Goal: Transaction & Acquisition: Purchase product/service

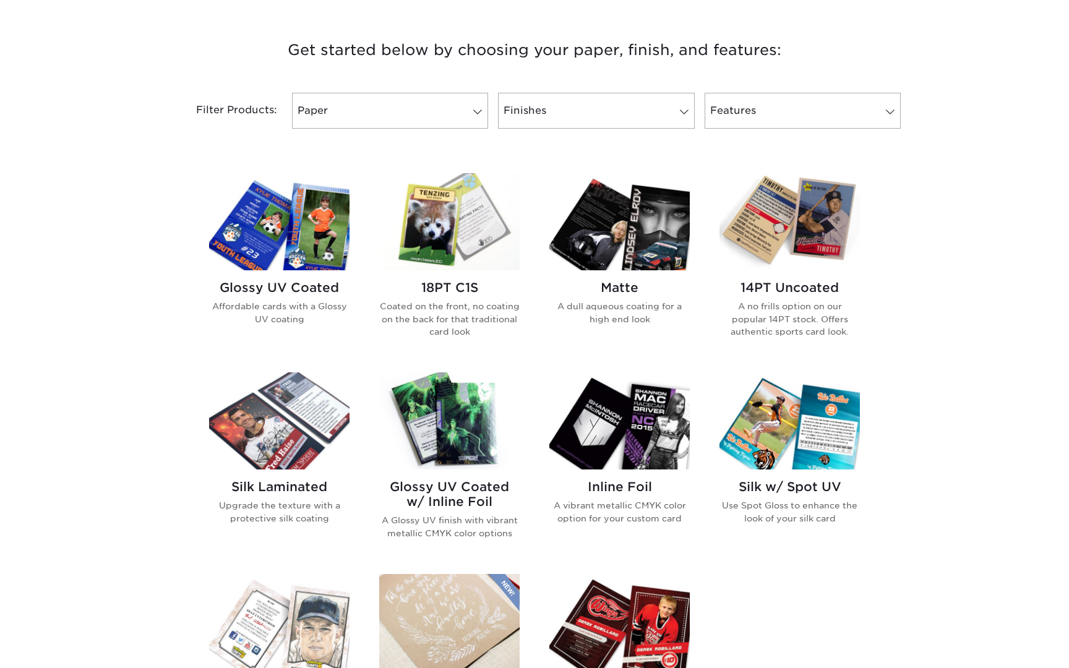
scroll to position [452, 0]
click at [794, 298] on div "14PT Uncoated A no frills option on our popular 14PT stock. Offers authentic sp…" at bounding box center [789, 313] width 140 height 87
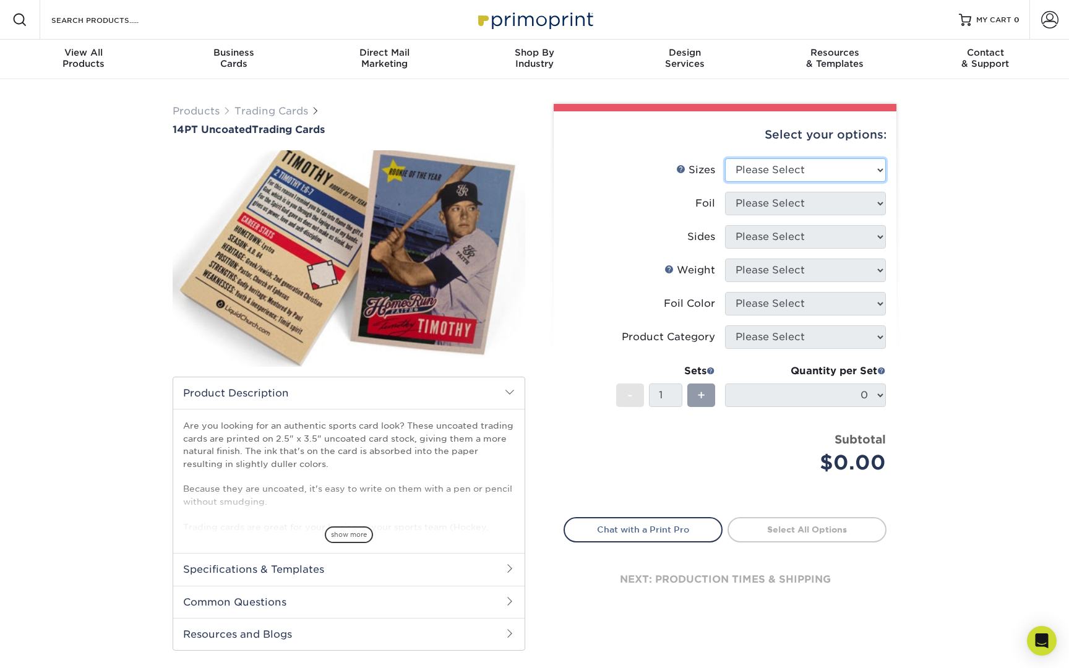
select select "2.50x3.50"
select select "0"
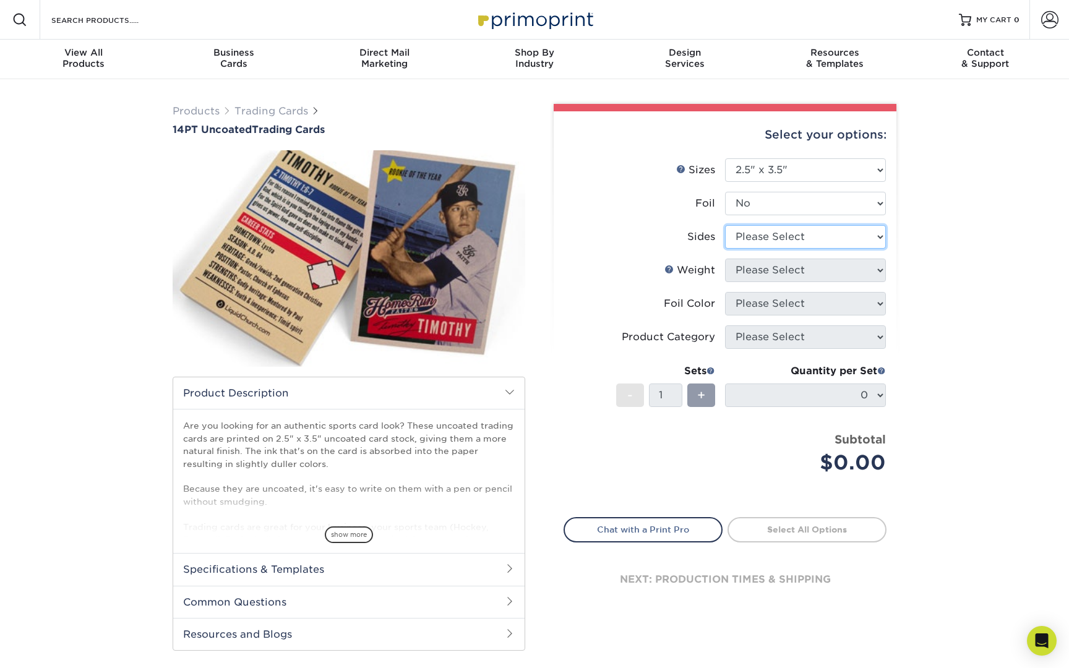
select select "13abbda7-1d64-4f25-8bb2-c179b224825d"
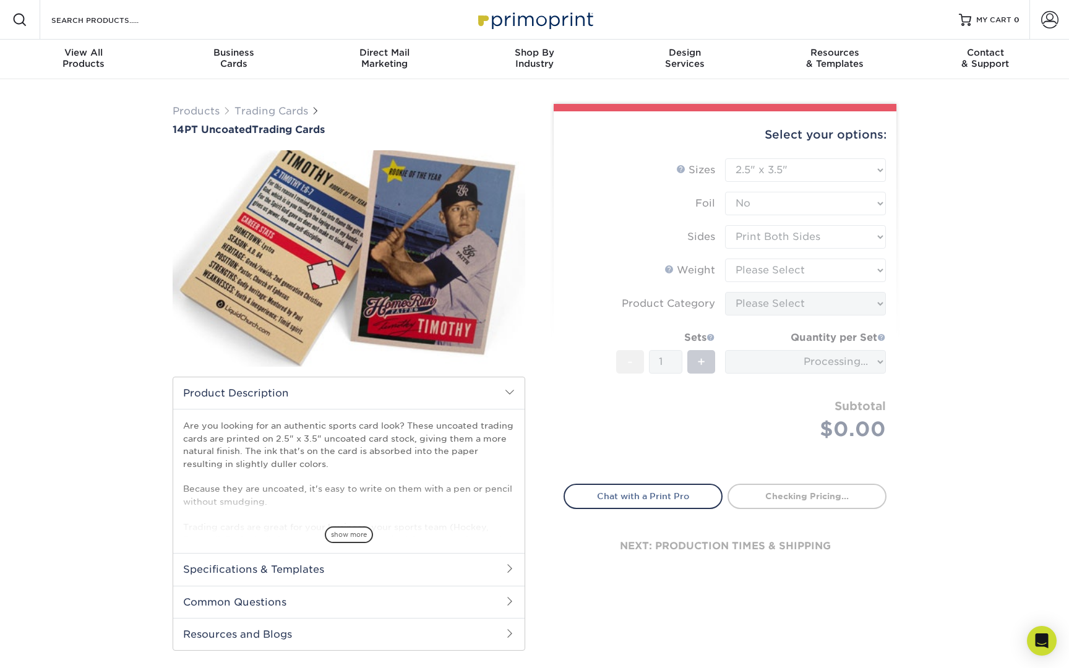
click at [782, 257] on form "Sizes Help Sizes Please Select 2.5" x 3.5" Foil Please Select Yes No -" at bounding box center [725, 313] width 323 height 311
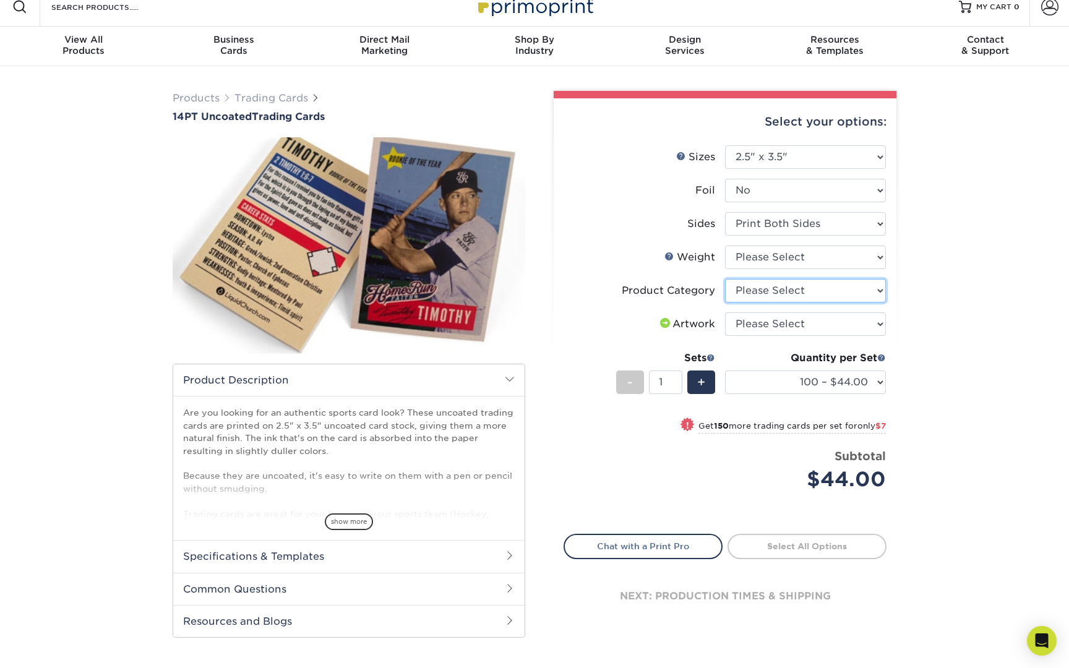
scroll to position [17, 0]
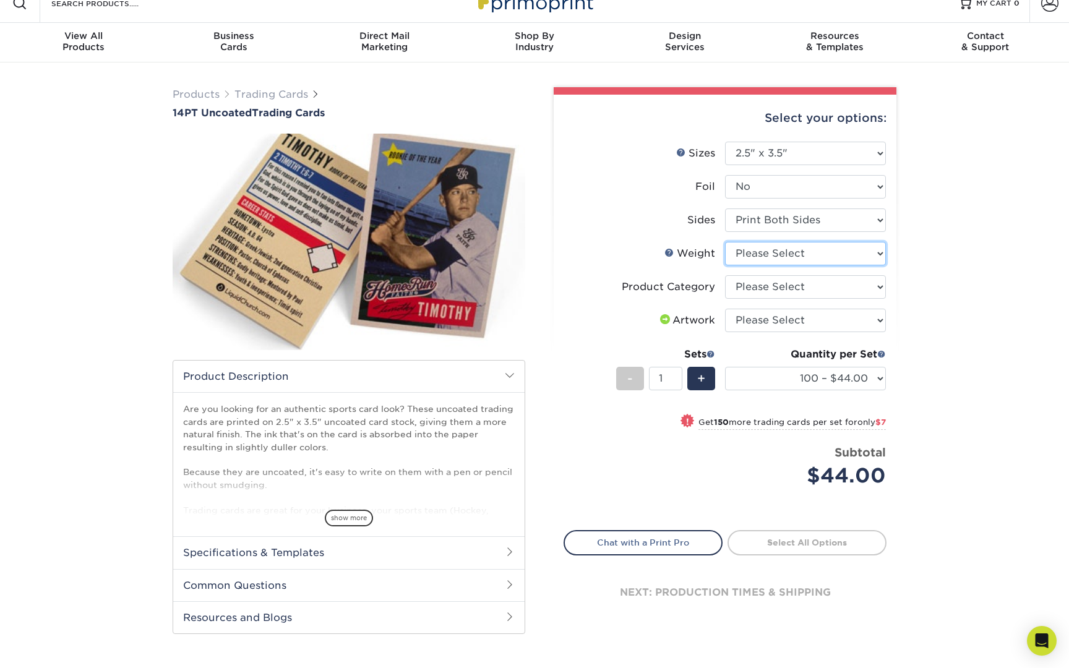
select select "14PT Uncoated"
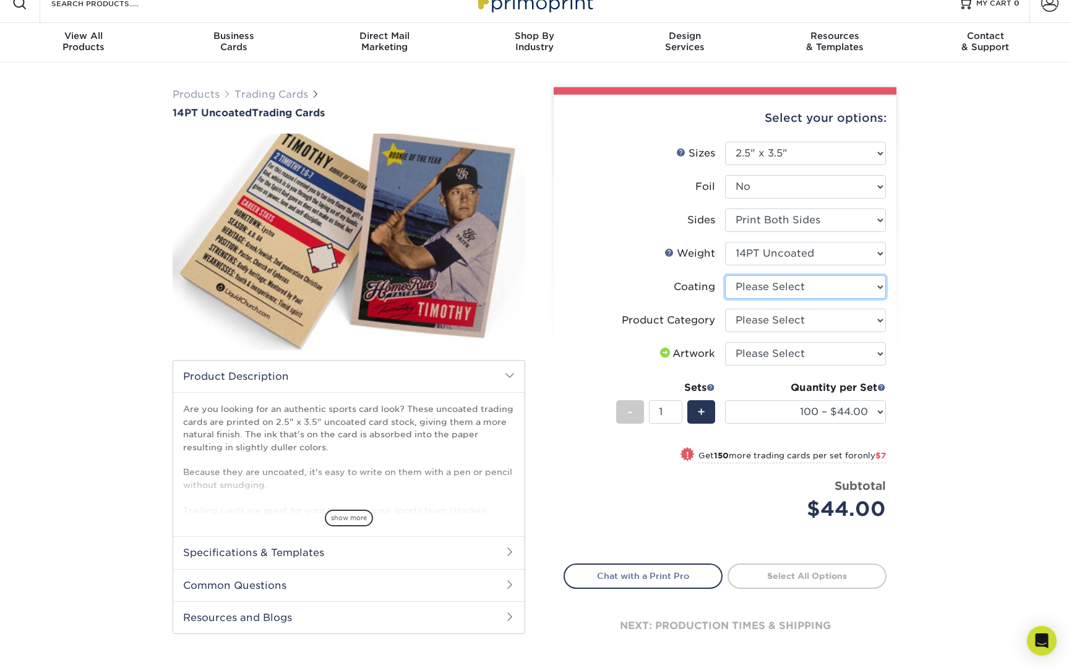
select select "3e7618de-abca-4bda-9f97-8b9129e913d8"
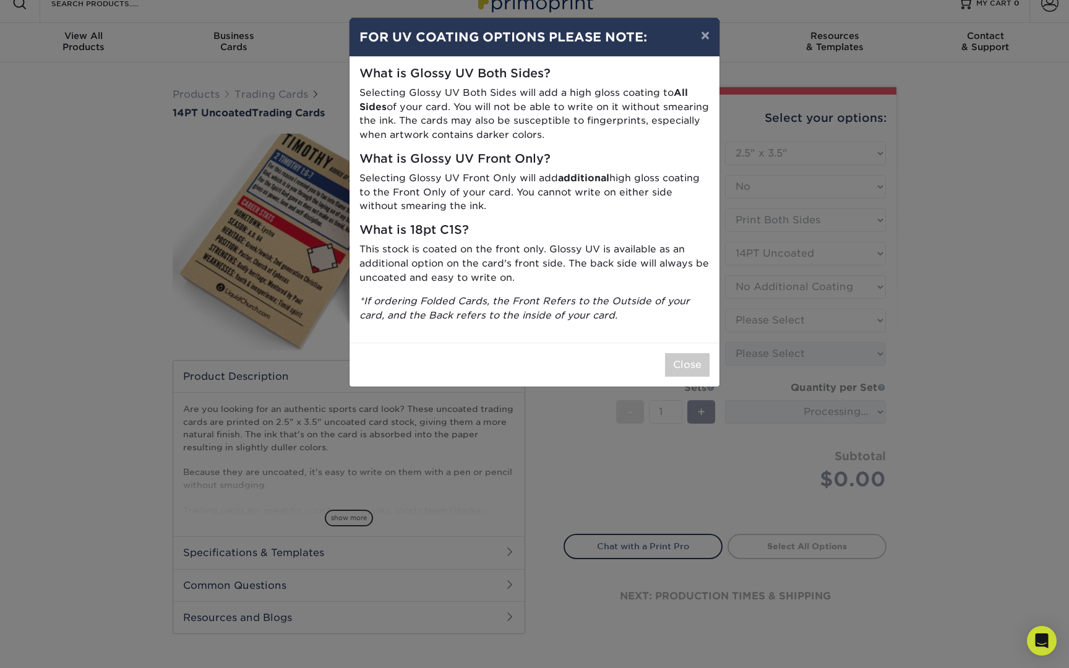
click at [693, 345] on div "Close" at bounding box center [535, 365] width 370 height 44
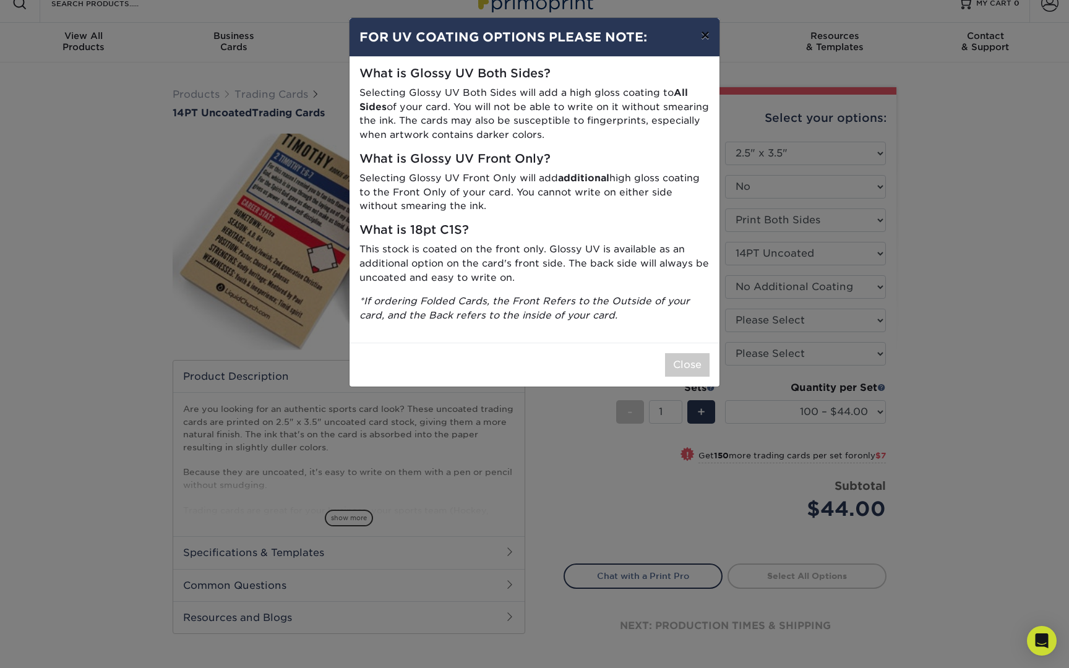
click at [710, 40] on button "×" at bounding box center [705, 35] width 28 height 35
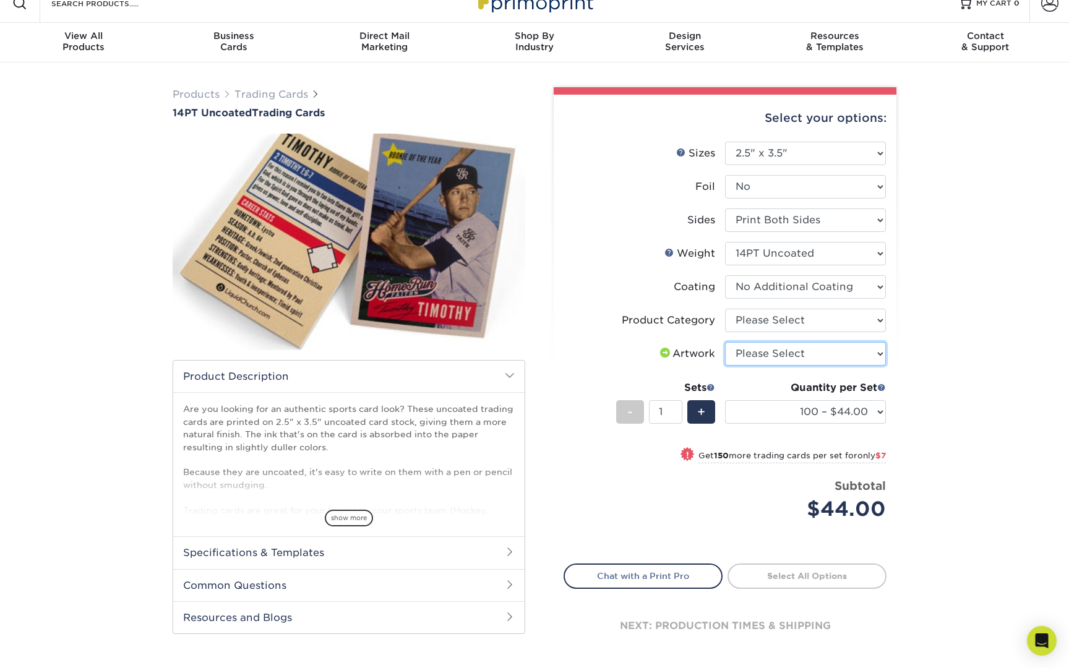
select select "upload"
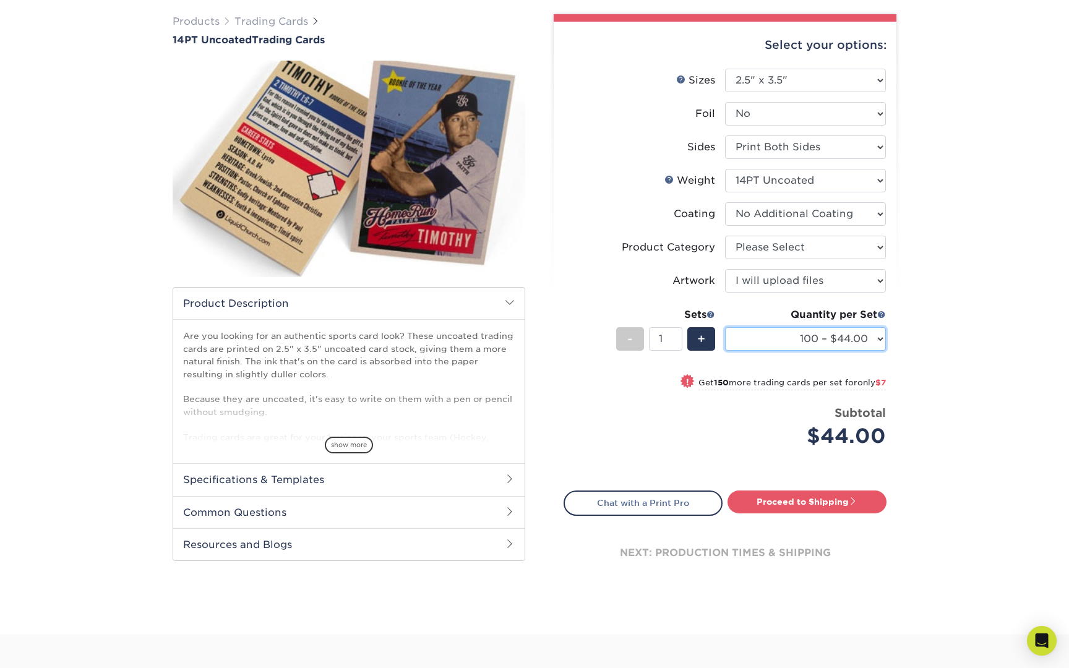
scroll to position [102, 0]
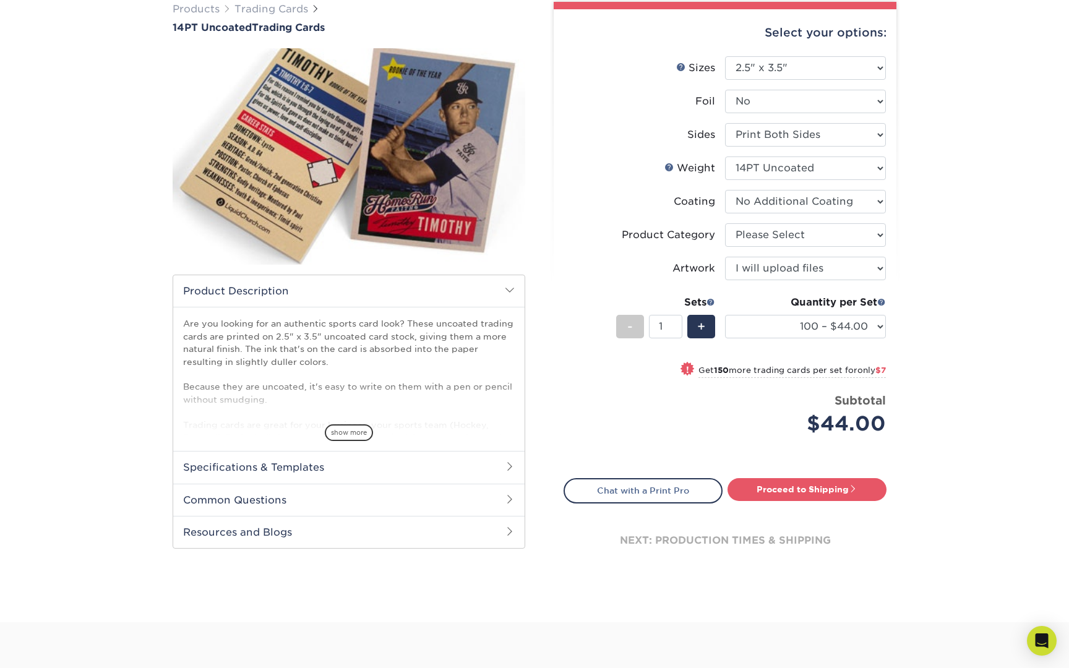
click at [513, 466] on span at bounding box center [510, 466] width 10 height 10
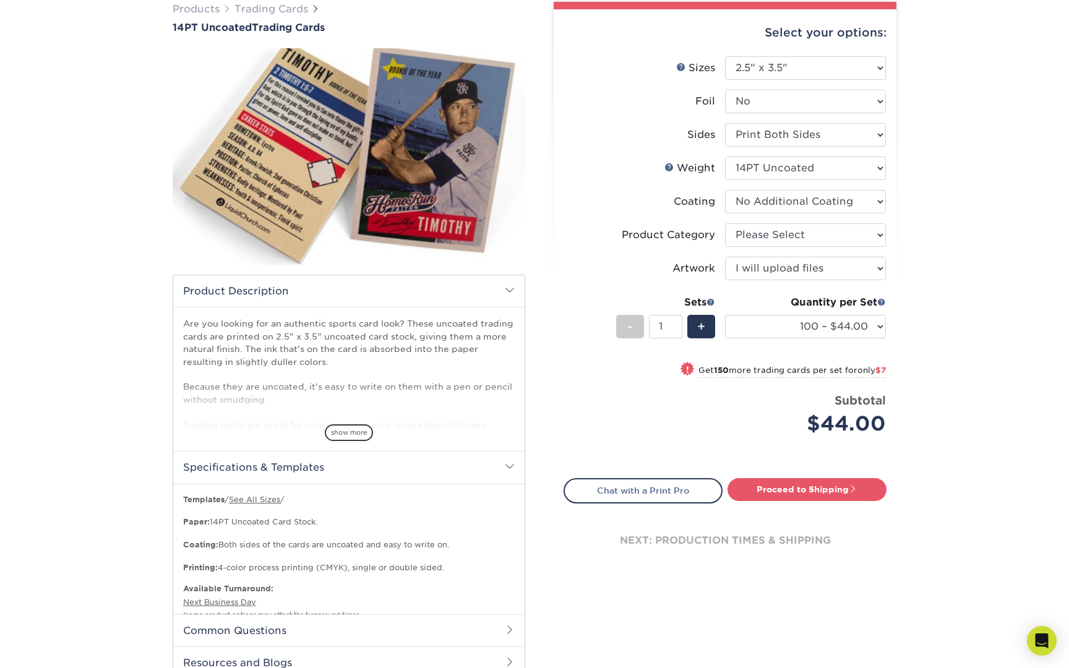
click at [513, 464] on span at bounding box center [510, 466] width 10 height 10
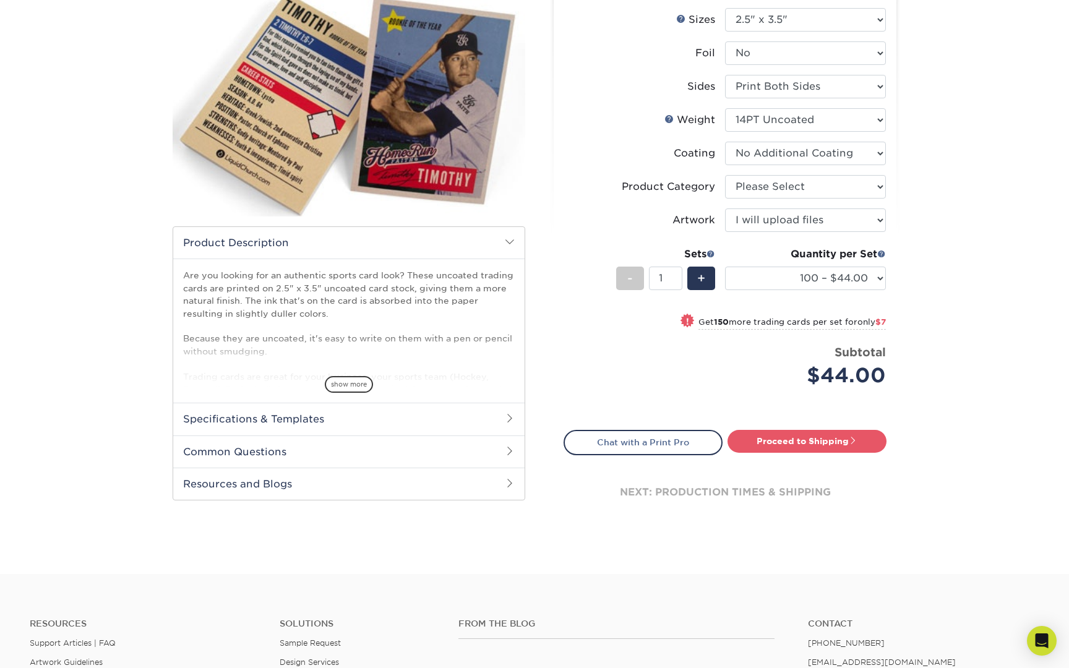
scroll to position [150, 0]
click at [507, 420] on span at bounding box center [510, 418] width 10 height 10
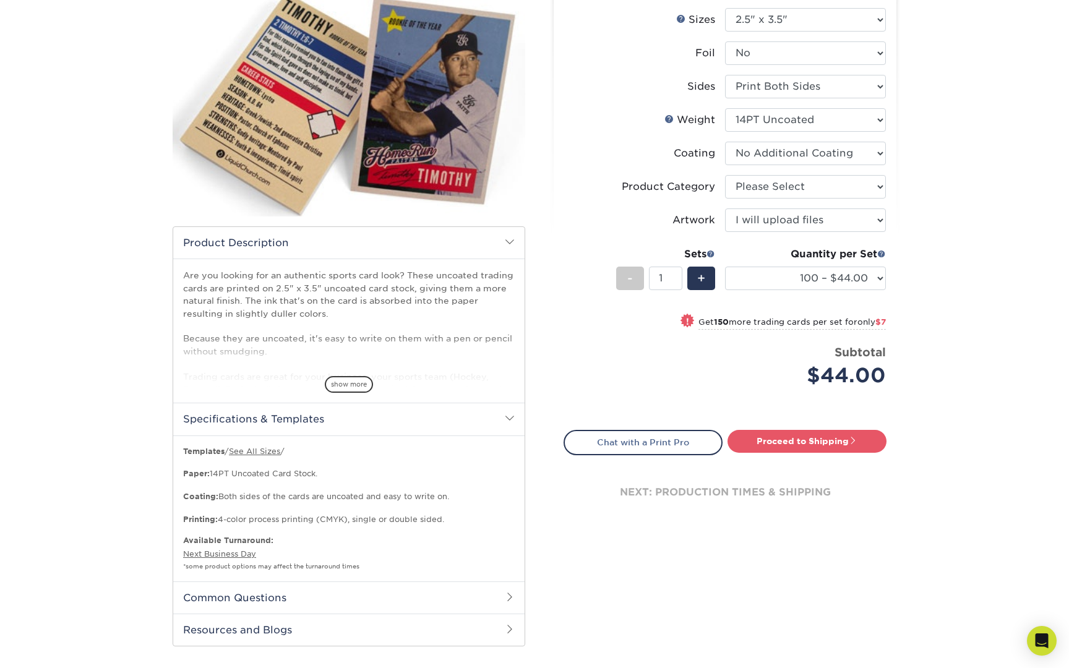
click at [507, 420] on span at bounding box center [510, 418] width 10 height 10
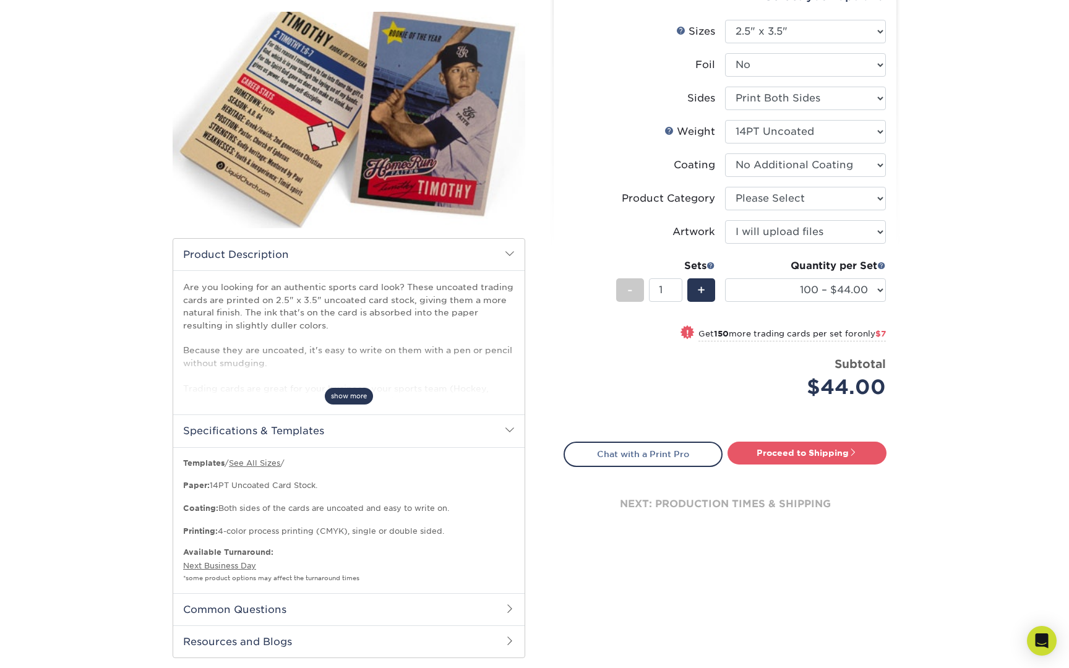
click at [340, 392] on span "show more" at bounding box center [349, 396] width 48 height 17
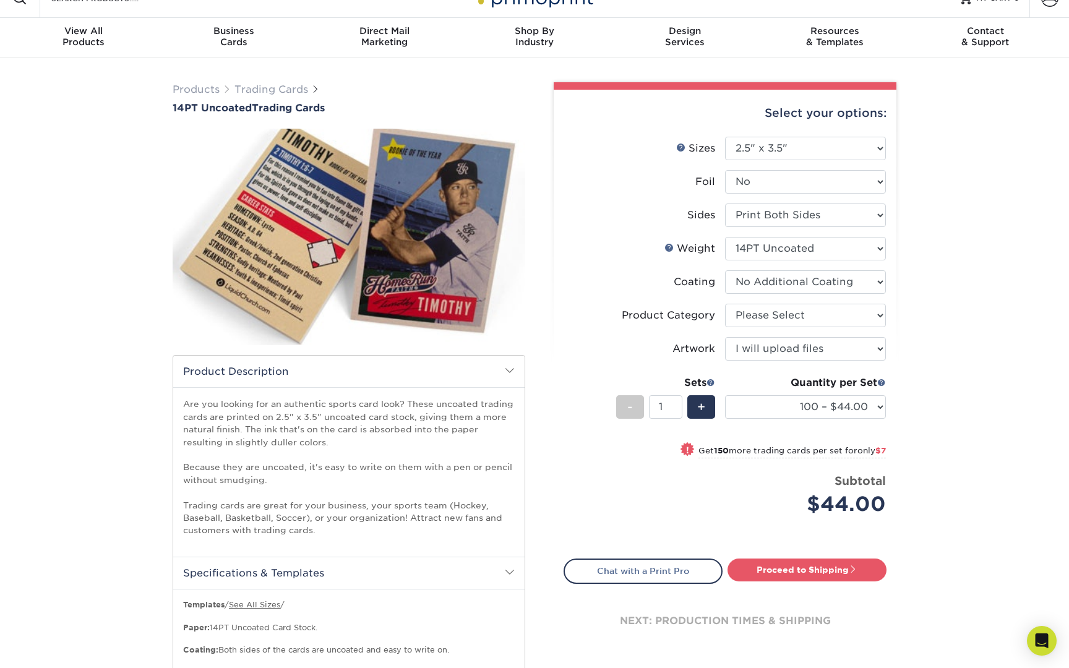
scroll to position [28, 0]
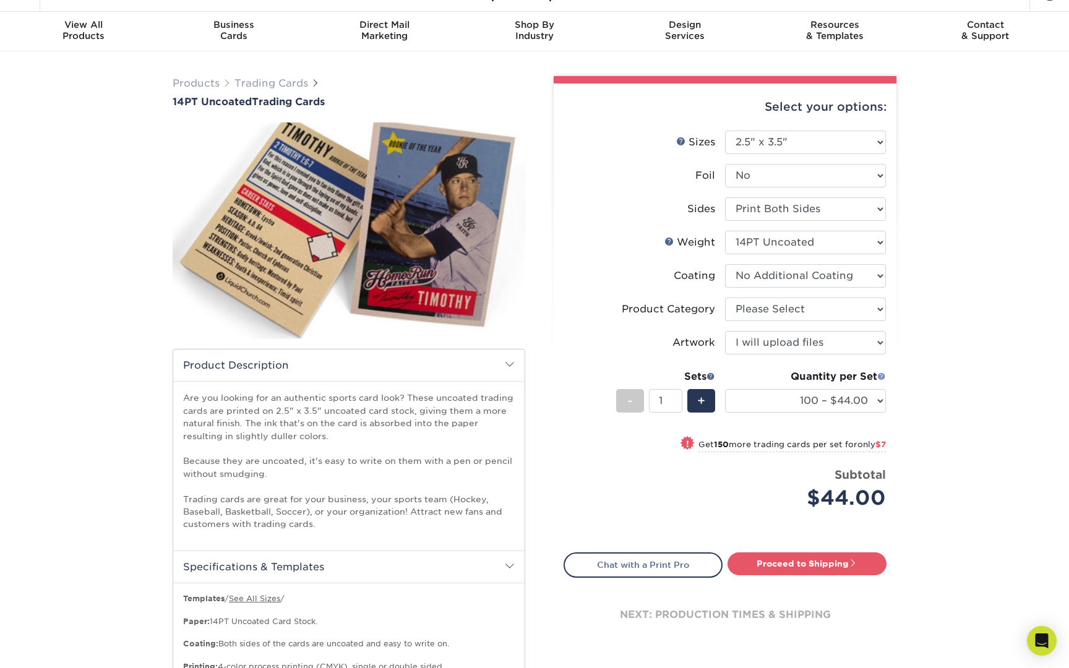
click at [883, 379] on span at bounding box center [881, 376] width 9 height 9
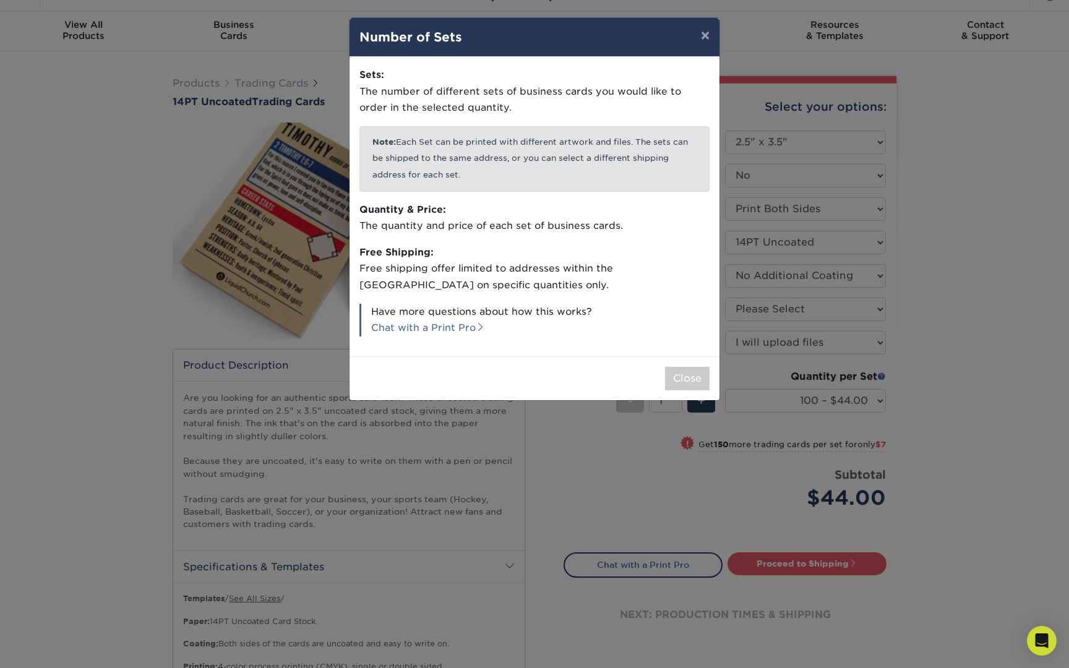
click at [736, 327] on div "× Number of Sets Sets: The number of different sets of business cards you would…" at bounding box center [534, 334] width 1069 height 668
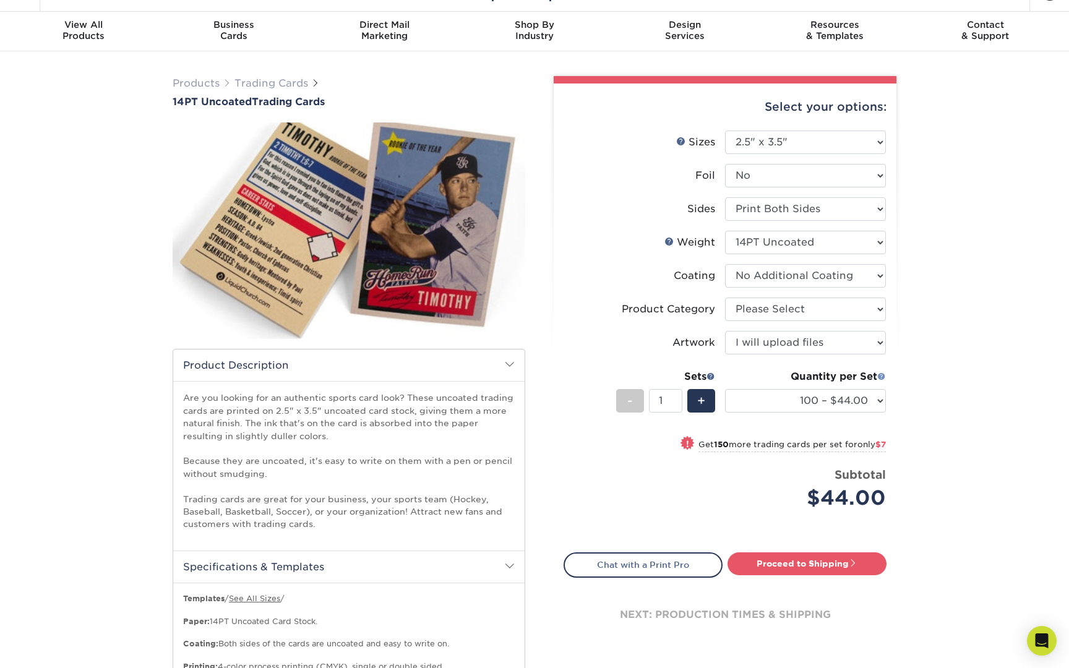
click at [882, 377] on span at bounding box center [881, 376] width 9 height 9
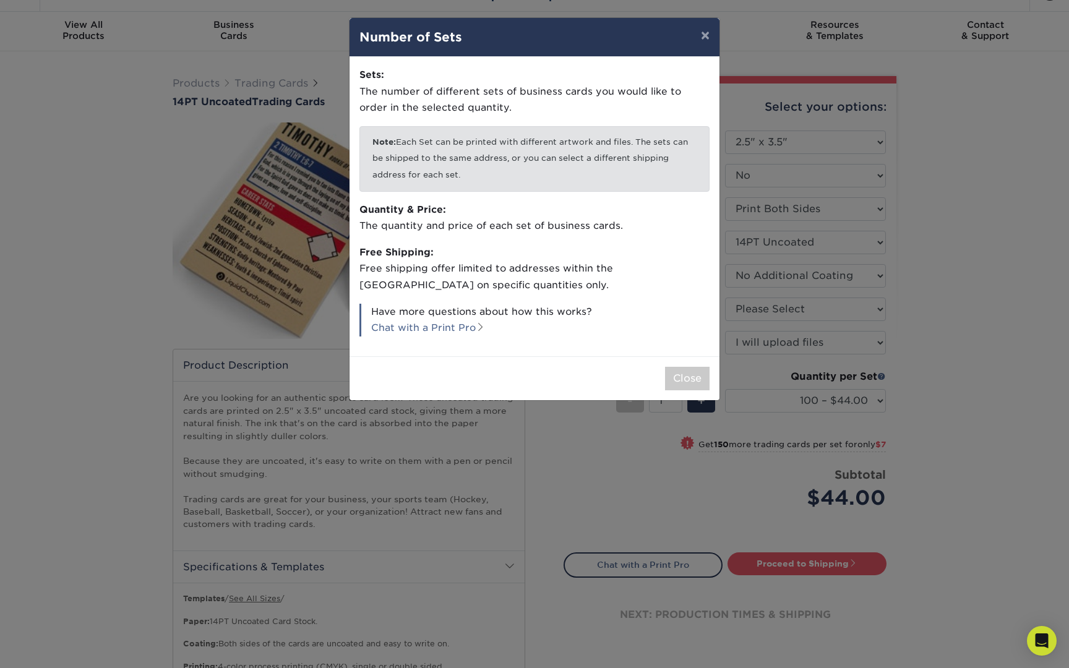
click at [897, 169] on div "× Number of Sets Sets: The number of different sets of business cards you would…" at bounding box center [534, 334] width 1069 height 668
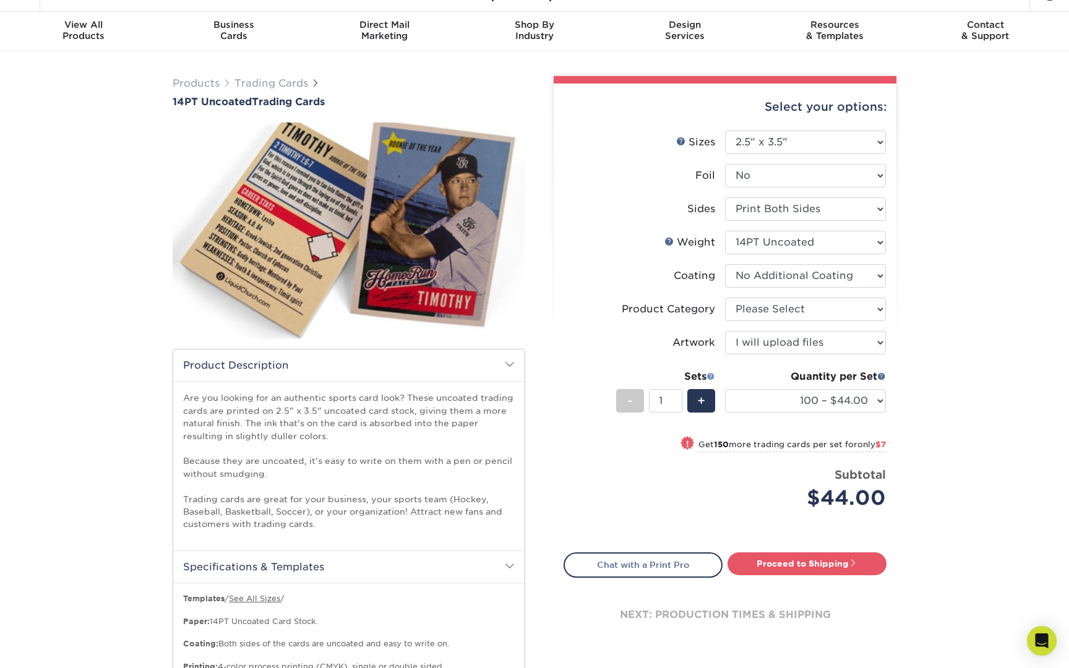
click at [707, 377] on span at bounding box center [710, 376] width 9 height 9
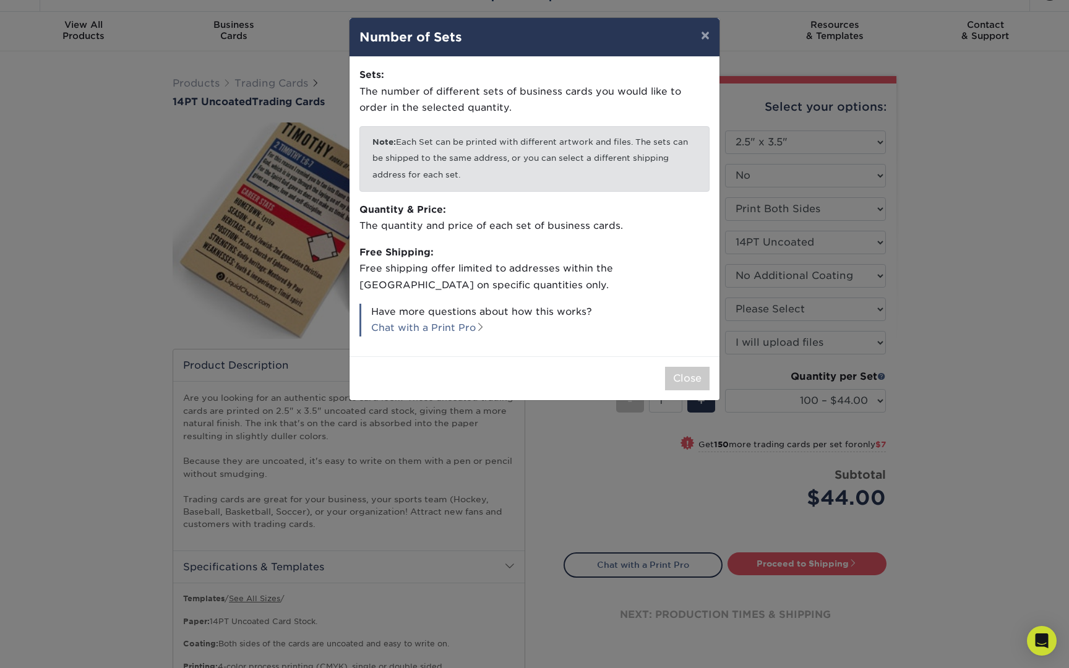
click at [603, 347] on div "Sets: The number of different sets of business cards you would like to order in…" at bounding box center [535, 206] width 370 height 299
click at [584, 442] on div "× Number of Sets Sets: The number of different sets of business cards you would…" at bounding box center [534, 334] width 1069 height 668
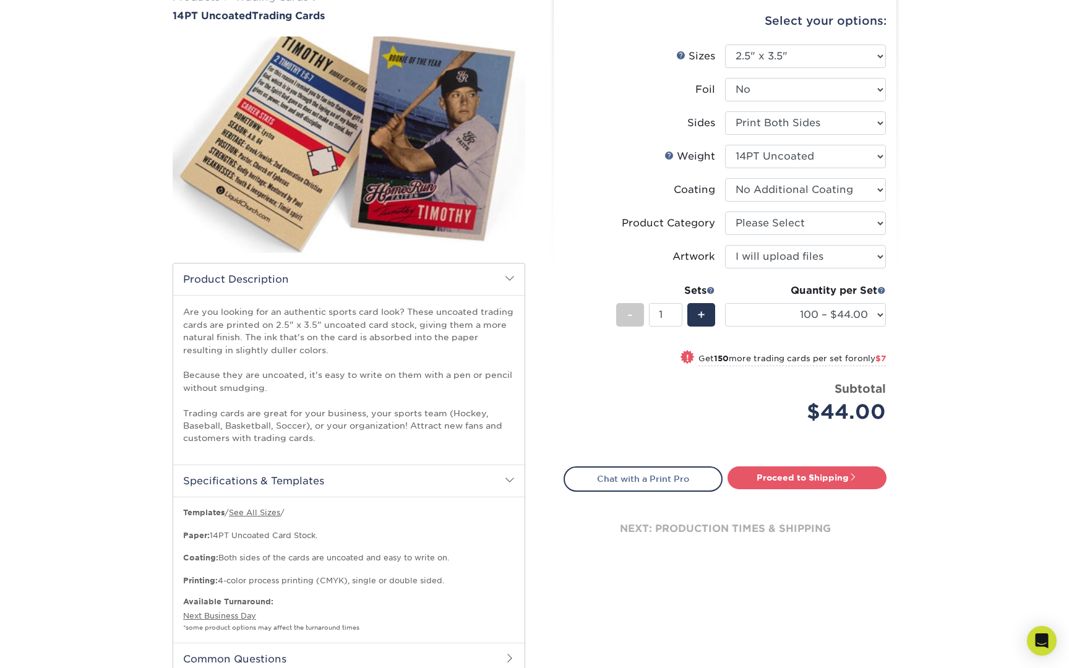
scroll to position [98, 0]
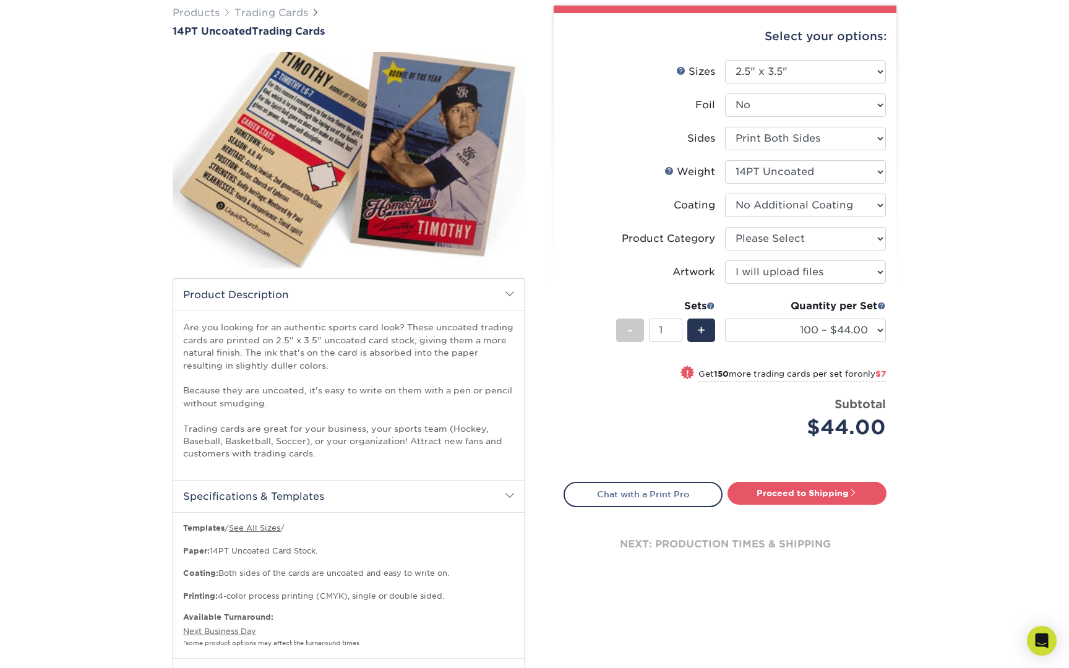
click at [587, 441] on div "Price per set $44.00" at bounding box center [644, 419] width 161 height 47
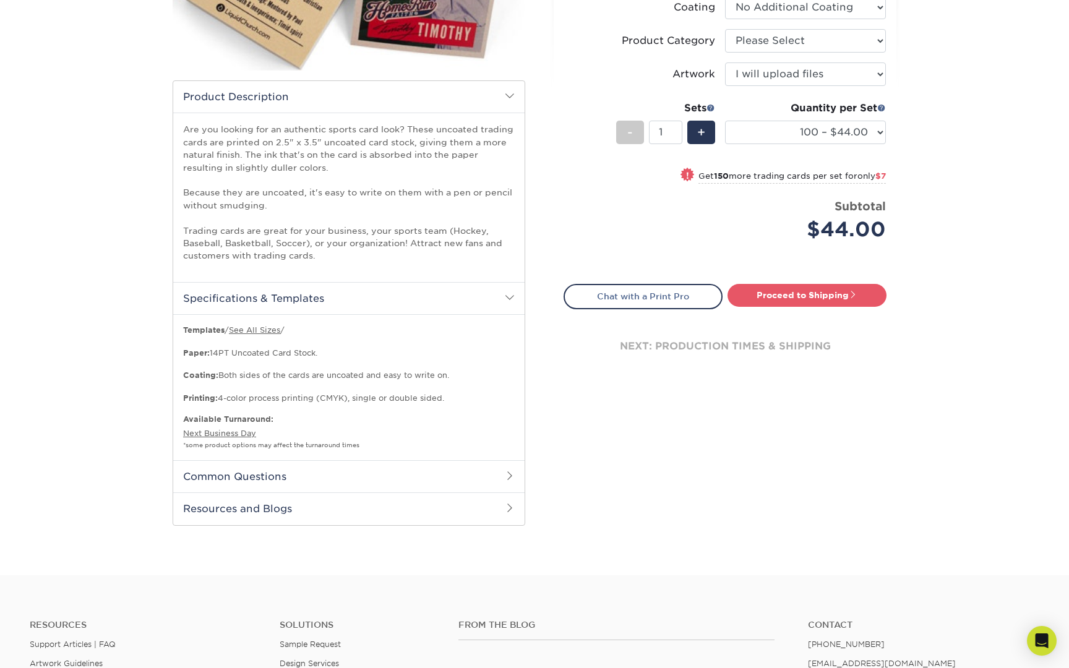
scroll to position [296, 0]
click at [466, 473] on h2 "Common Questions" at bounding box center [348, 476] width 351 height 32
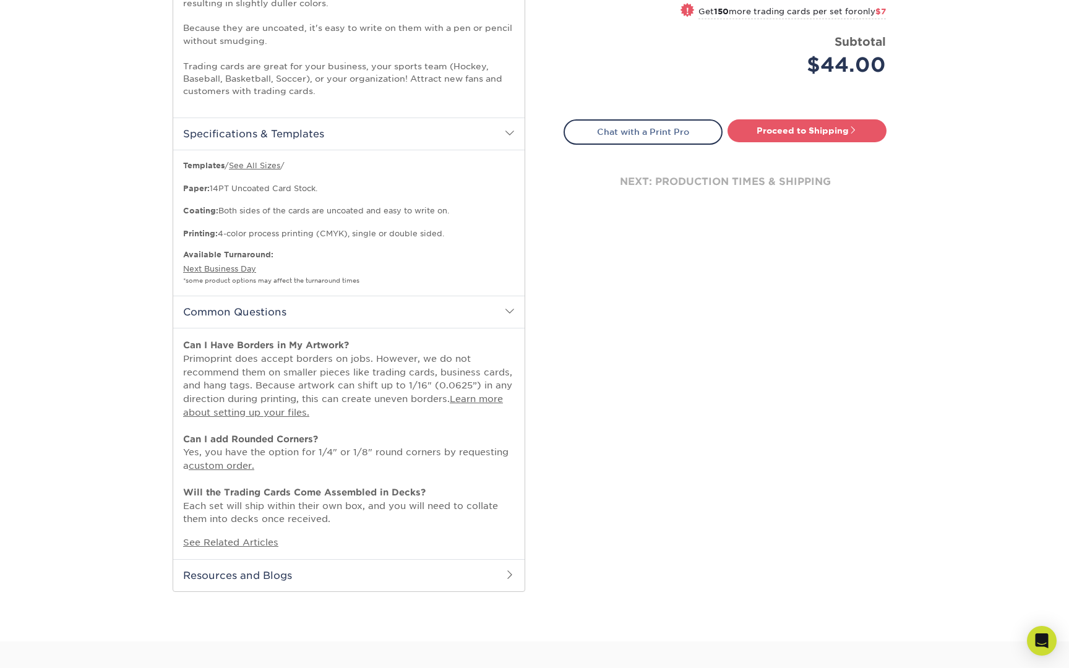
scroll to position [465, 0]
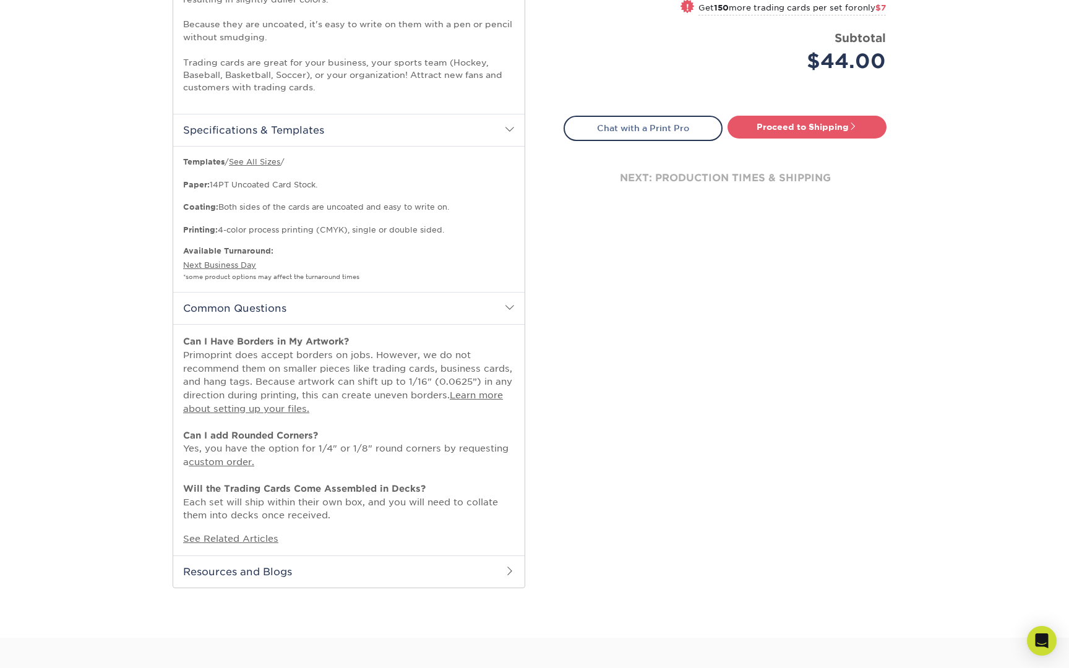
click at [384, 516] on div "Can I Have Borders in My Artwork? Primoprint does accept borders on jobs. Howev…" at bounding box center [348, 439] width 351 height 231
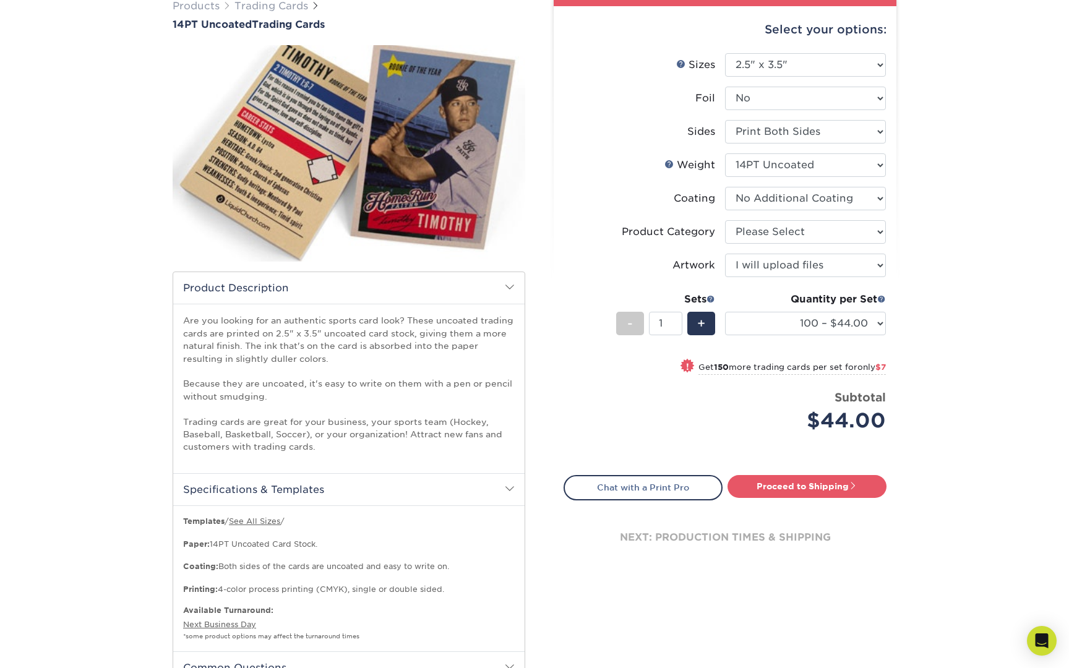
scroll to position [98, 0]
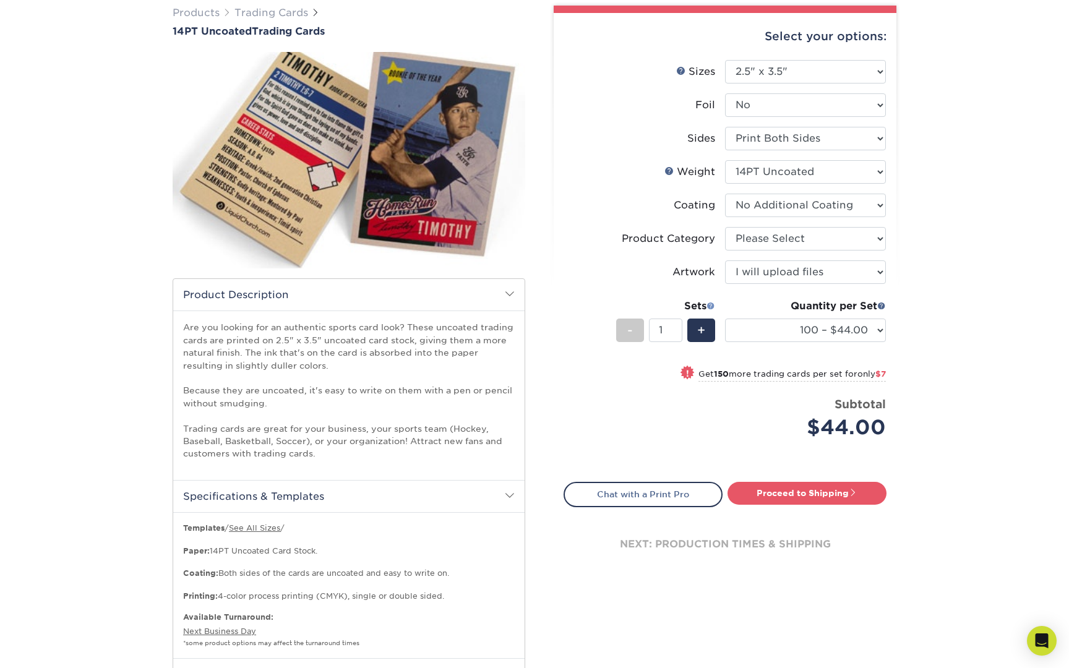
click at [711, 303] on span at bounding box center [710, 305] width 9 height 9
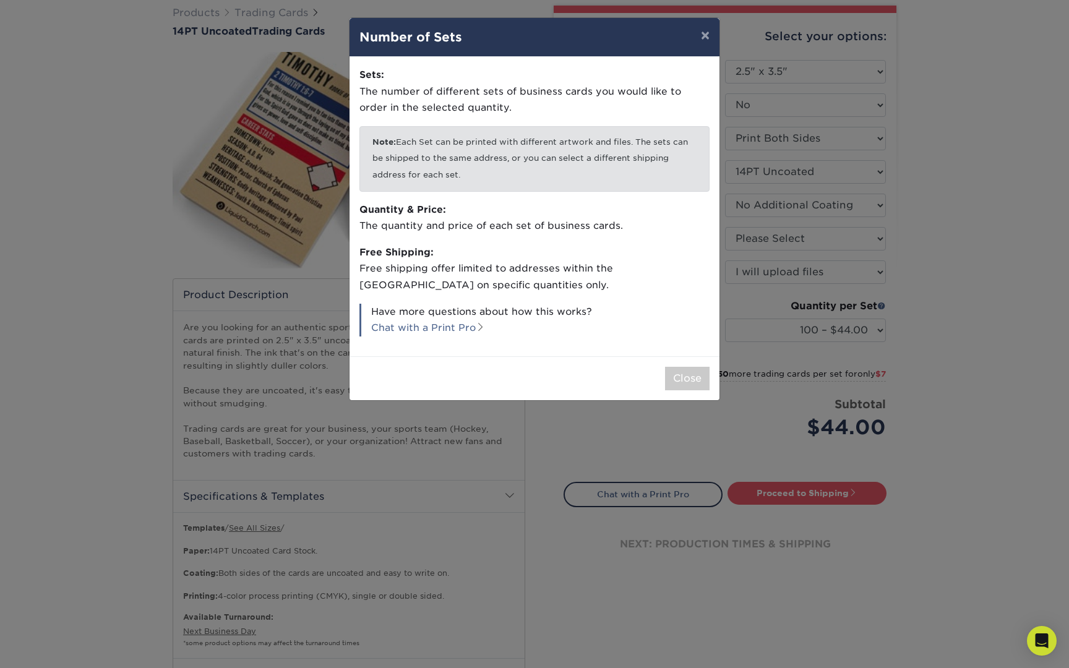
click at [594, 407] on div "× Number of Sets Sets: The number of different sets of business cards you would…" at bounding box center [534, 334] width 1069 height 668
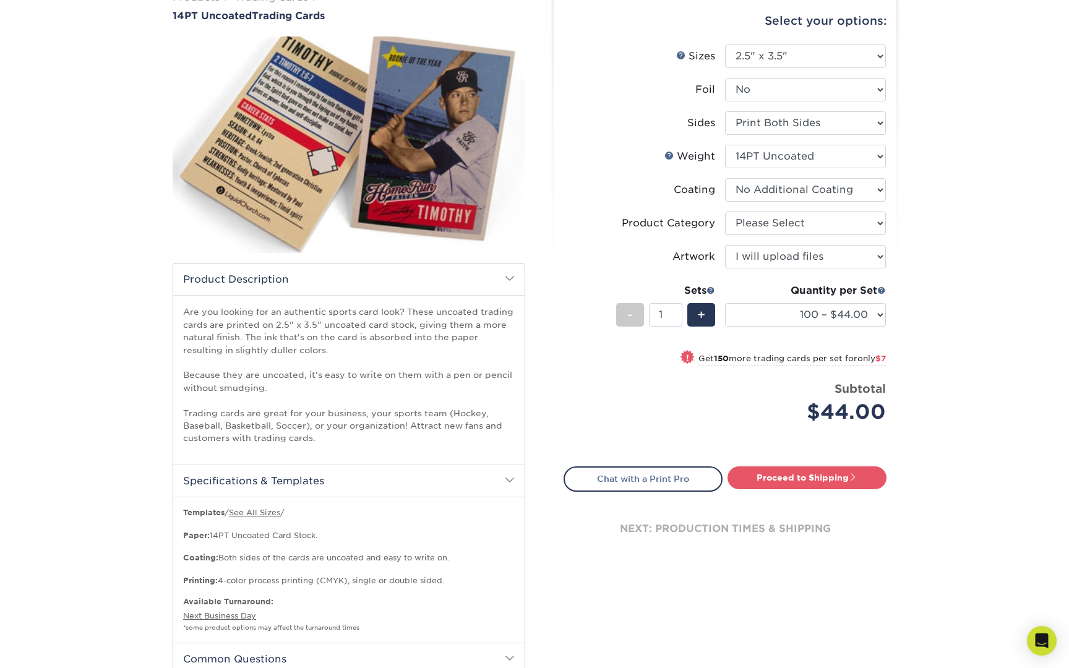
scroll to position [118, 0]
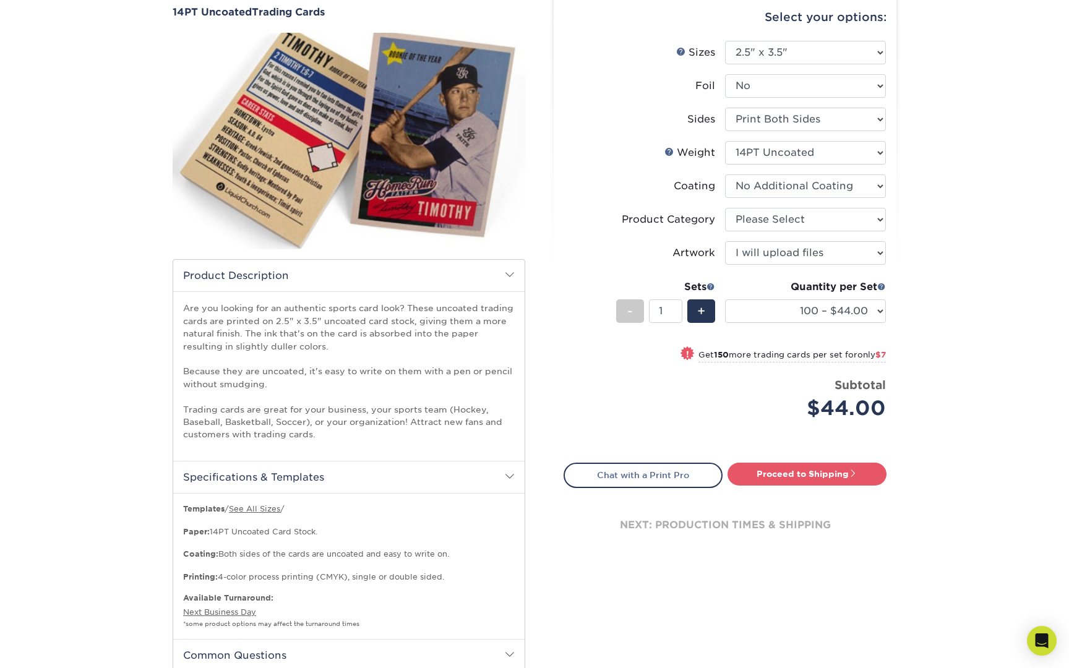
click at [698, 354] on small "Get 150 more trading cards per set for only $7" at bounding box center [791, 356] width 187 height 12
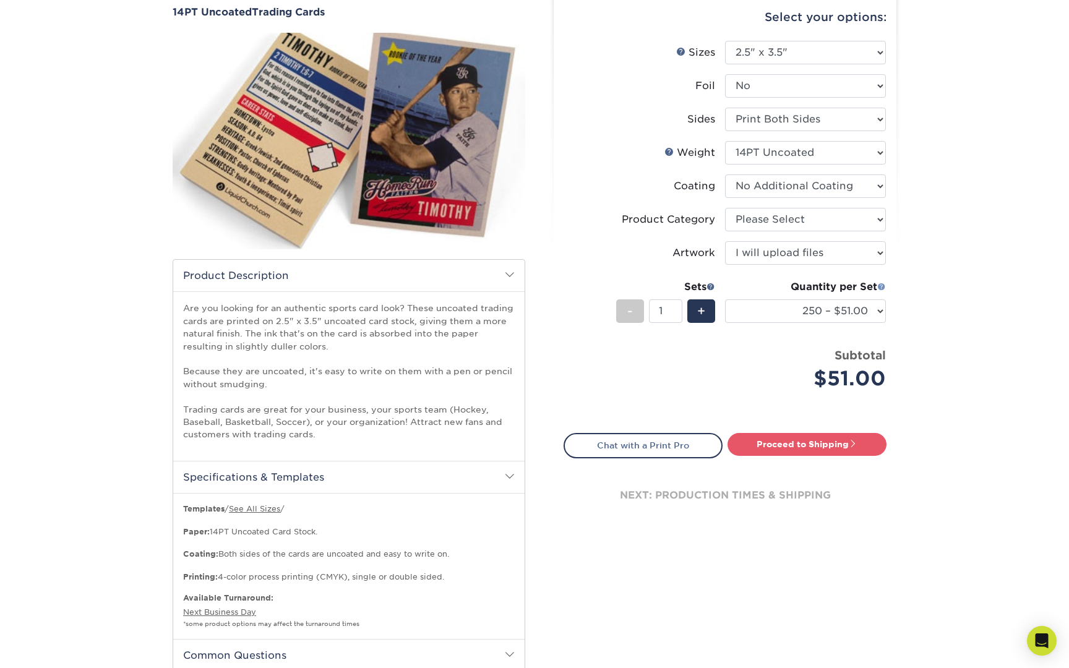
click at [879, 285] on span at bounding box center [881, 286] width 9 height 9
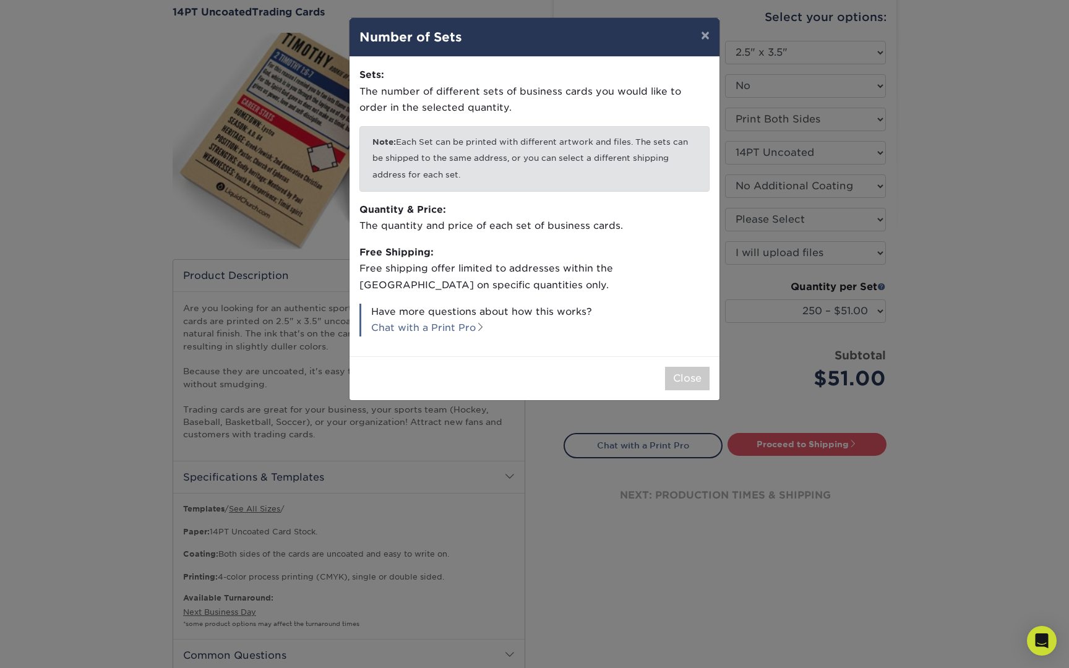
click at [592, 405] on div "× Number of Sets Sets: The number of different sets of business cards you would…" at bounding box center [534, 334] width 1069 height 668
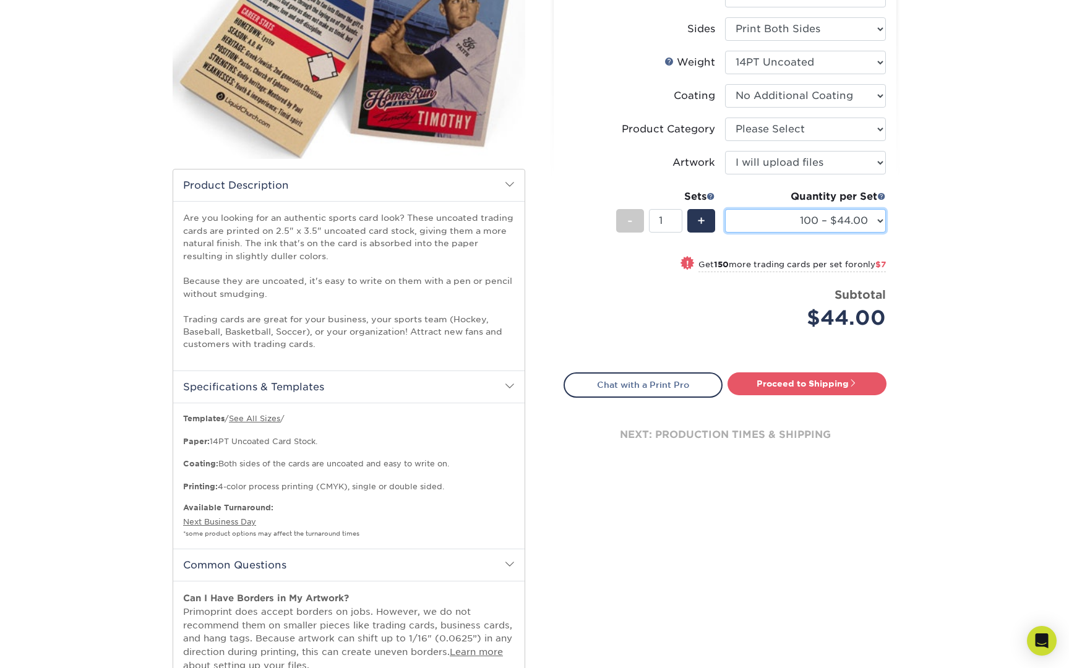
scroll to position [208, 0]
click at [618, 443] on div "next: production times & shipping" at bounding box center [725, 434] width 323 height 74
click at [617, 443] on div "next: production times & shipping" at bounding box center [725, 434] width 323 height 74
click at [617, 442] on div "next: production times & shipping" at bounding box center [725, 434] width 323 height 74
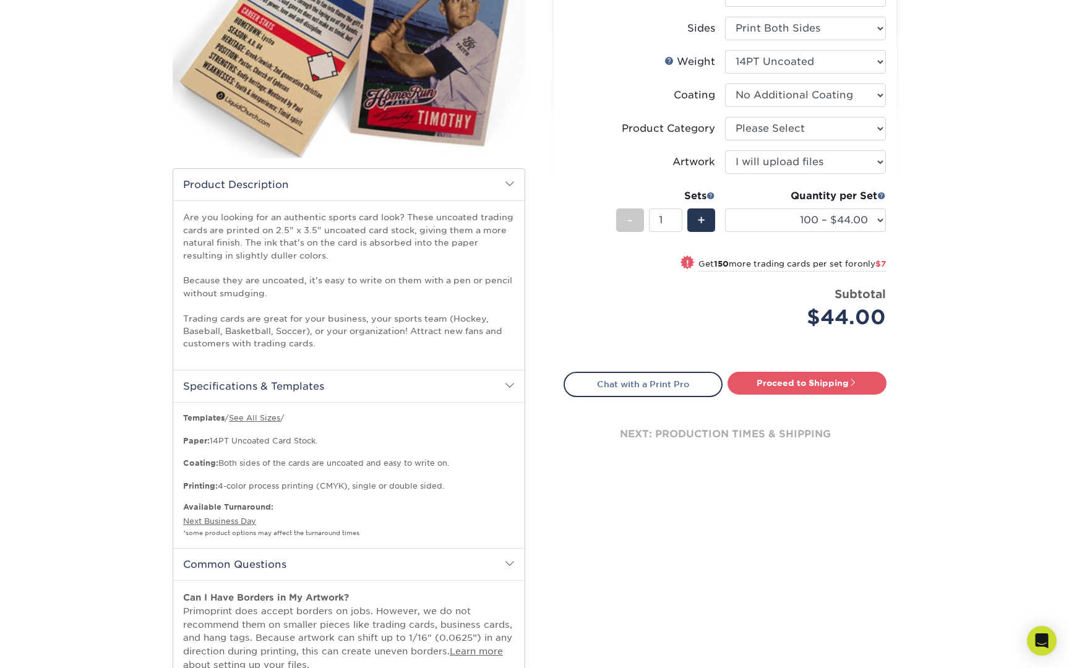
click at [617, 442] on div "next: production times & shipping" at bounding box center [725, 434] width 323 height 74
click at [617, 440] on div "next: production times & shipping" at bounding box center [725, 434] width 323 height 74
click at [617, 439] on div "next: production times & shipping" at bounding box center [725, 434] width 323 height 74
click at [282, 432] on p "Templates / See All Sizes / Paper: 14PT Uncoated Card Stock. Coating: Both side…" at bounding box center [349, 452] width 332 height 79
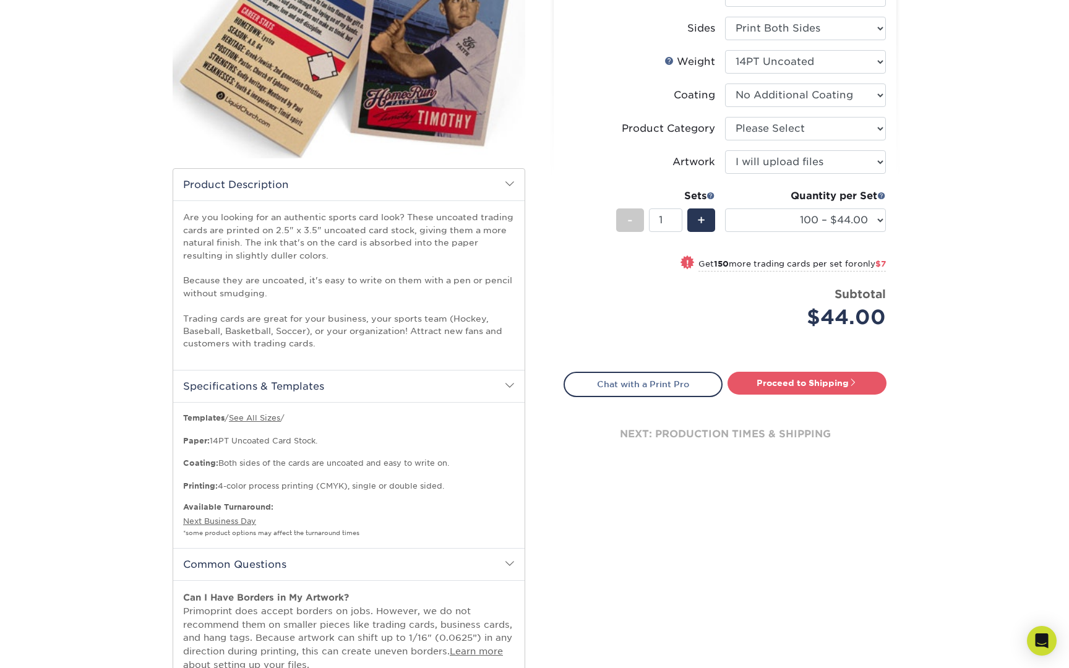
click at [307, 450] on p "Templates / See All Sizes / Paper: 14PT Uncoated Card Stock. Coating: Both side…" at bounding box center [349, 452] width 332 height 79
select select "250 – $51.00"
click at [795, 385] on link "Proceed to Shipping" at bounding box center [807, 383] width 159 height 22
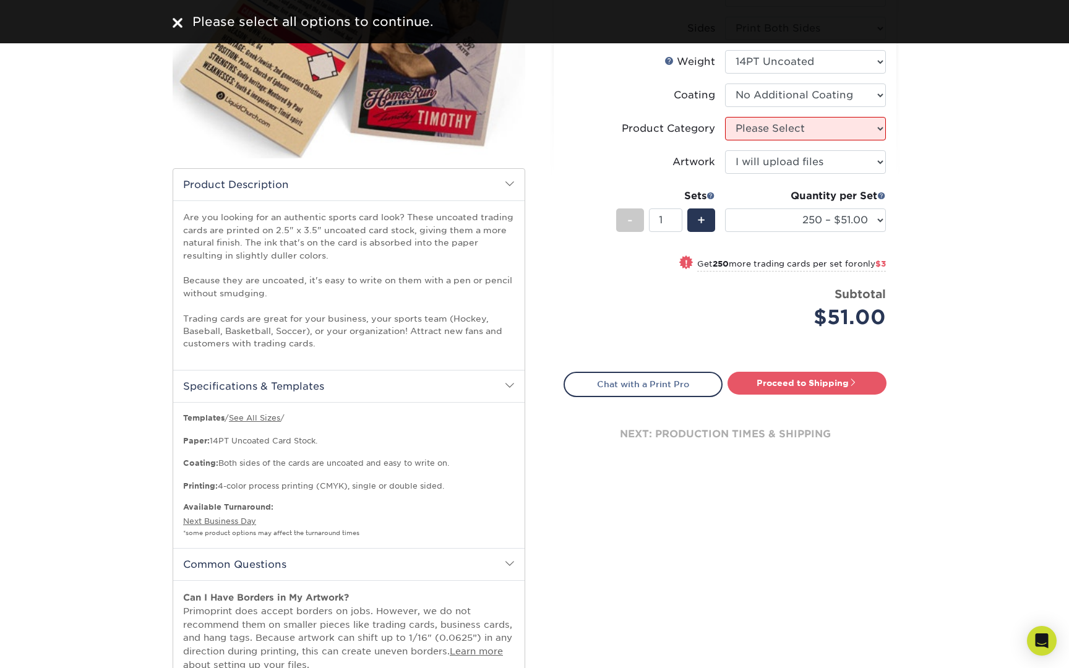
click at [723, 322] on div "Price per set $51.00" at bounding box center [644, 309] width 161 height 47
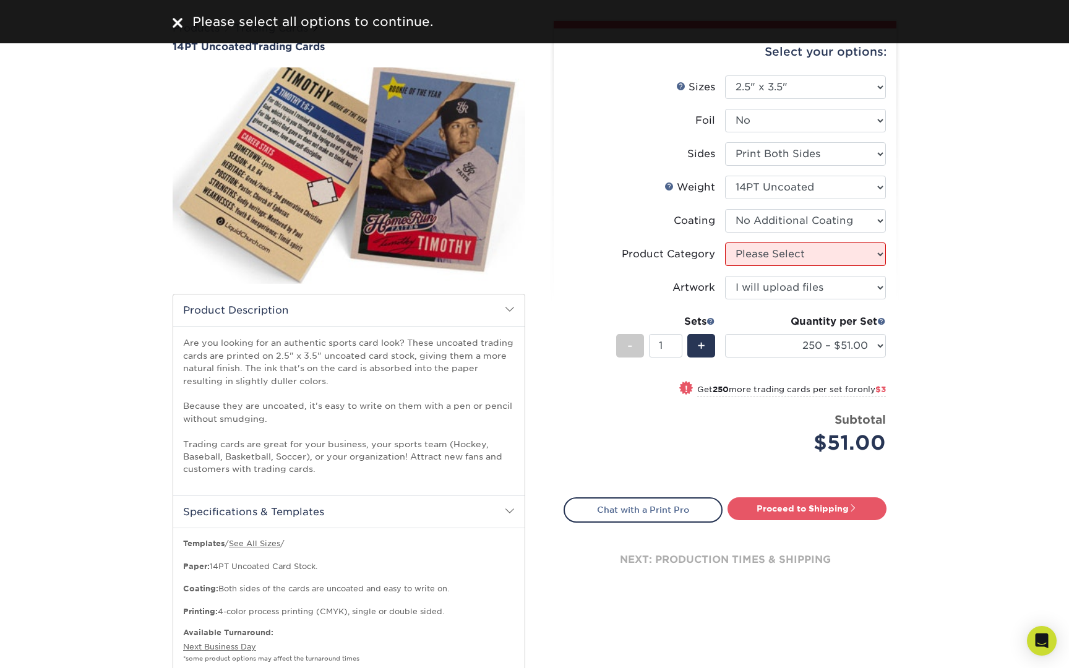
scroll to position [67, 0]
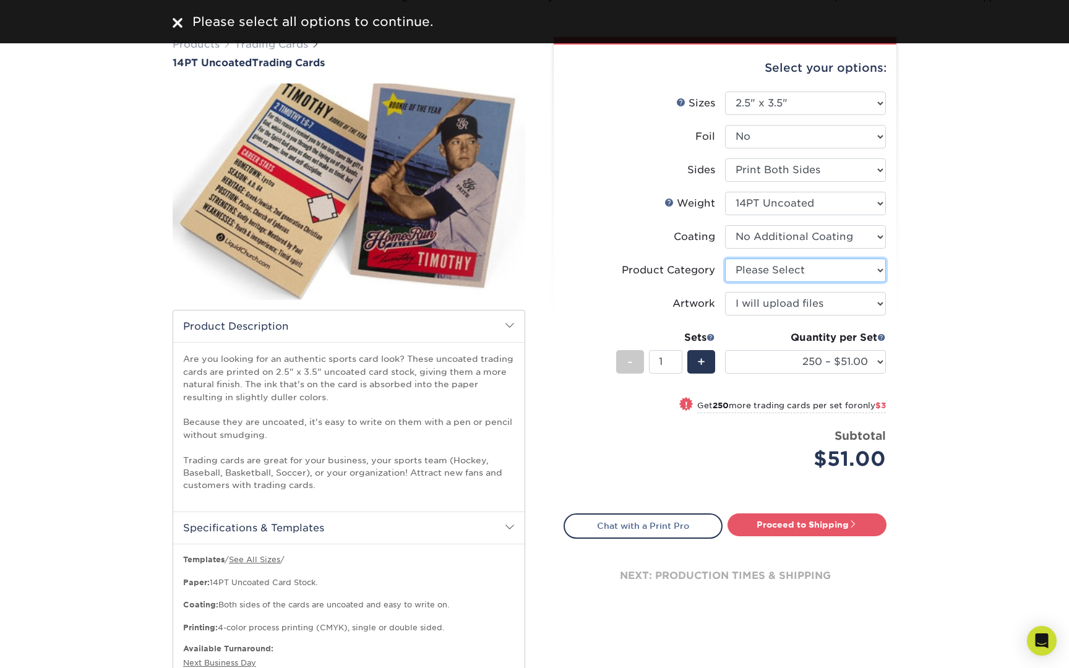
select select "c2f9bce9-36c2-409d-b101-c29d9d031e18"
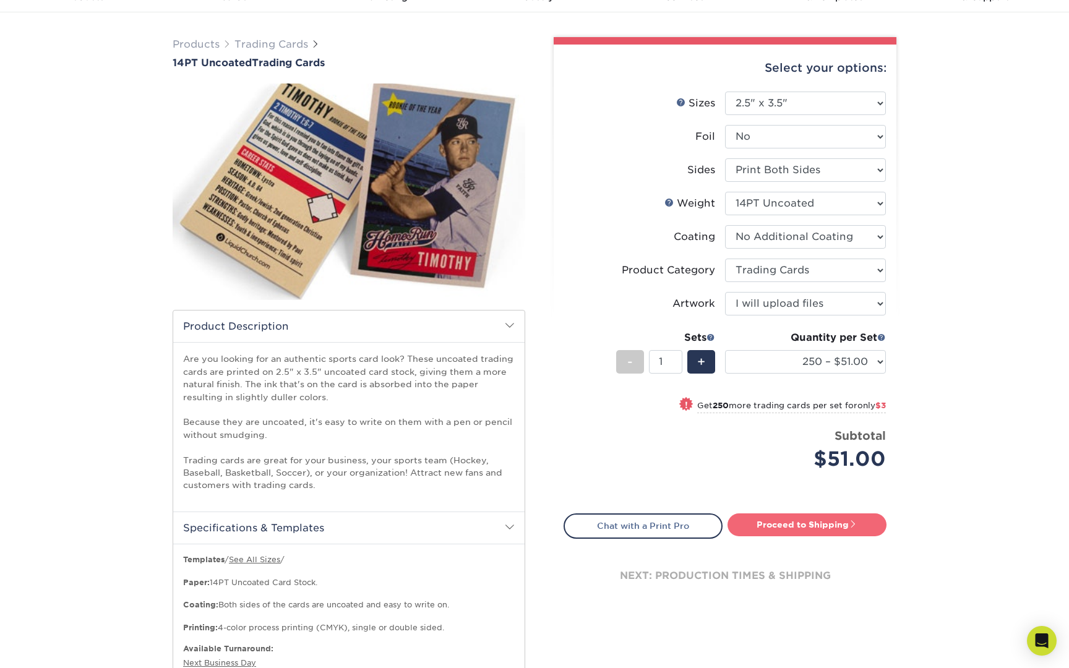
click at [765, 530] on link "Proceed to Shipping" at bounding box center [807, 524] width 159 height 22
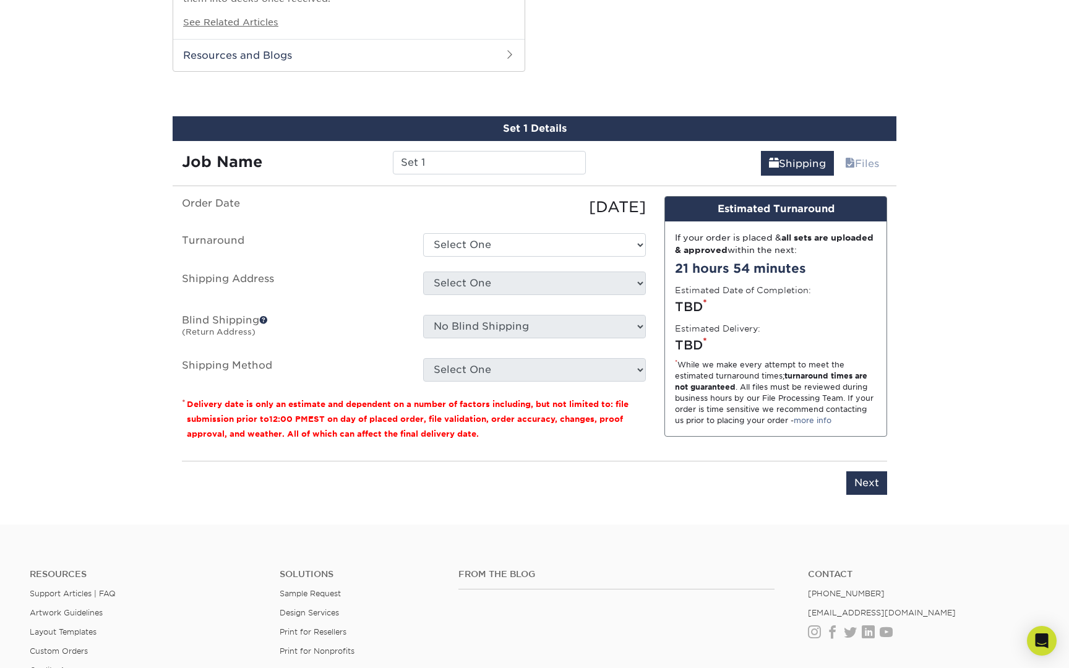
scroll to position [983, 0]
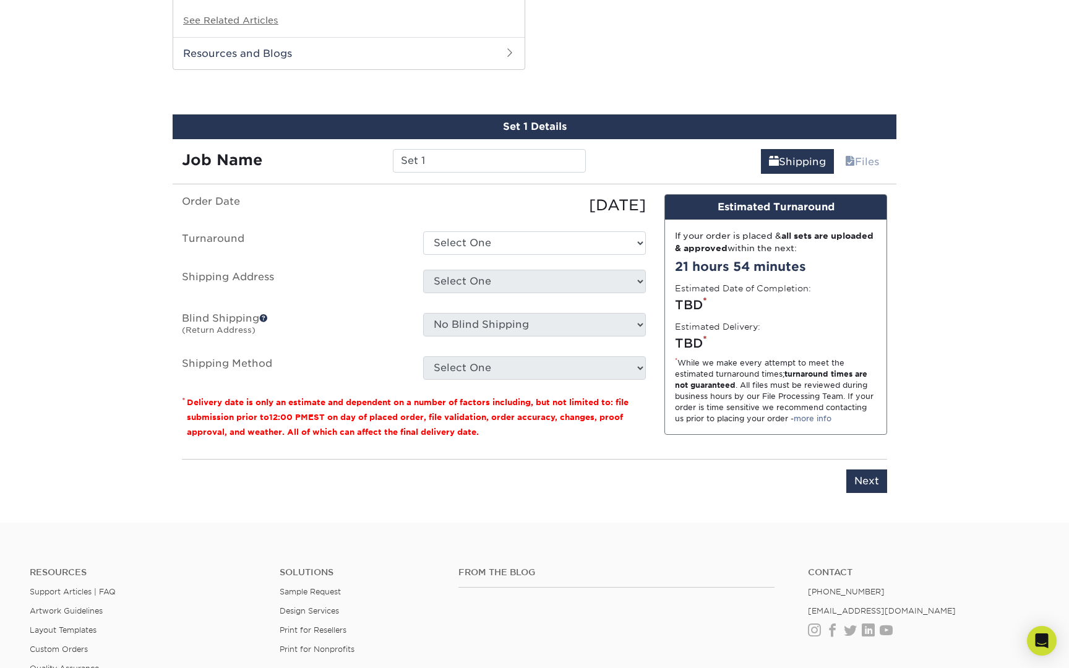
click at [669, 474] on div "Please enter job name and select desired turnaround time, shipping address and …" at bounding box center [534, 476] width 705 height 34
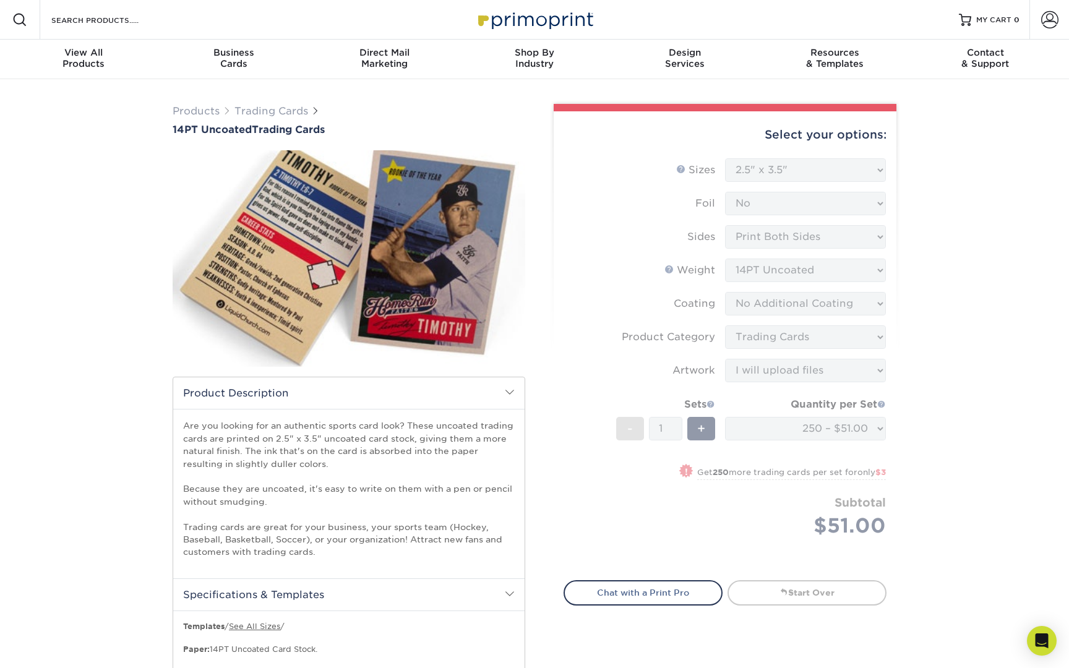
scroll to position [10, 0]
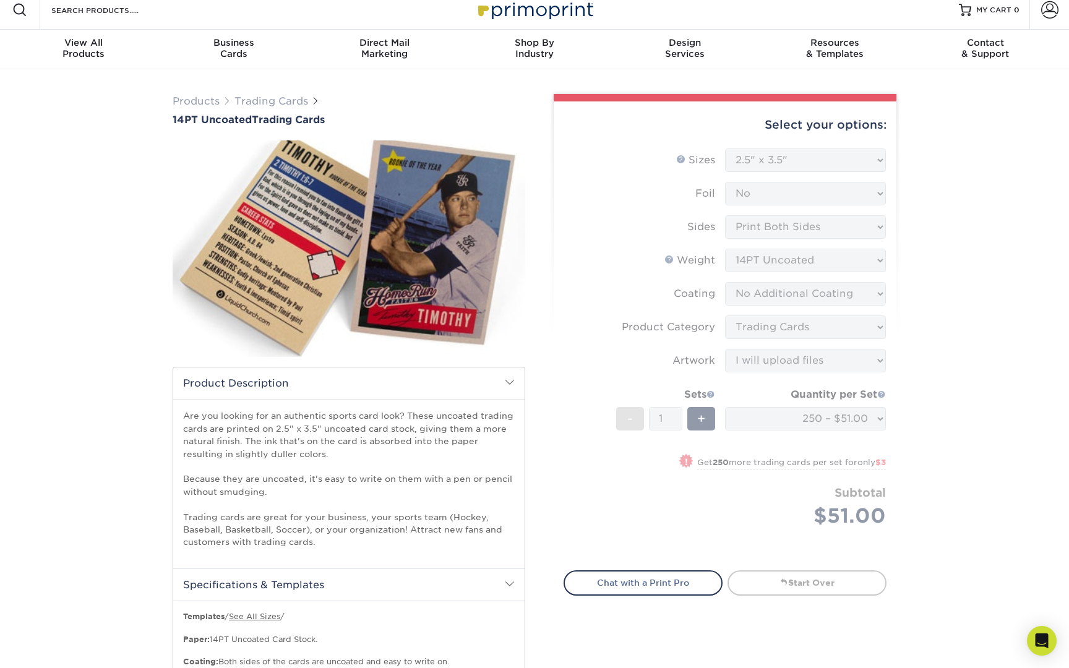
click at [626, 560] on div "Select your options: Sizes Help Sizes Please Select 2.5" x 3.5" Foil Please Sel…" at bounding box center [725, 353] width 343 height 504
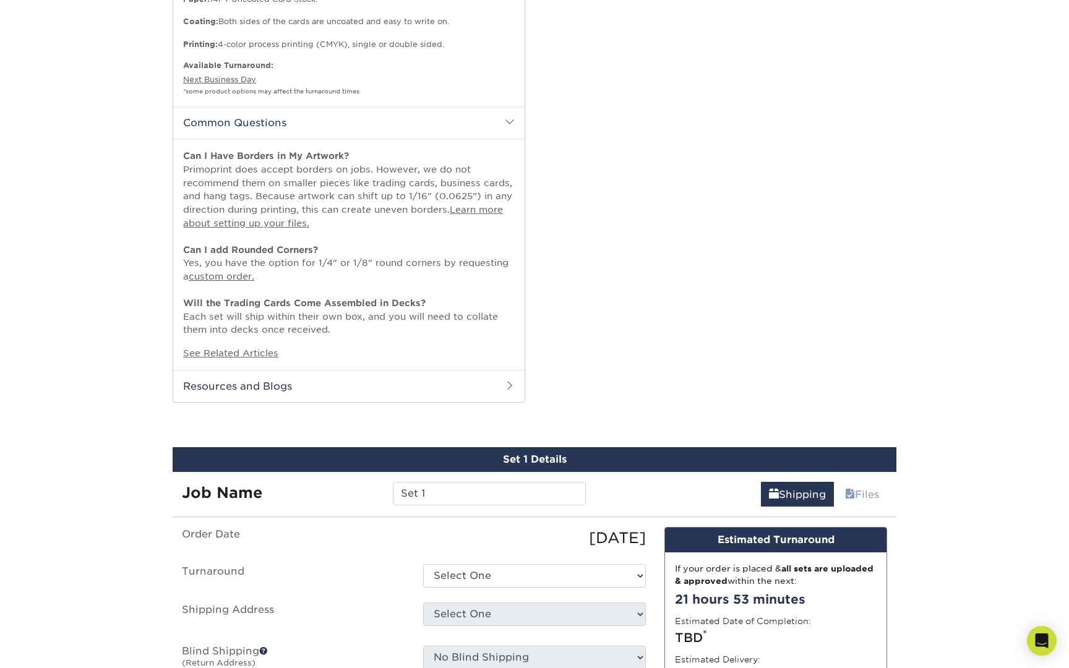
scroll to position [673, 0]
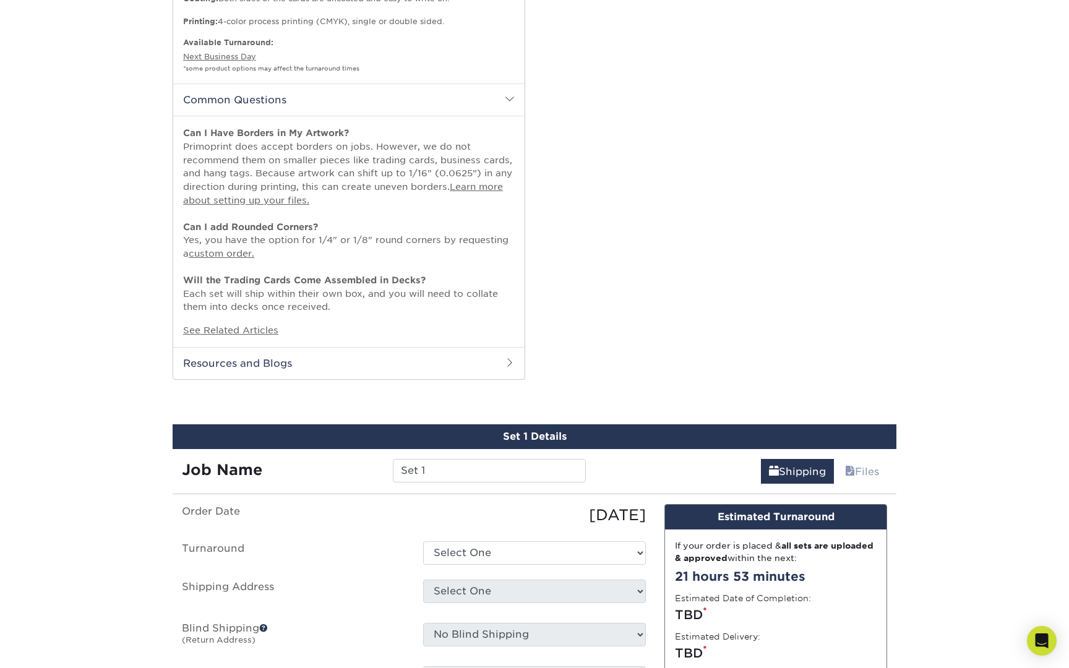
click at [528, 398] on div "Products Trading Cards 14PT Uncoated Trading Cards show more Templates" at bounding box center [534, 119] width 1069 height 1427
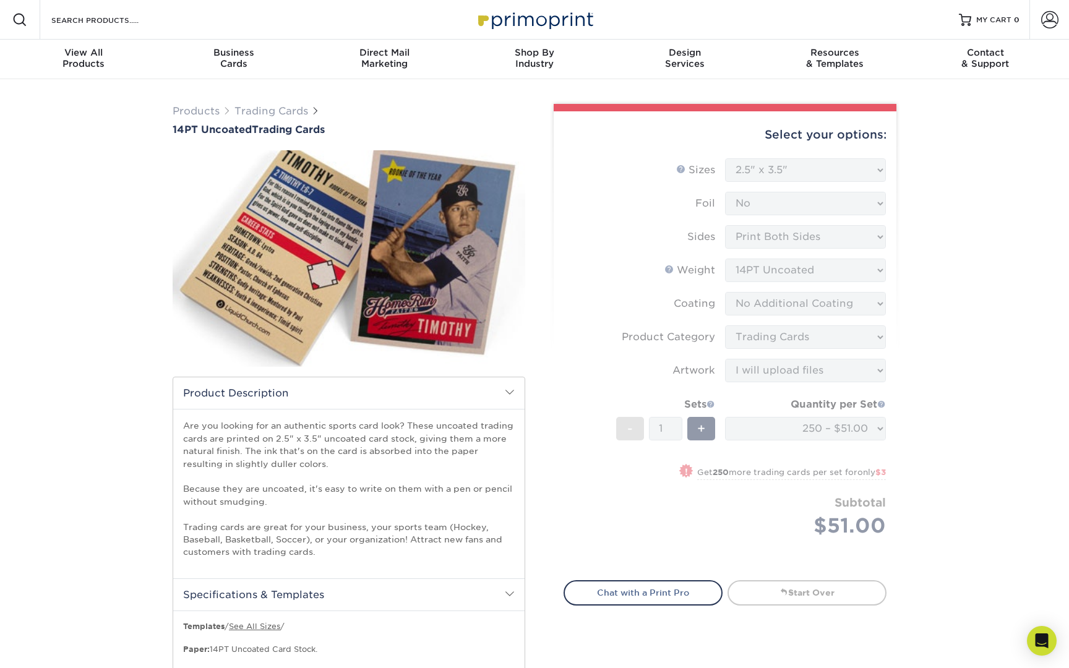
scroll to position [0, 0]
click at [288, 109] on link "Trading Cards" at bounding box center [271, 111] width 74 height 12
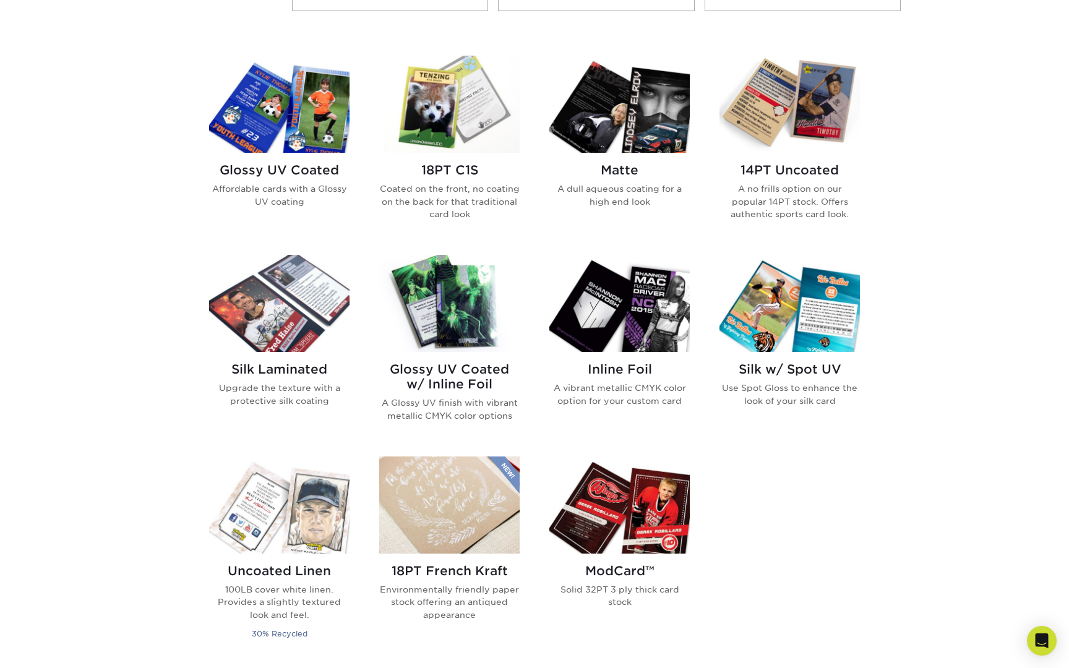
scroll to position [563, 0]
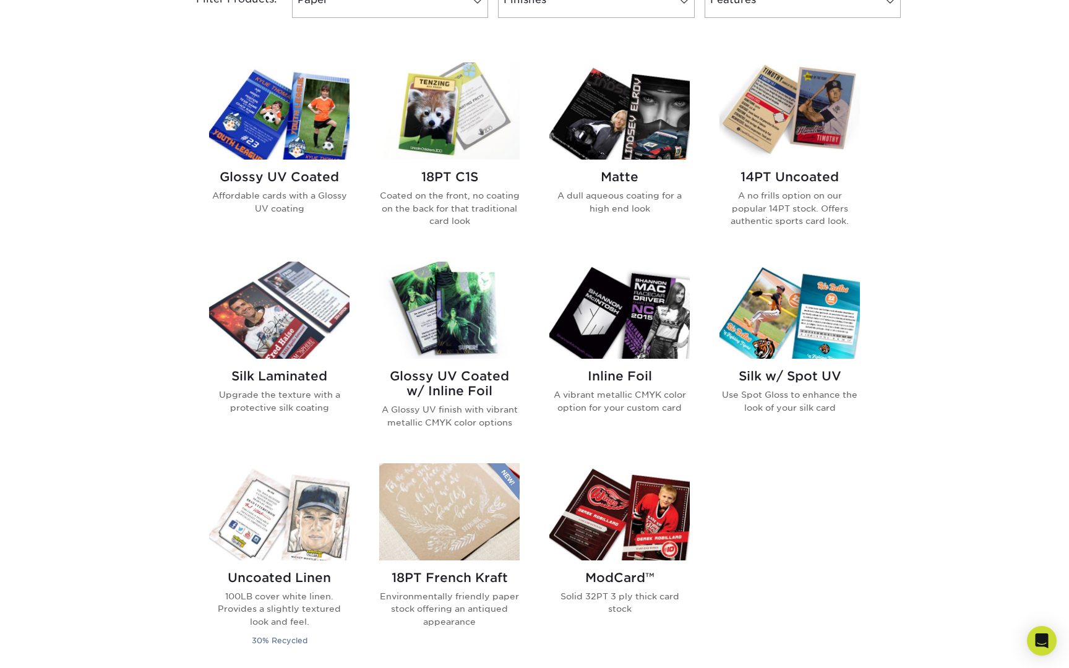
click at [775, 168] on div "14PT Uncoated A no frills option on our popular 14PT stock. Offers authentic sp…" at bounding box center [789, 203] width 140 height 87
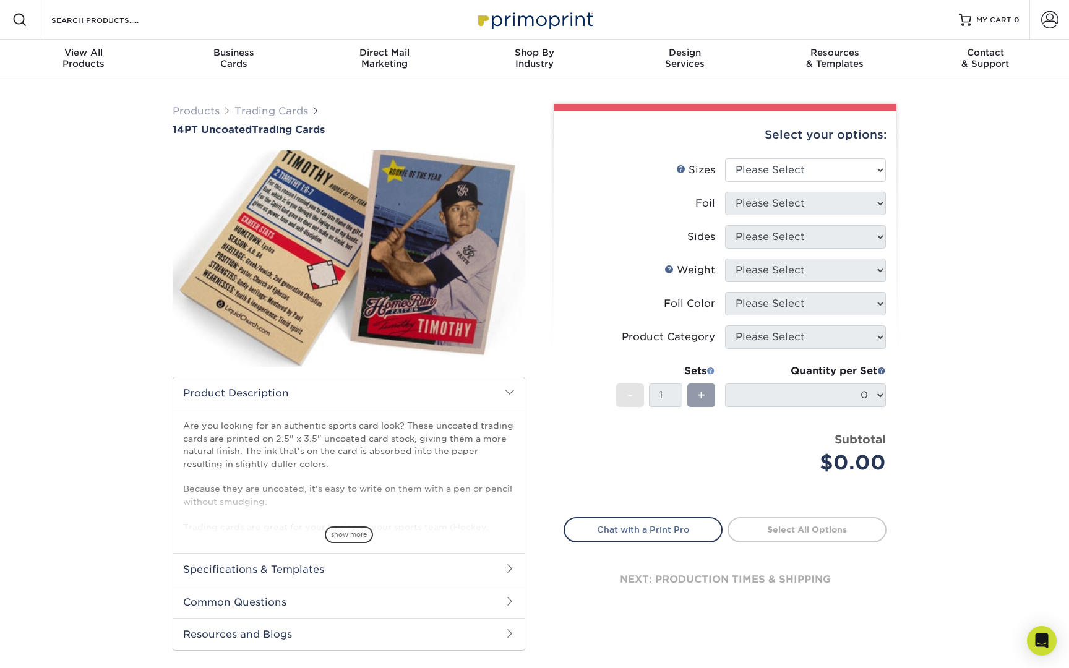
click at [711, 369] on span at bounding box center [710, 370] width 9 height 9
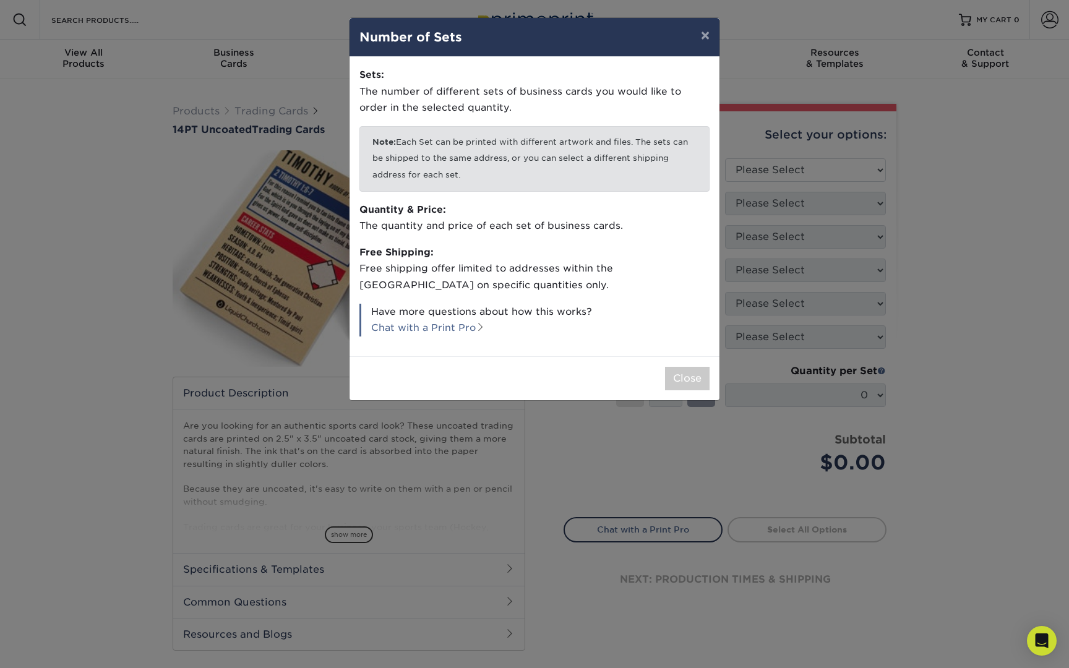
click at [598, 377] on div "Close" at bounding box center [535, 378] width 370 height 44
click at [598, 382] on div "Close" at bounding box center [535, 378] width 370 height 44
click at [603, 359] on div "Close" at bounding box center [535, 378] width 370 height 44
click at [705, 26] on button "×" at bounding box center [705, 35] width 28 height 35
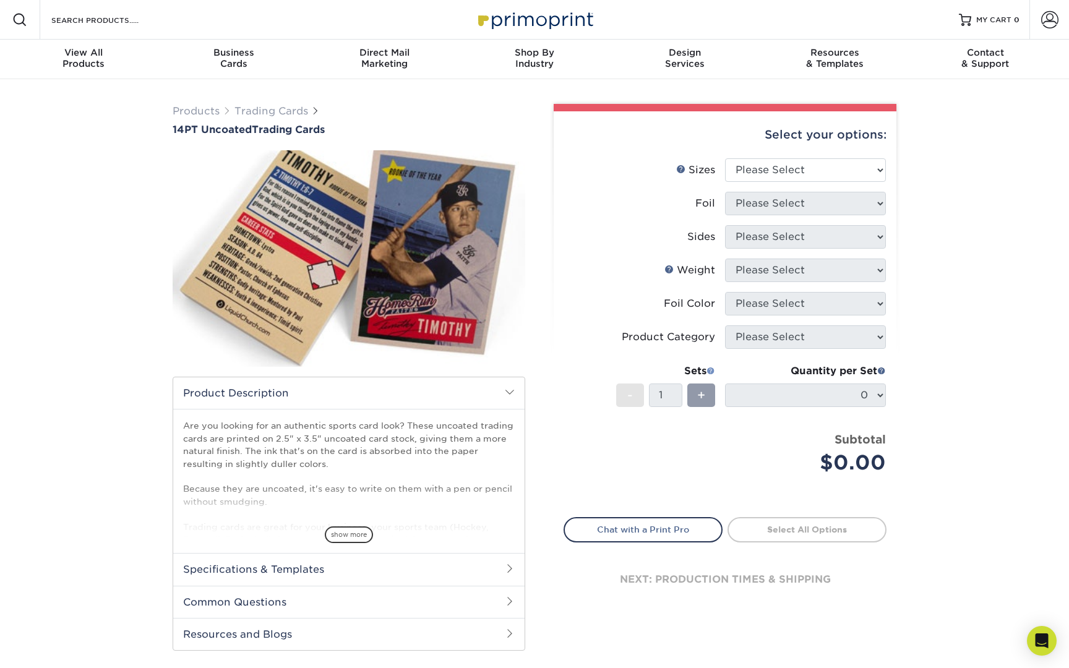
click at [708, 371] on span at bounding box center [710, 370] width 9 height 9
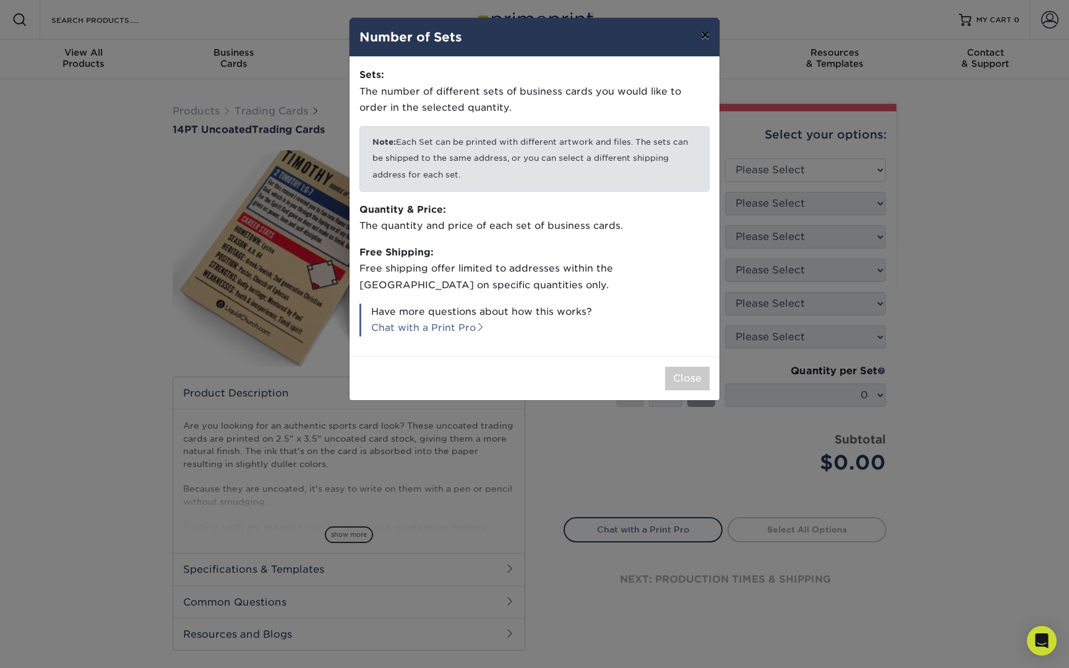
click at [708, 36] on button "×" at bounding box center [705, 35] width 28 height 35
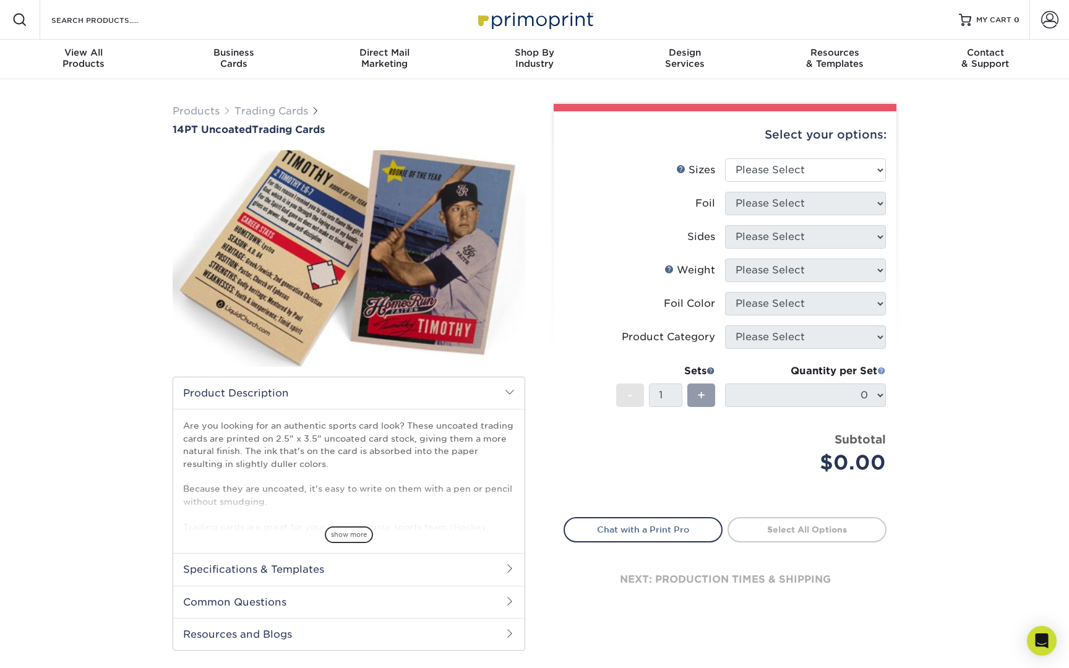
click at [880, 369] on span at bounding box center [881, 370] width 9 height 9
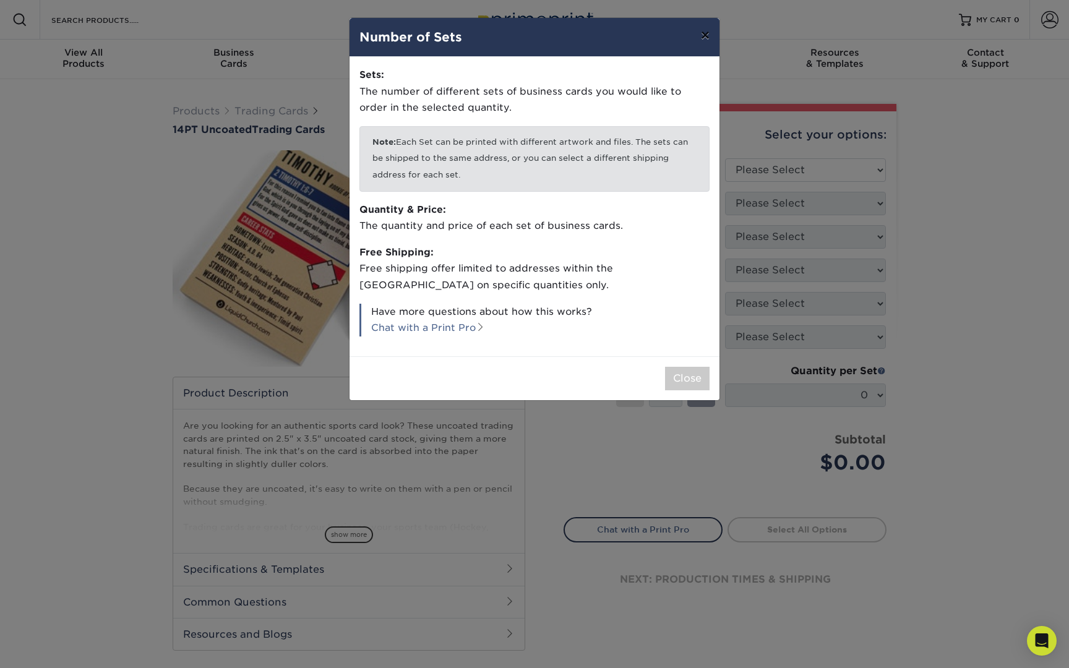
click at [710, 36] on button "×" at bounding box center [705, 35] width 28 height 35
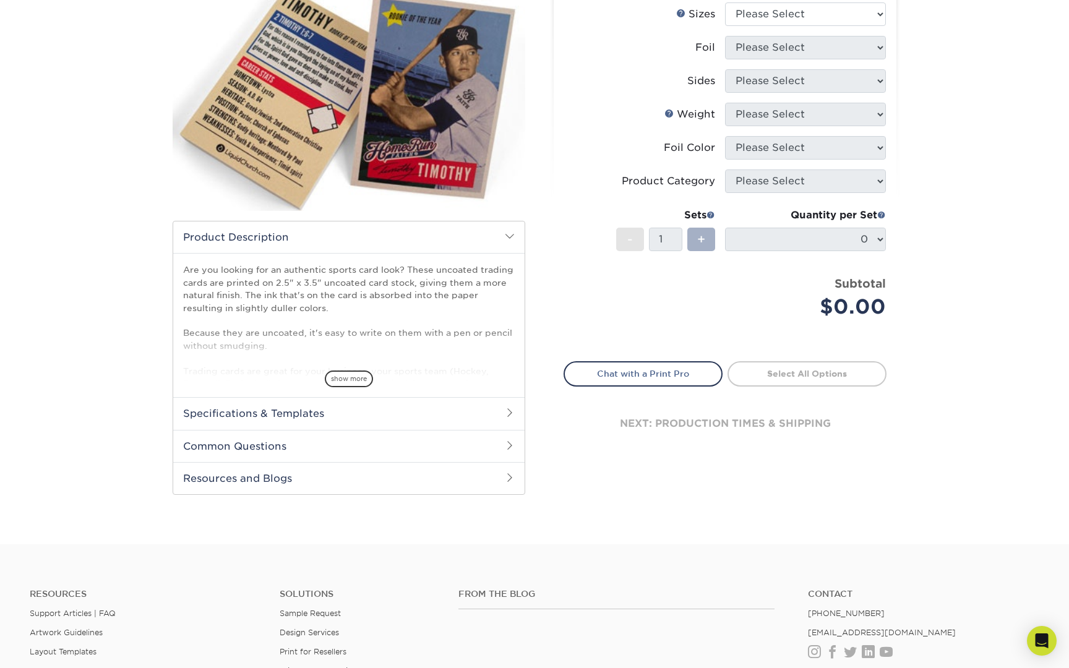
scroll to position [158, 0]
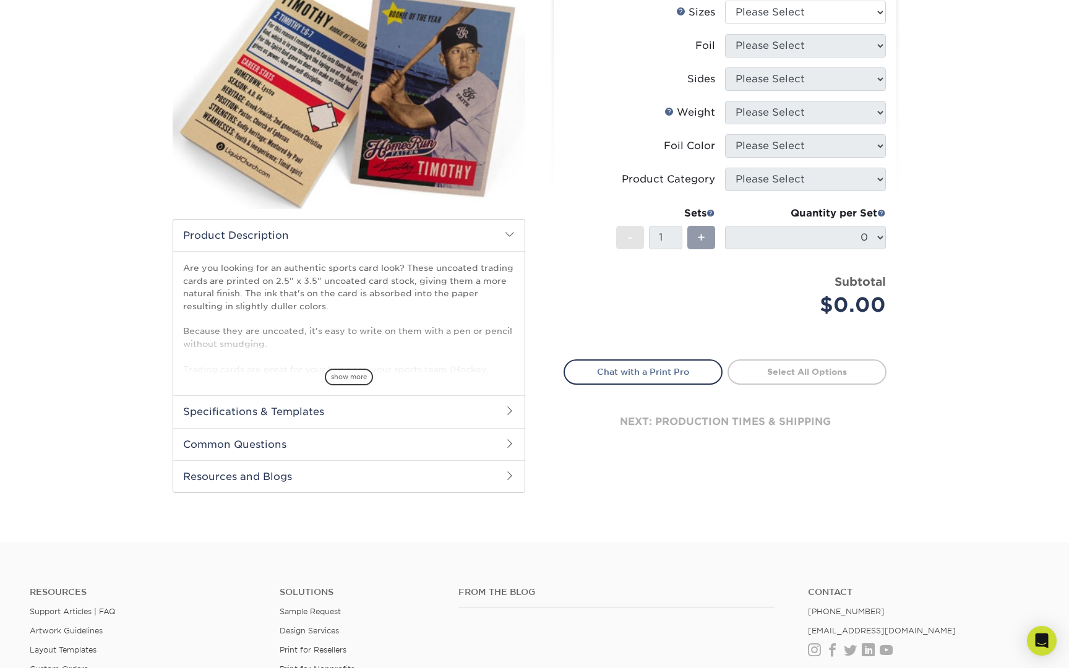
click at [510, 444] on span at bounding box center [510, 444] width 10 height 10
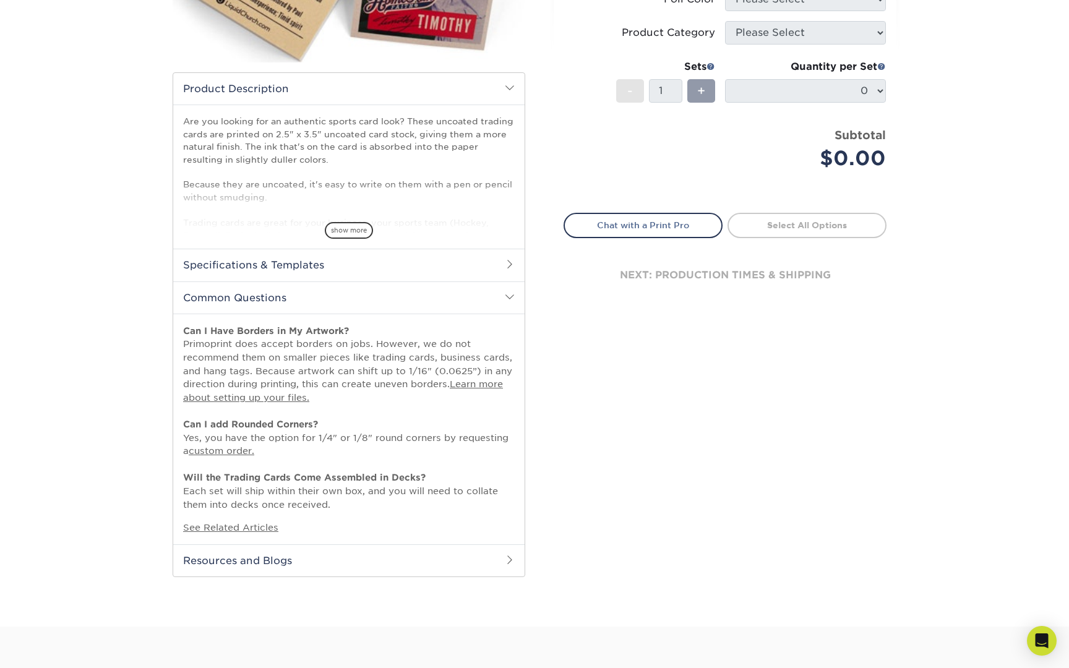
scroll to position [306, 0]
click at [436, 484] on p "Can I Have Borders in My Artwork? Primoprint does accept borders on jobs. Howev…" at bounding box center [349, 415] width 332 height 187
click at [251, 522] on link "See Related Articles" at bounding box center [230, 525] width 95 height 11
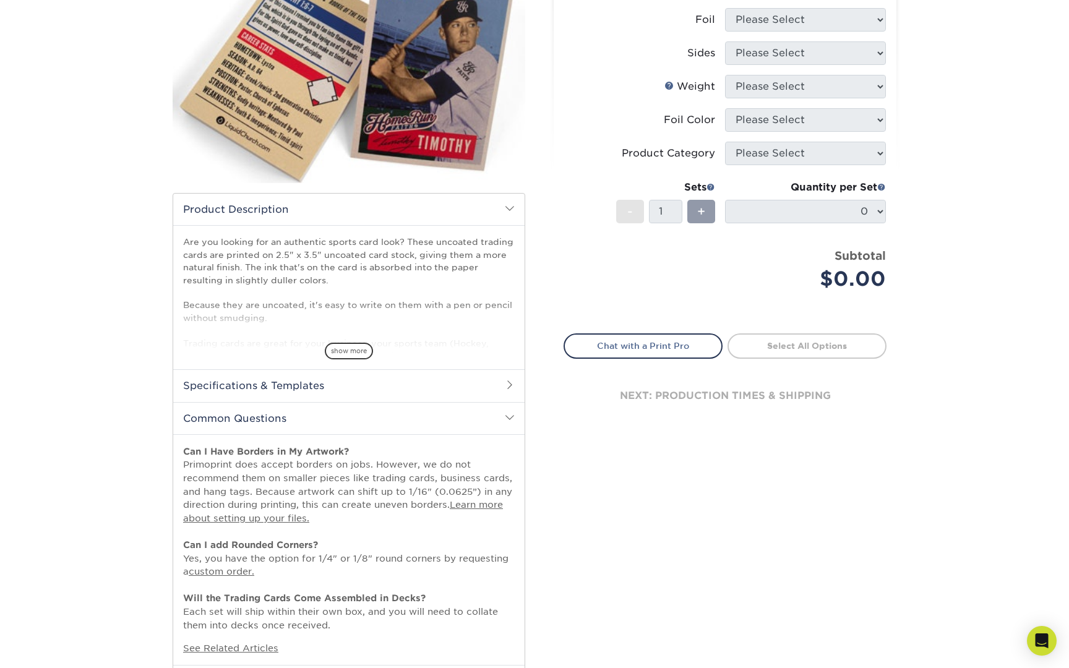
scroll to position [170, 0]
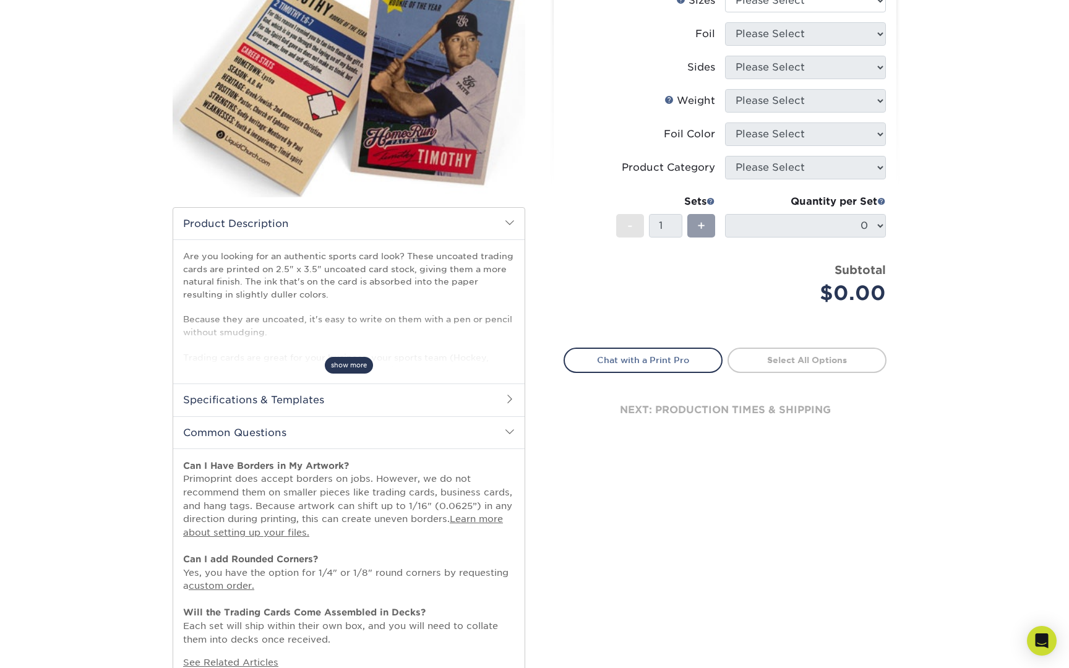
click at [343, 367] on span "show more" at bounding box center [349, 365] width 48 height 17
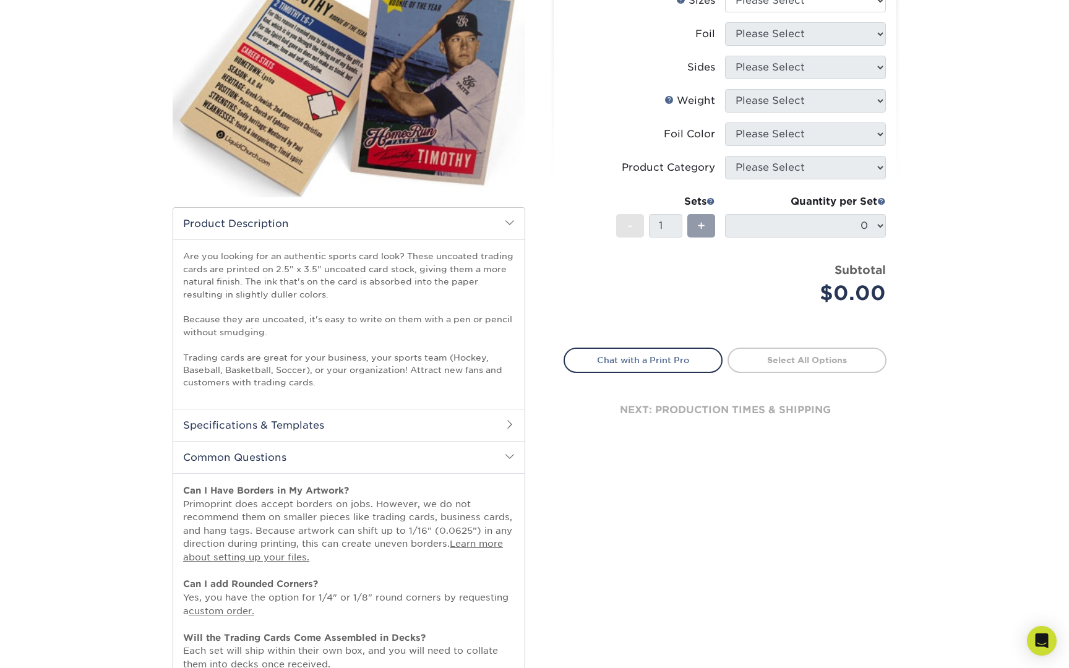
scroll to position [179, 0]
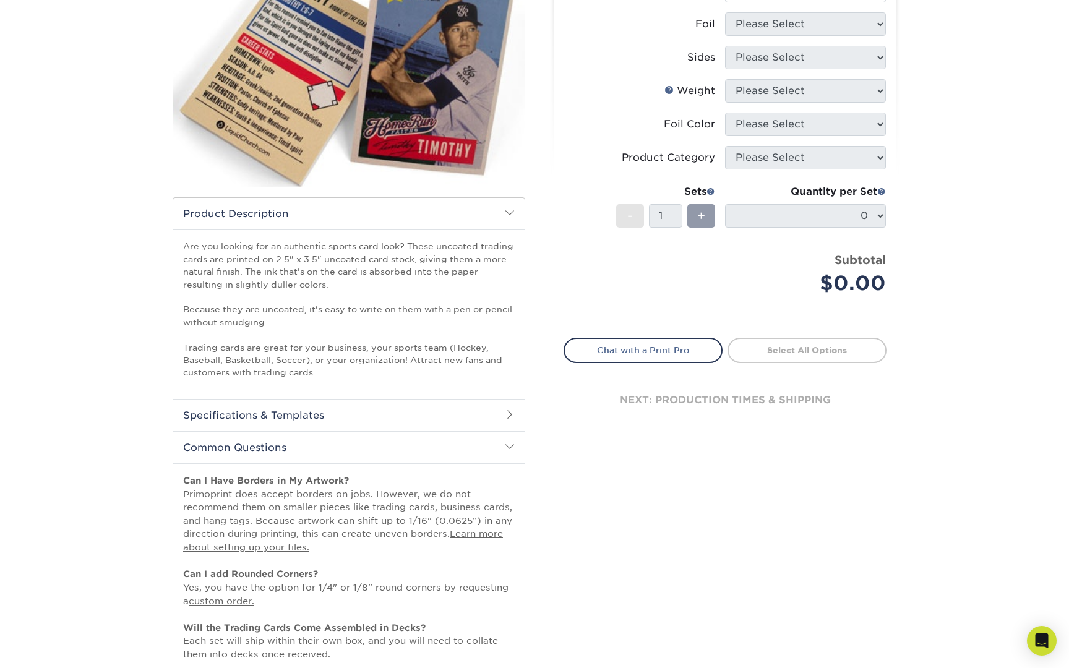
click at [367, 416] on h2 "Specifications & Templates" at bounding box center [348, 415] width 351 height 32
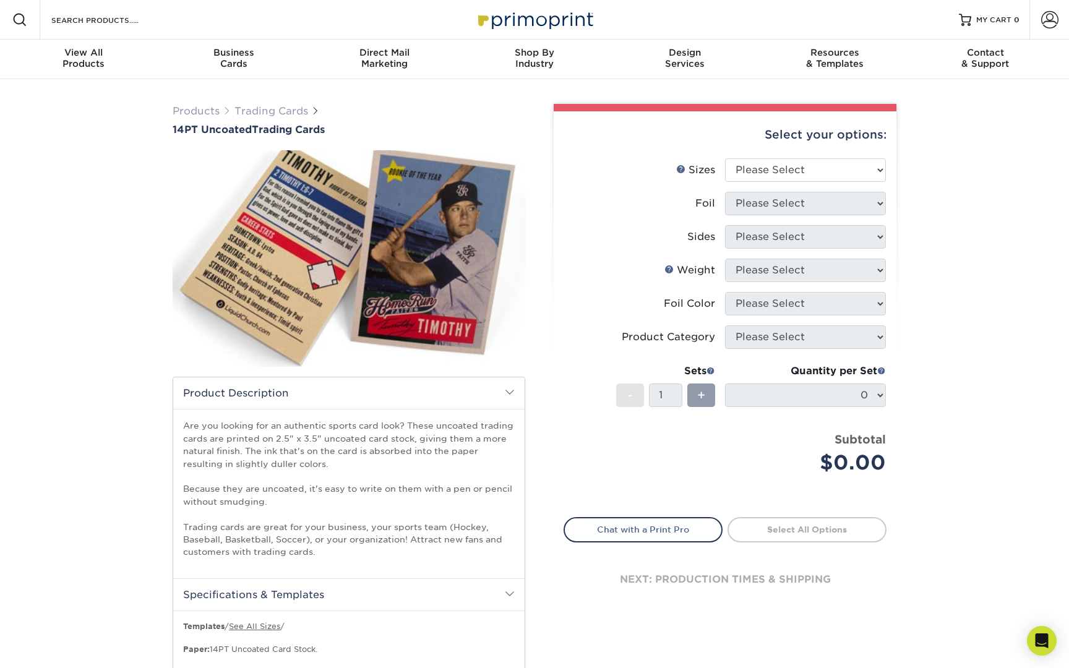
scroll to position [0, 0]
click at [603, 437] on div "Price per set $0.00" at bounding box center [644, 454] width 161 height 47
click at [710, 374] on link at bounding box center [710, 371] width 9 height 10
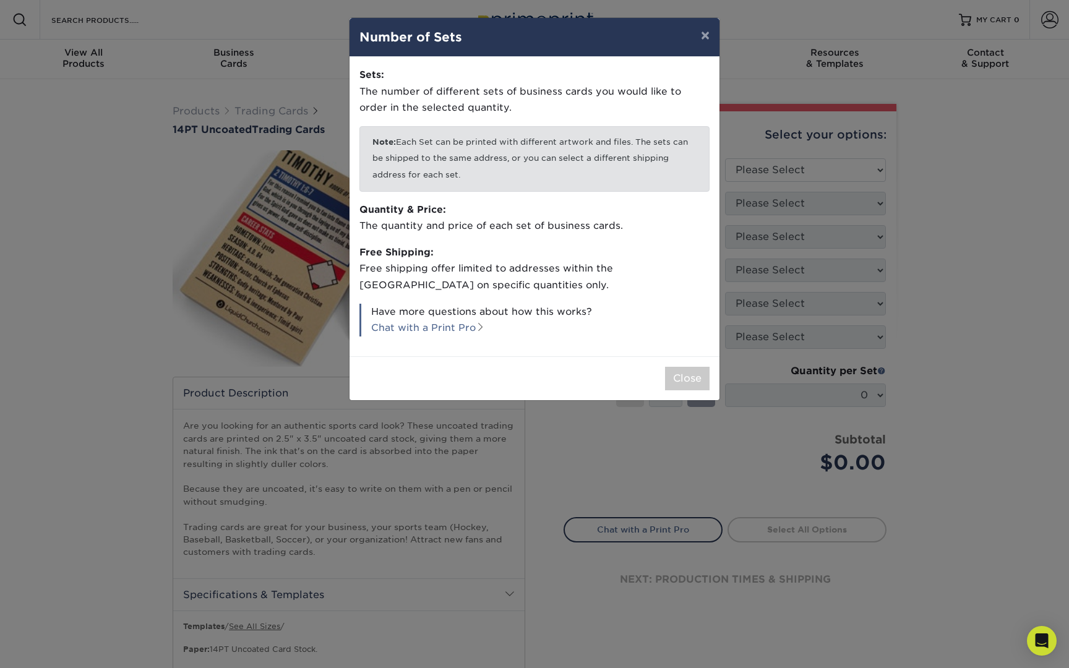
click at [575, 314] on p "Have more questions about how this works? Chat with a Print Pro" at bounding box center [534, 320] width 350 height 33
click at [575, 316] on p "Have more questions about how this works? Chat with a Print Pro" at bounding box center [534, 320] width 350 height 33
click at [562, 452] on div "× Number of Sets Sets: The number of different sets of business cards you would…" at bounding box center [534, 334] width 1069 height 668
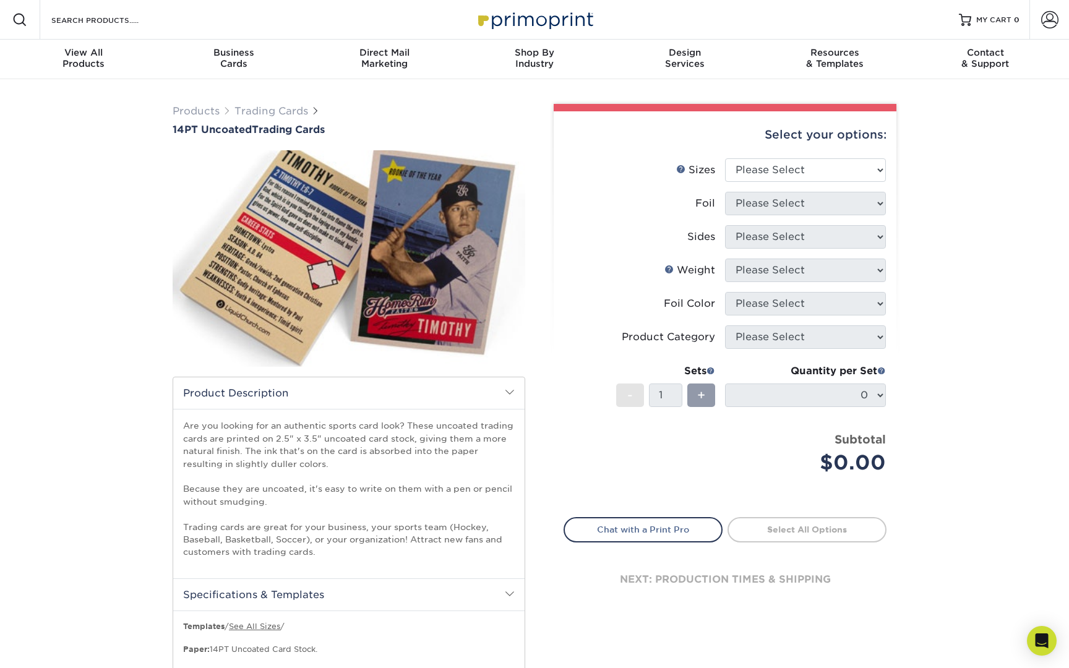
click at [562, 431] on div "Select your options: Sizes Help Sizes Please Select 2.5" x 3.5" Foil Please Sel…" at bounding box center [725, 368] width 343 height 515
click at [570, 419] on li "Sets - 1 + Quantity per Set 0 (Price includes envelopes)" at bounding box center [725, 395] width 322 height 72
click at [569, 423] on li "Sets - 1 + Quantity per Set 0 (Price includes envelopes)" at bounding box center [725, 395] width 322 height 72
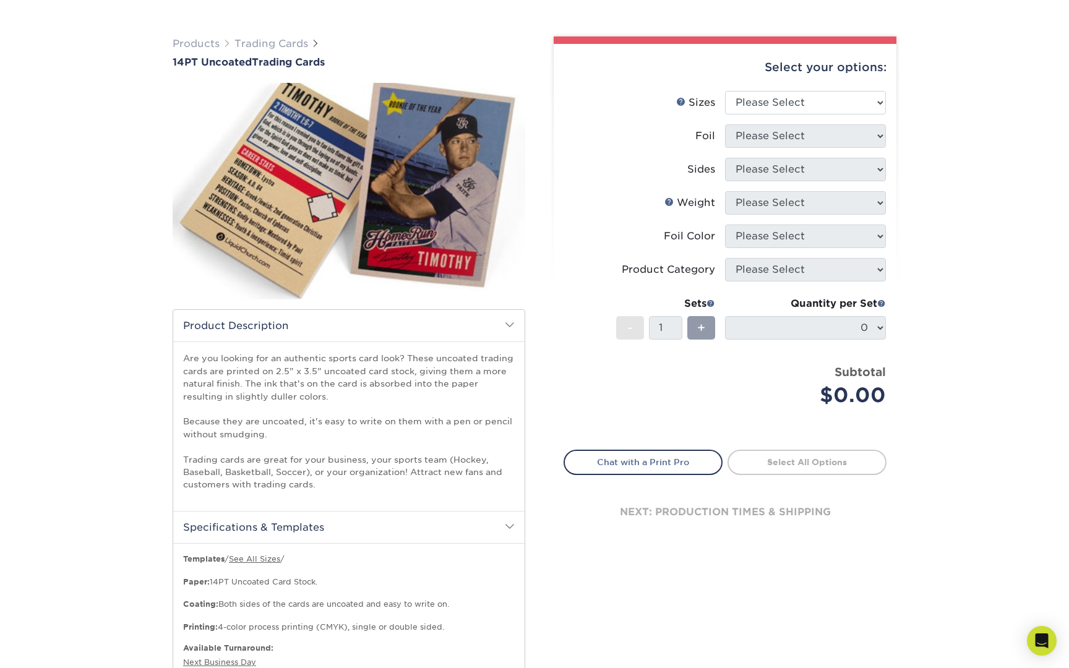
scroll to position [107, 0]
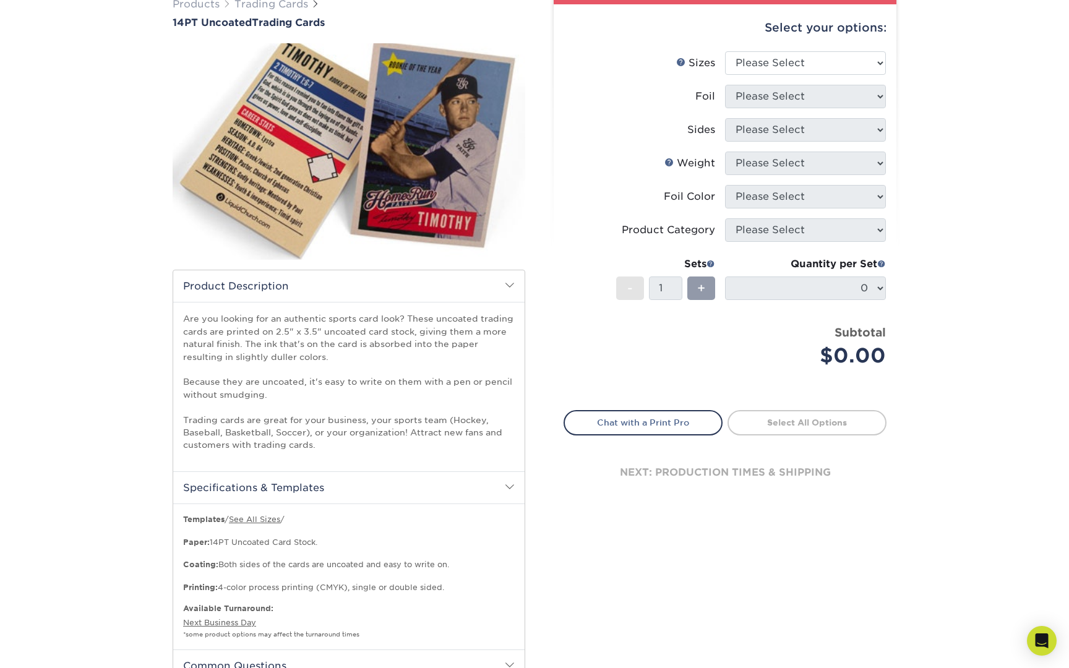
click at [536, 436] on div "Select your options: Sizes Help Sizes Please Select 2.5" x 3.5" Foil N/A" at bounding box center [719, 479] width 371 height 964
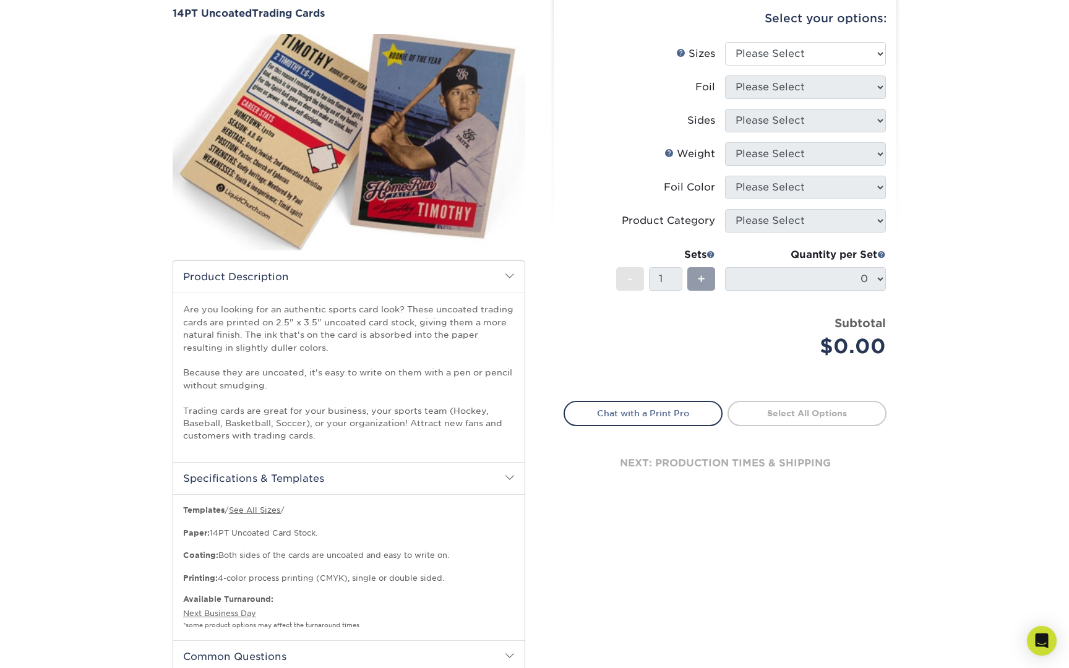
click at [536, 436] on div "Select your options: Sizes Help Sizes Please Select 2.5" x 3.5" Foil N/A" at bounding box center [719, 470] width 371 height 964
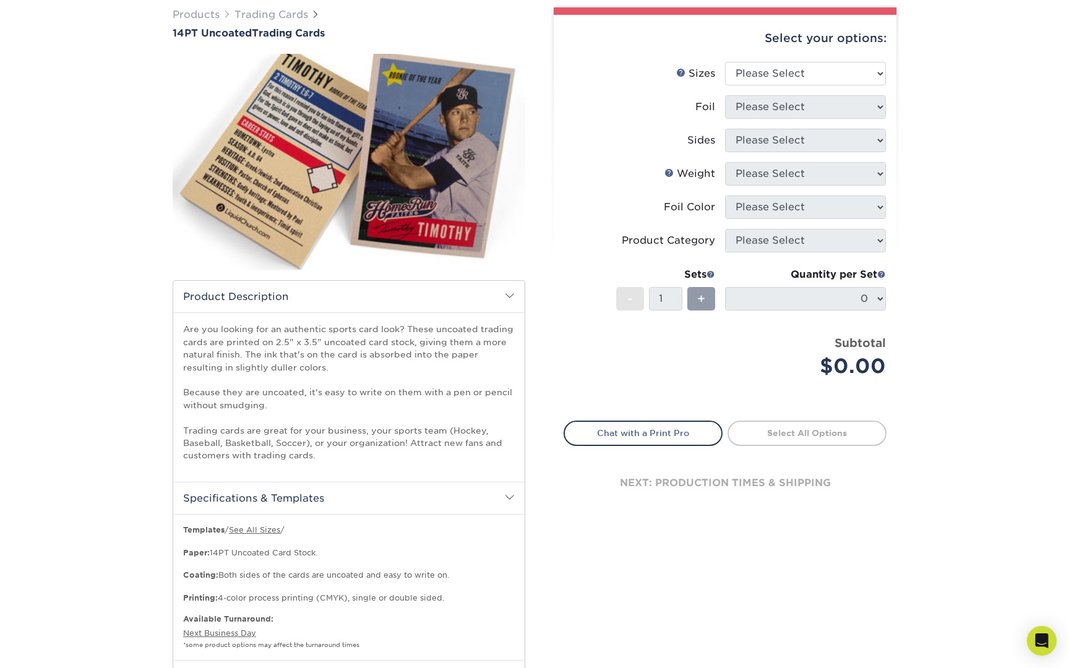
scroll to position [74, 0]
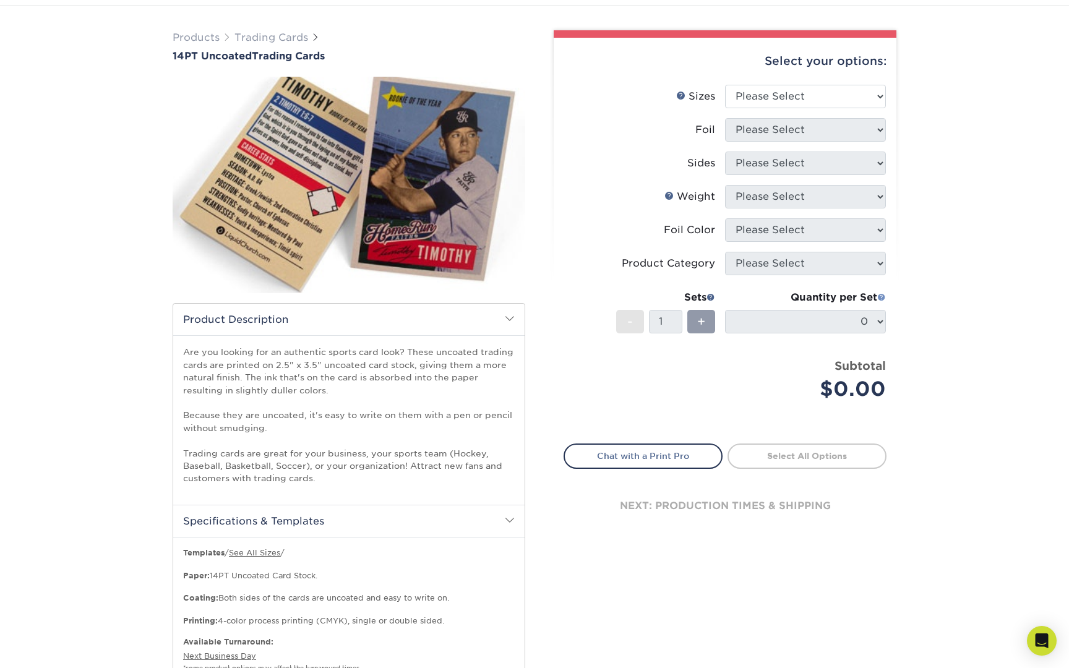
click at [883, 296] on span at bounding box center [881, 297] width 9 height 9
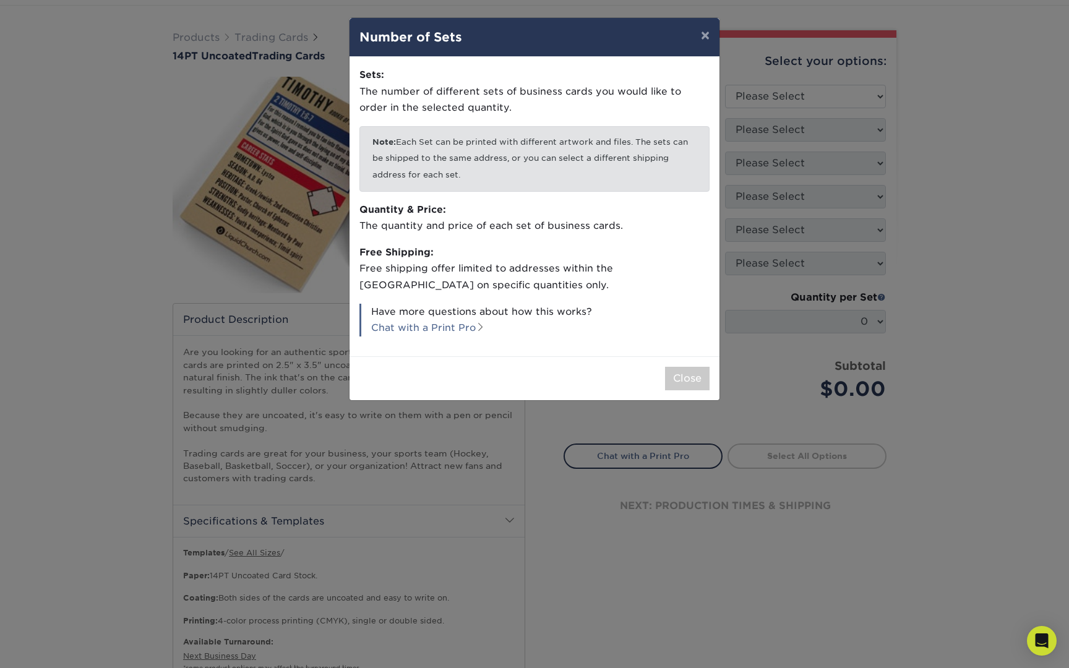
click at [578, 427] on div "× Number of Sets Sets: The number of different sets of business cards you would…" at bounding box center [534, 334] width 1069 height 668
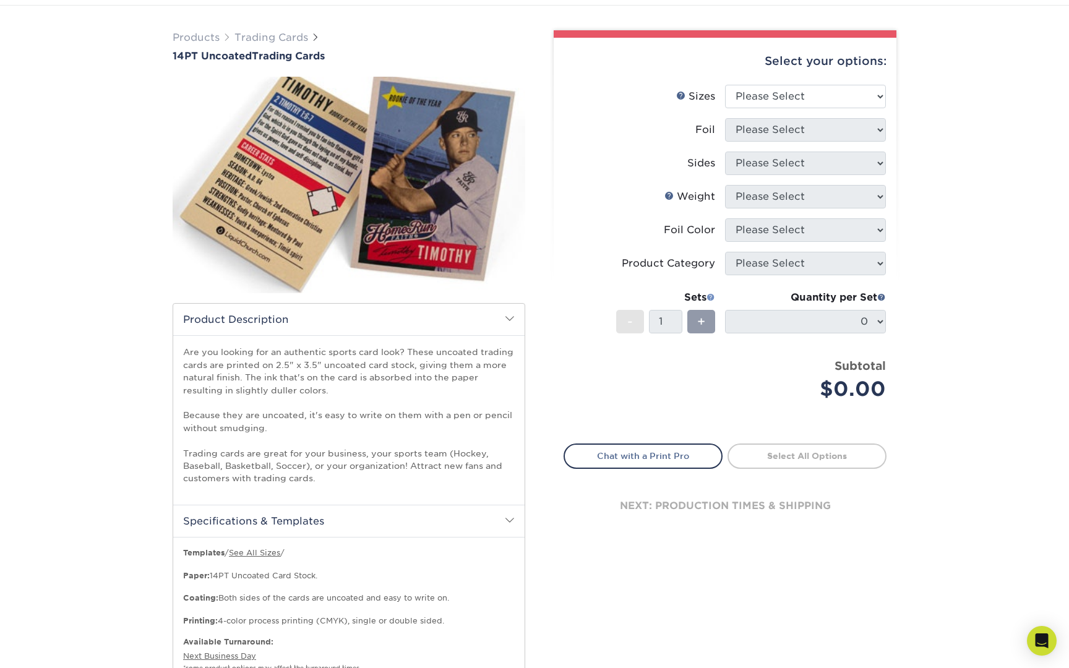
click at [710, 295] on span at bounding box center [710, 297] width 9 height 9
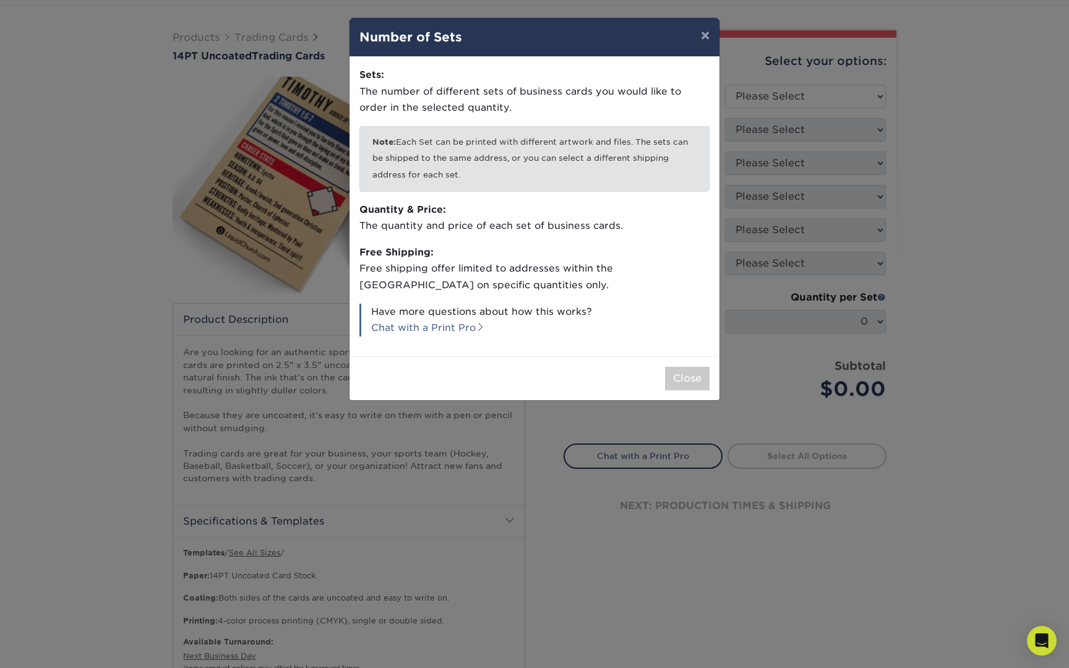
click at [585, 434] on div "× Number of Sets Sets: The number of different sets of business cards you would…" at bounding box center [534, 334] width 1069 height 668
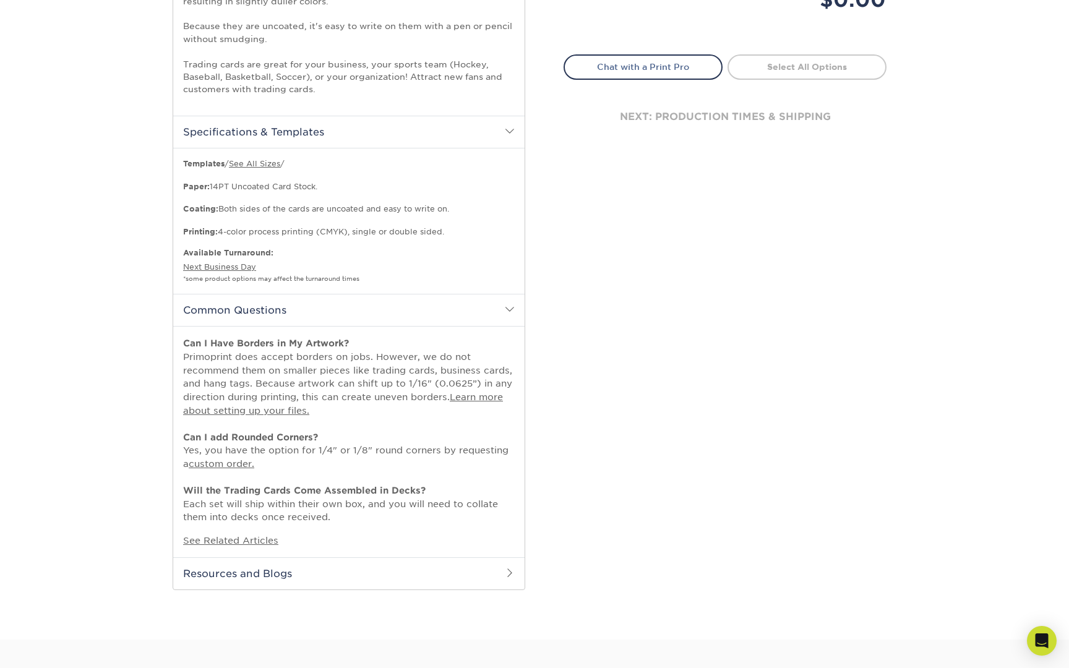
scroll to position [465, 0]
click at [434, 565] on h2 "Resources and Blogs" at bounding box center [348, 572] width 351 height 32
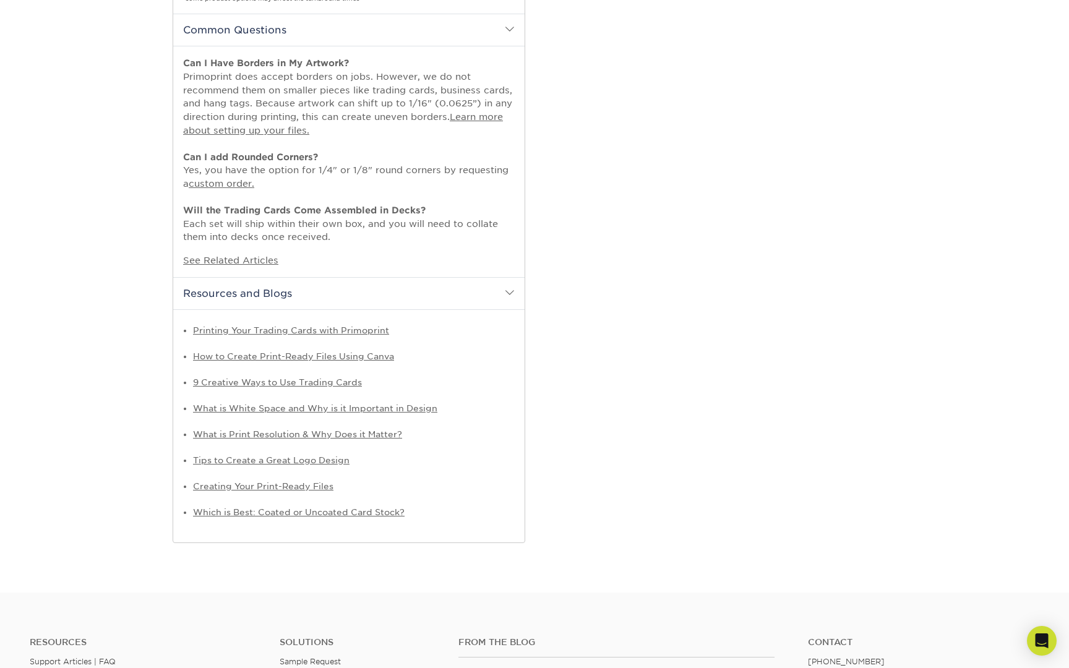
scroll to position [743, 0]
click at [364, 450] on li "Tips to Create a Great Logo Design" at bounding box center [354, 460] width 322 height 21
click at [373, 325] on link "Printing Your Trading Cards with Primoprint" at bounding box center [291, 330] width 196 height 10
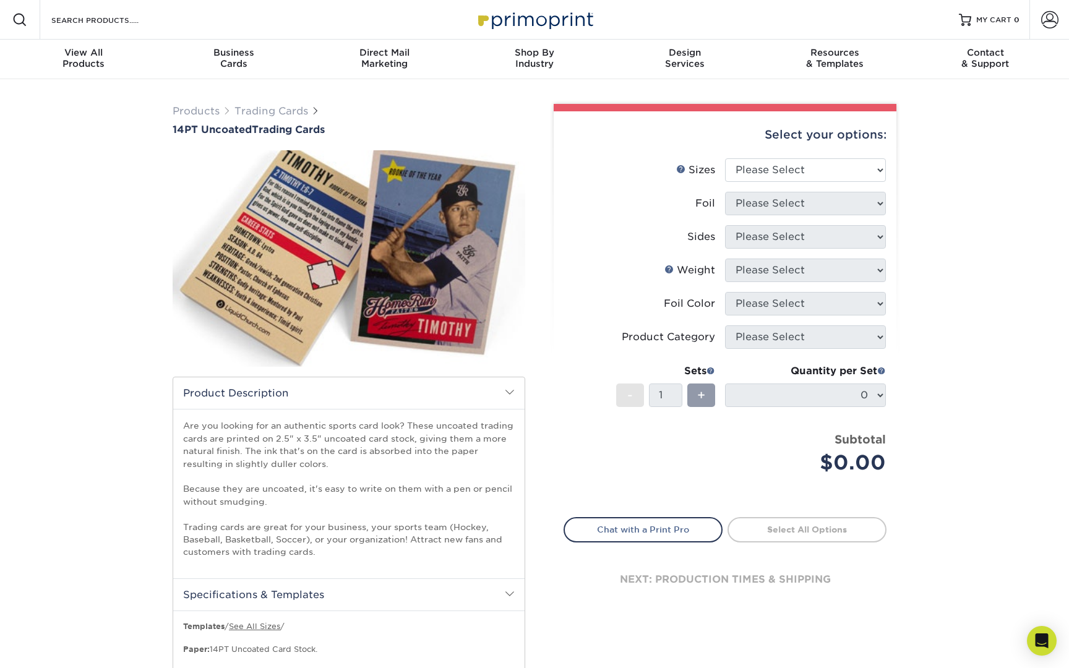
scroll to position [0, 0]
click at [711, 369] on span at bounding box center [710, 370] width 9 height 9
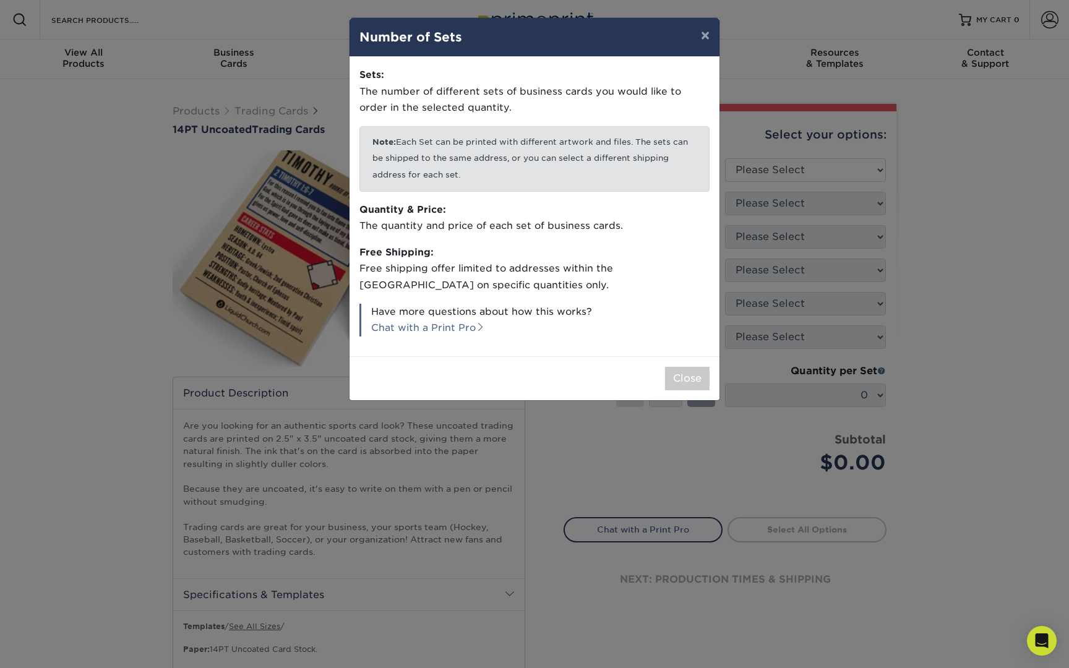
click at [637, 411] on div "× Number of Sets Sets: The number of different sets of business cards you would…" at bounding box center [534, 334] width 1069 height 668
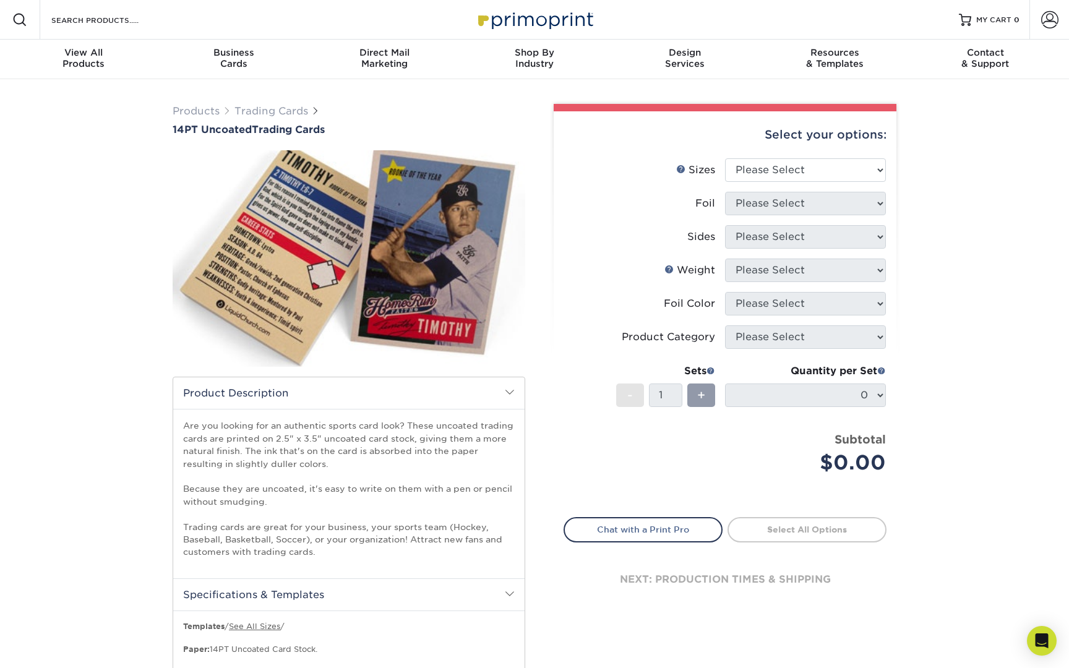
click at [637, 411] on div "Sets - 1 +" at bounding box center [665, 393] width 99 height 58
click at [646, 415] on div "Sets - 1 +" at bounding box center [665, 393] width 99 height 58
click at [701, 403] on span "+" at bounding box center [701, 395] width 8 height 19
click at [667, 423] on li "Sets - 1 + Quantity per Set 0 (Price includes envelopes)" at bounding box center [725, 395] width 322 height 72
click at [697, 397] on span "+" at bounding box center [701, 395] width 8 height 19
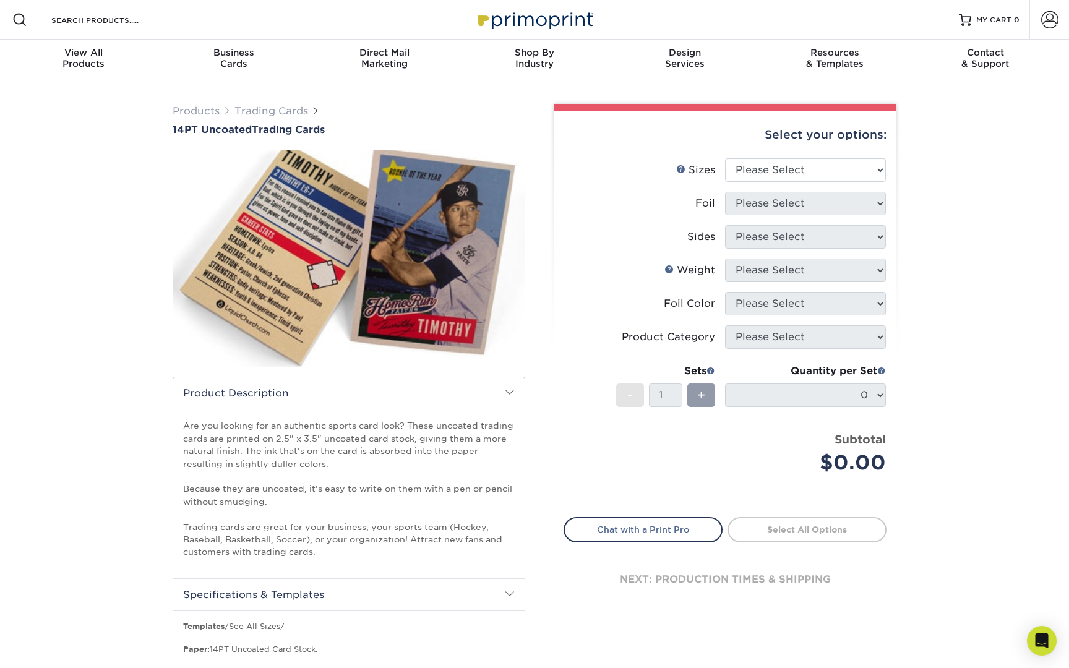
click at [642, 433] on div "Price per set $0.00" at bounding box center [644, 454] width 161 height 47
select select "2.50x3.50"
select select "1"
select select "34527644-b4fd-4ffb-9092-1318eefcd9d9"
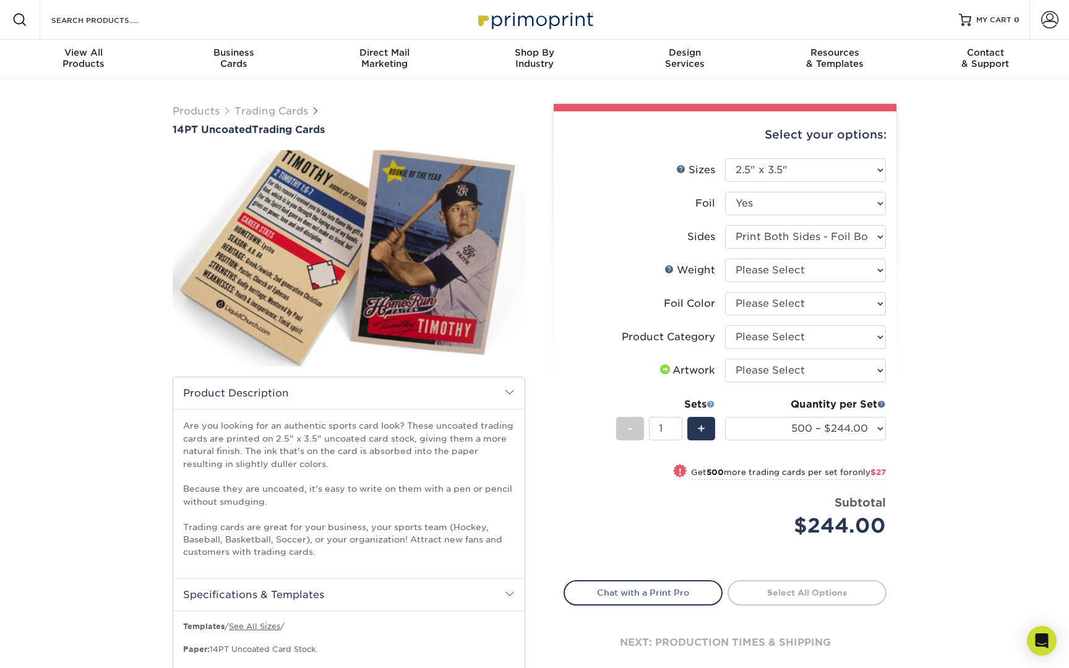
click at [712, 406] on span at bounding box center [710, 404] width 9 height 9
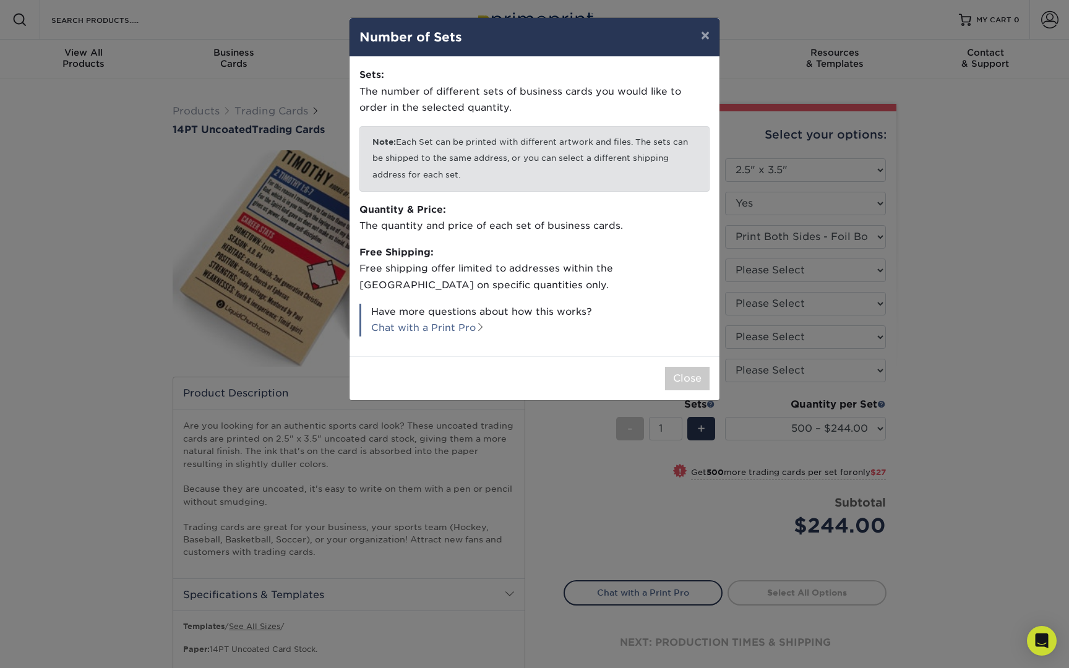
click at [645, 427] on div "× Number of Sets Sets: The number of different sets of business cards you would…" at bounding box center [534, 334] width 1069 height 668
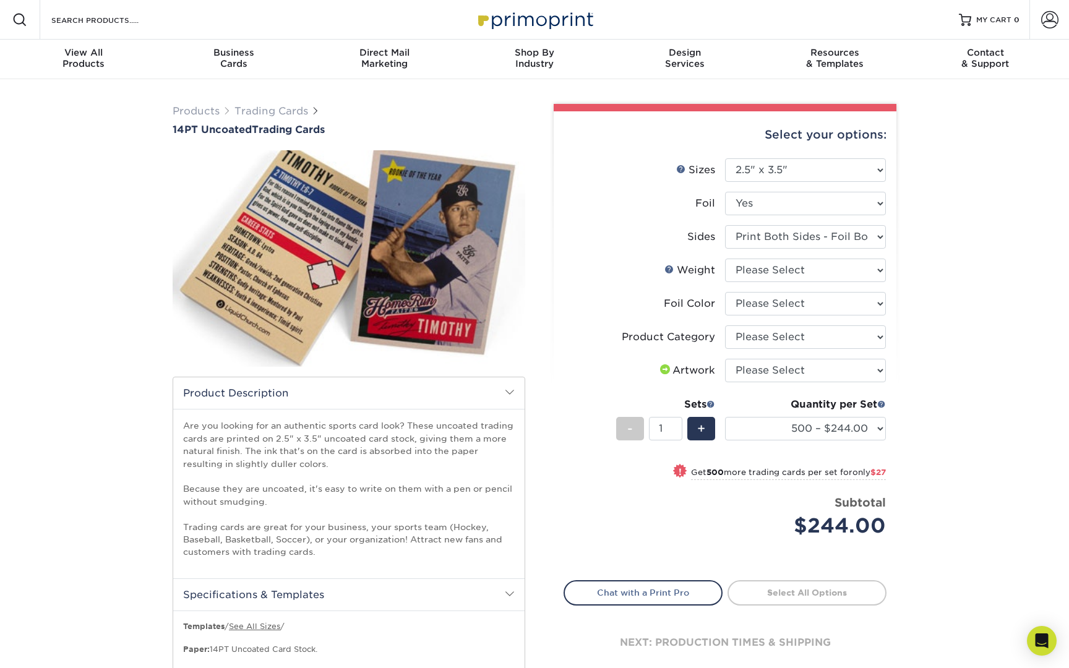
click at [648, 424] on div "-" at bounding box center [632, 431] width 33 height 28
click at [746, 345] on select "Please Select Trading Cards" at bounding box center [805, 337] width 161 height 24
select select "14PT Uncoated"
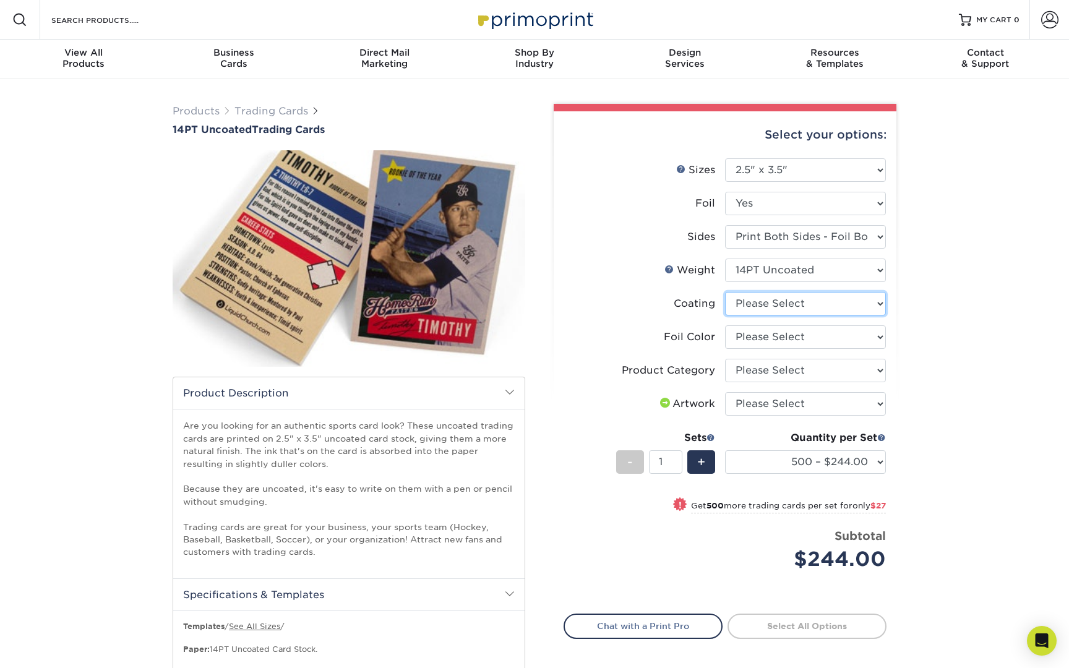
select select "3e7618de-abca-4bda-9f97-8b9129e913d8"
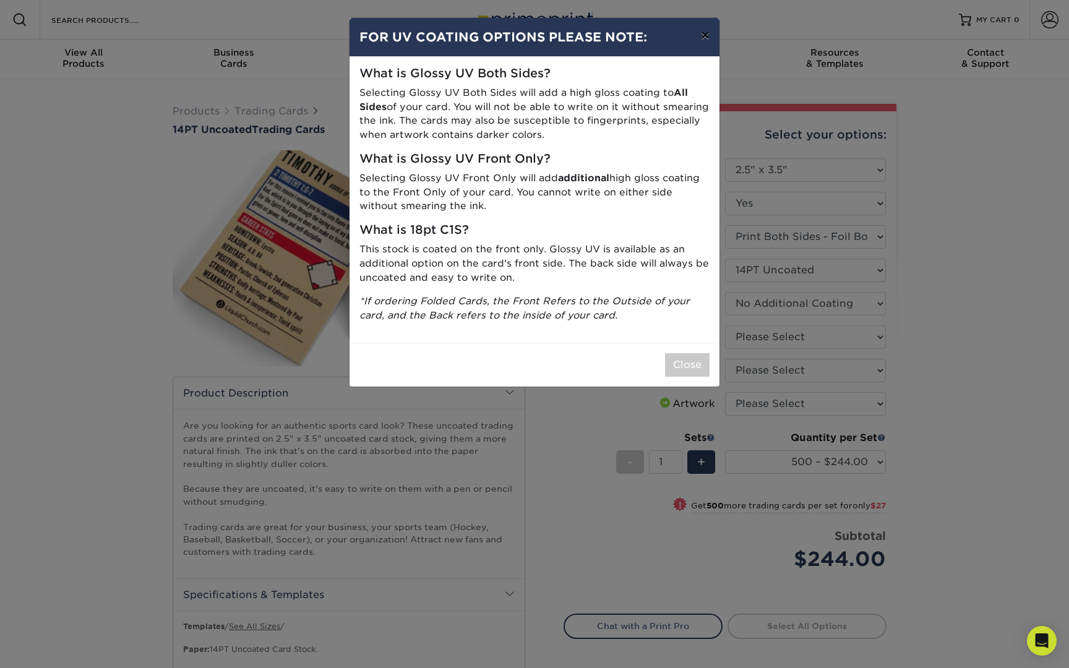
click at [707, 41] on button "×" at bounding box center [705, 35] width 28 height 35
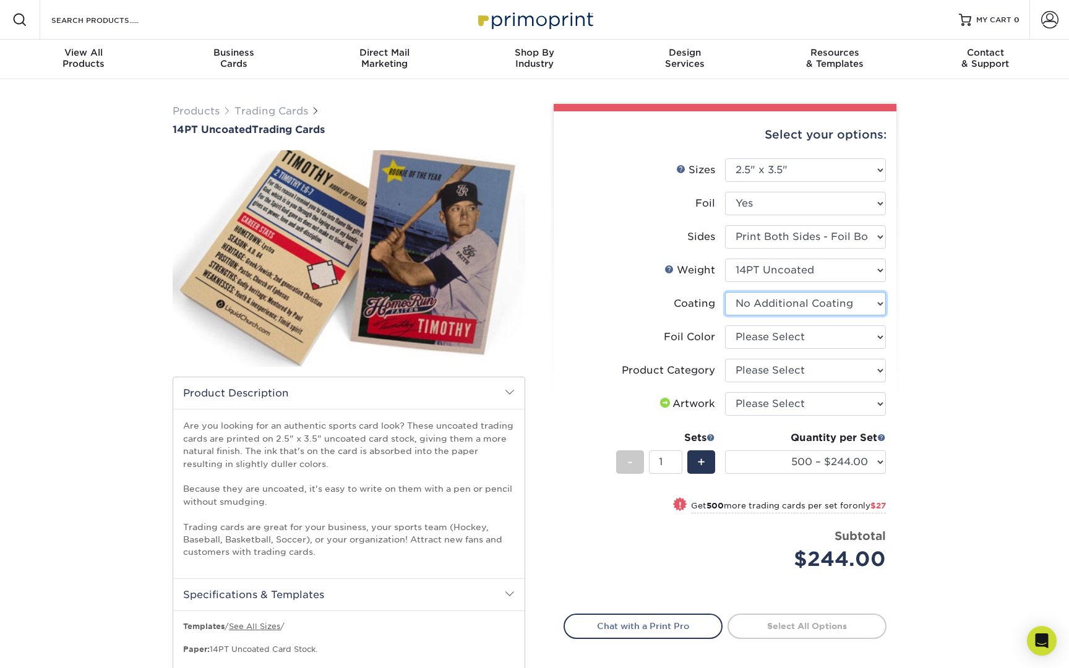
click at [801, 313] on select at bounding box center [805, 304] width 161 height 24
click at [807, 363] on select "Please Select Trading Cards" at bounding box center [805, 371] width 161 height 24
select select "c2f9bce9-36c2-409d-b101-c29d9d031e18"
select select "upload"
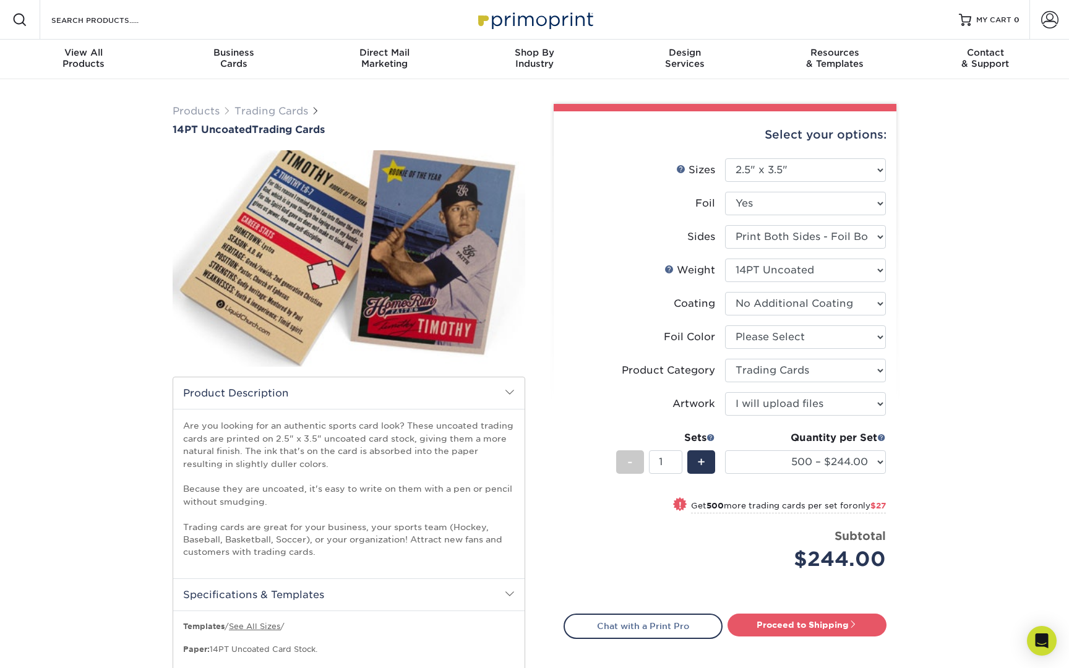
click at [715, 440] on li "Sets - 1 + Quantity per Set 500 – $244.00 1000 – $271.00 2500 – $621.00 5000 – …" at bounding box center [725, 462] width 322 height 72
click at [710, 436] on span at bounding box center [710, 437] width 9 height 9
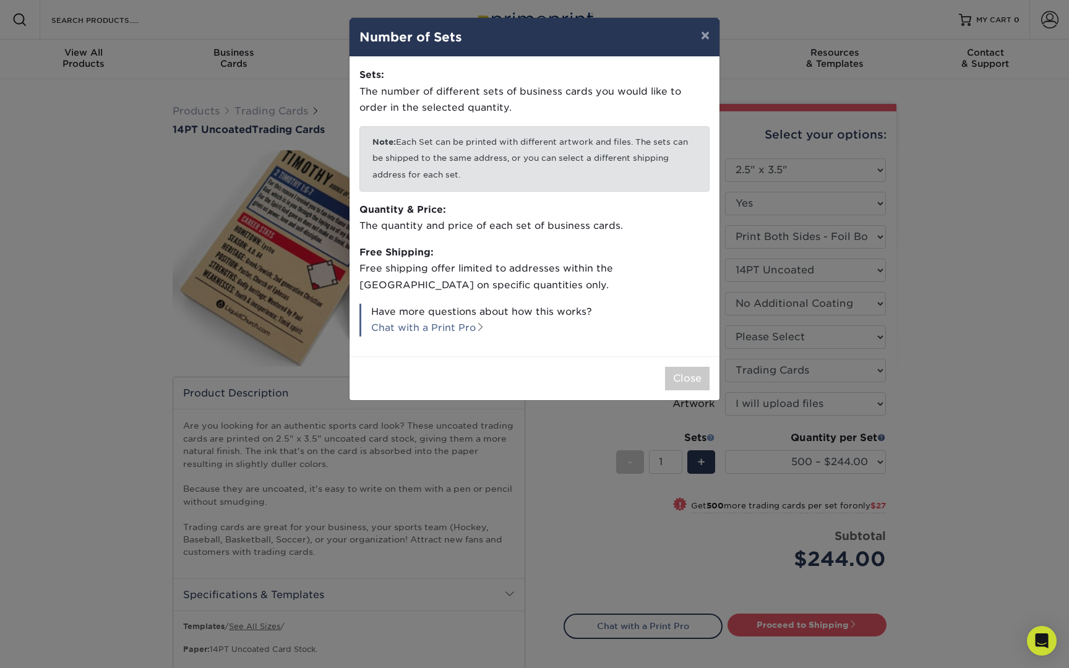
click at [710, 436] on div "× Number of Sets Sets: The number of different sets of business cards you would…" at bounding box center [534, 334] width 1069 height 668
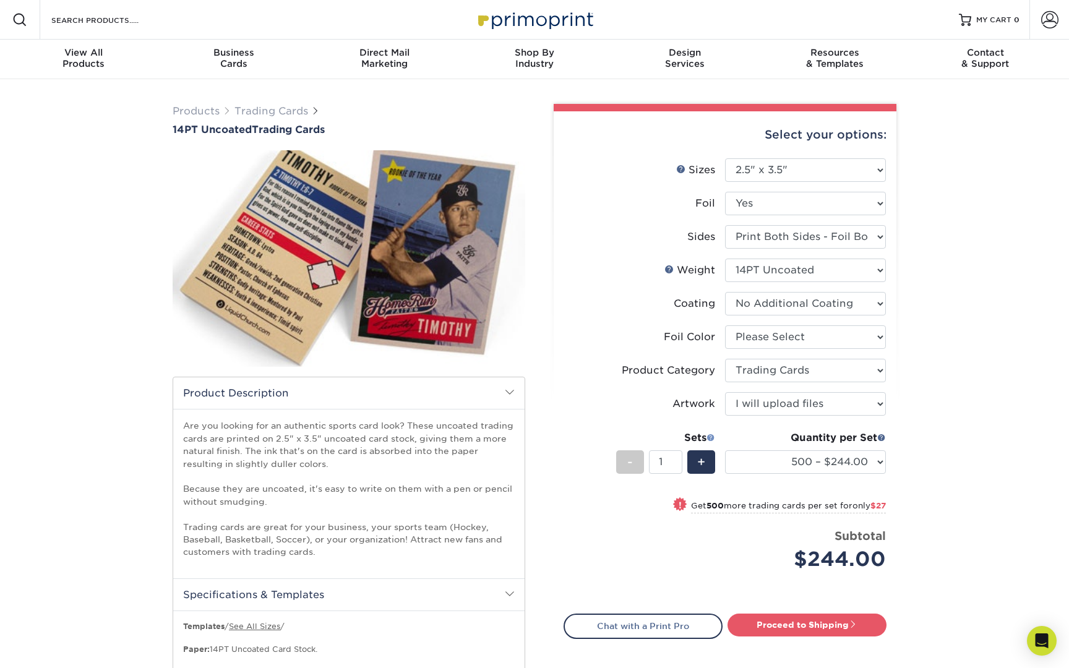
click at [710, 434] on span at bounding box center [710, 437] width 9 height 9
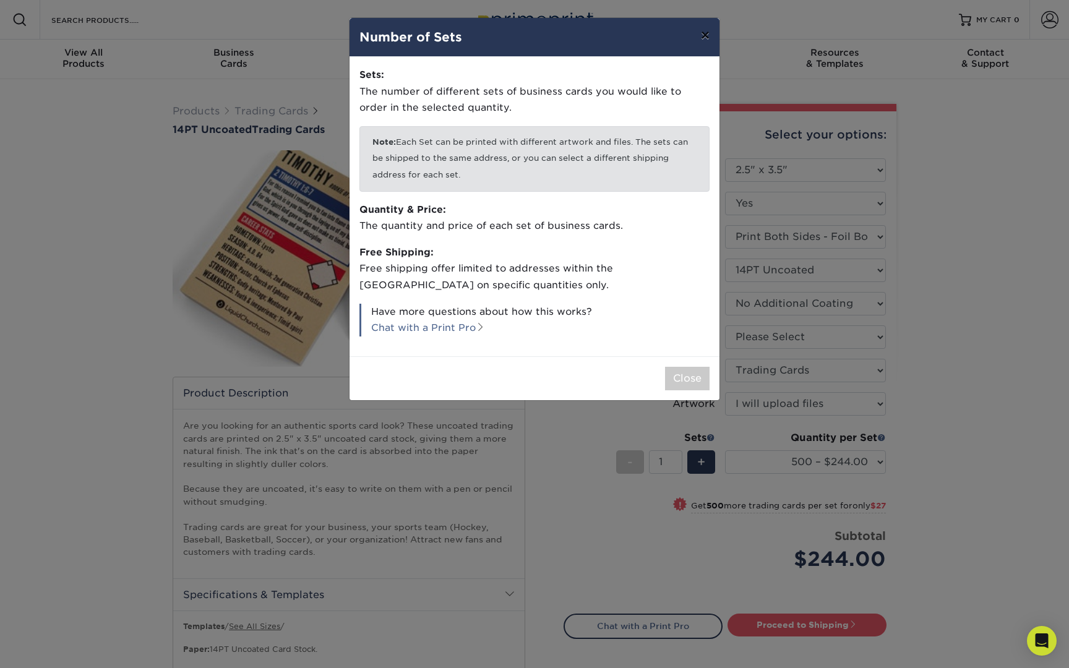
click at [703, 46] on button "×" at bounding box center [705, 35] width 28 height 35
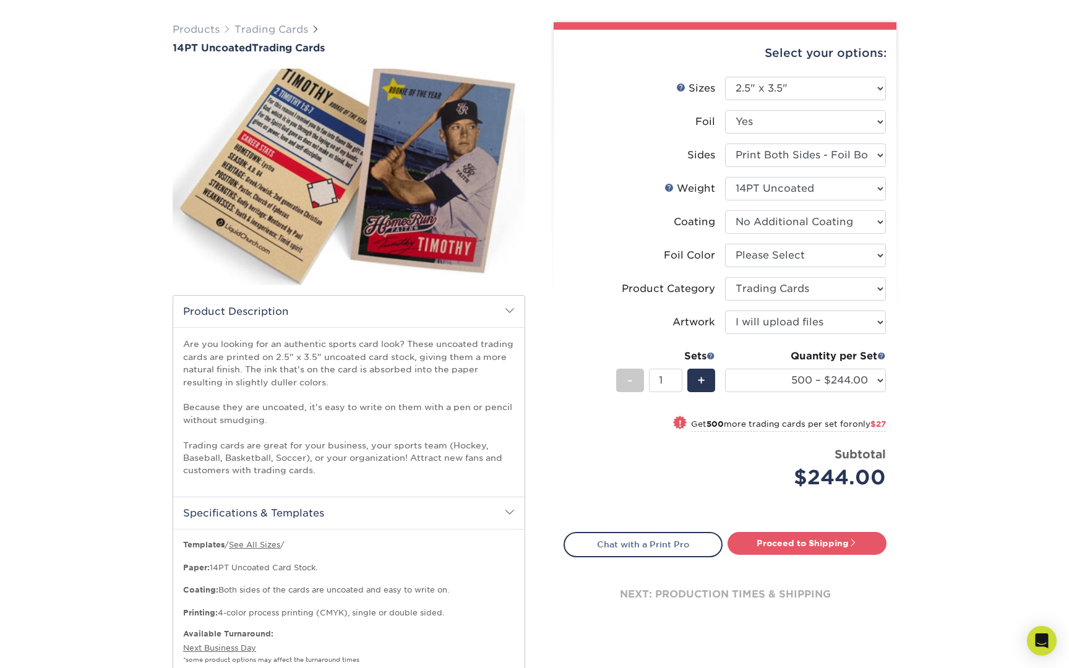
scroll to position [84, 0]
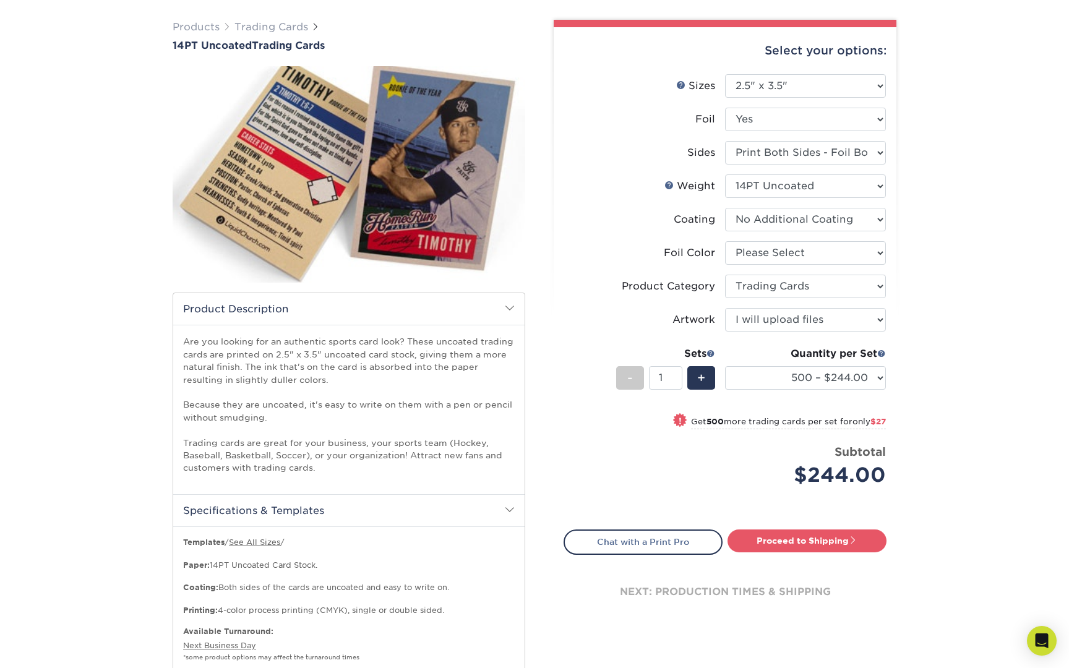
click at [723, 423] on small "Get 500 more trading cards per set for only $27" at bounding box center [788, 423] width 195 height 12
select select "1000 – $271.00"
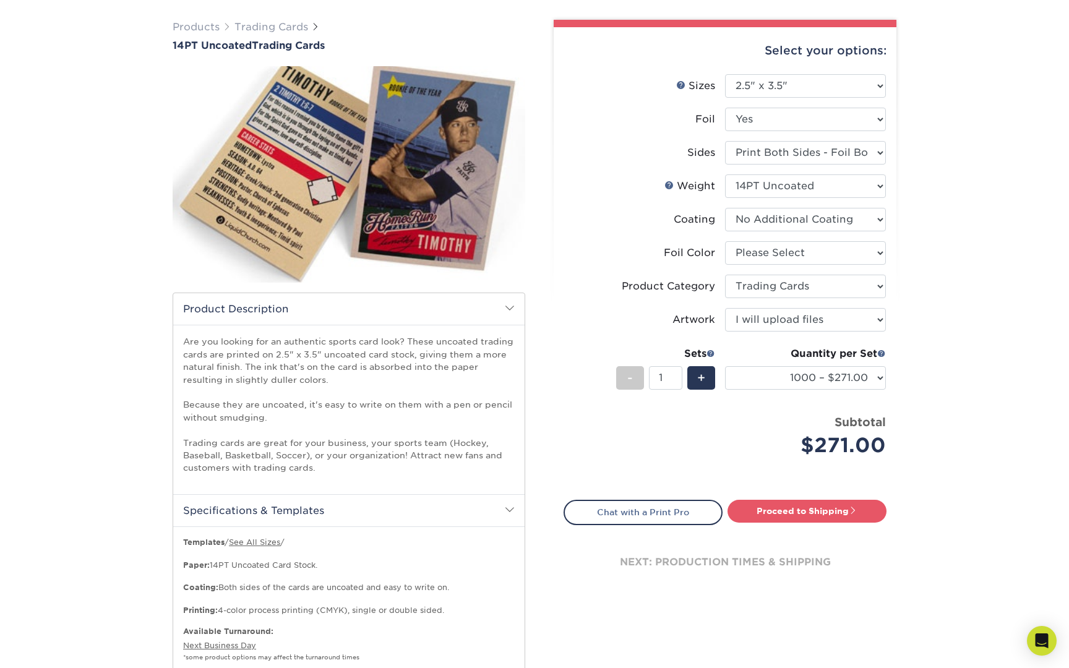
click at [719, 416] on div "Price per set $271.00" at bounding box center [644, 437] width 161 height 47
click at [708, 353] on span at bounding box center [710, 353] width 9 height 9
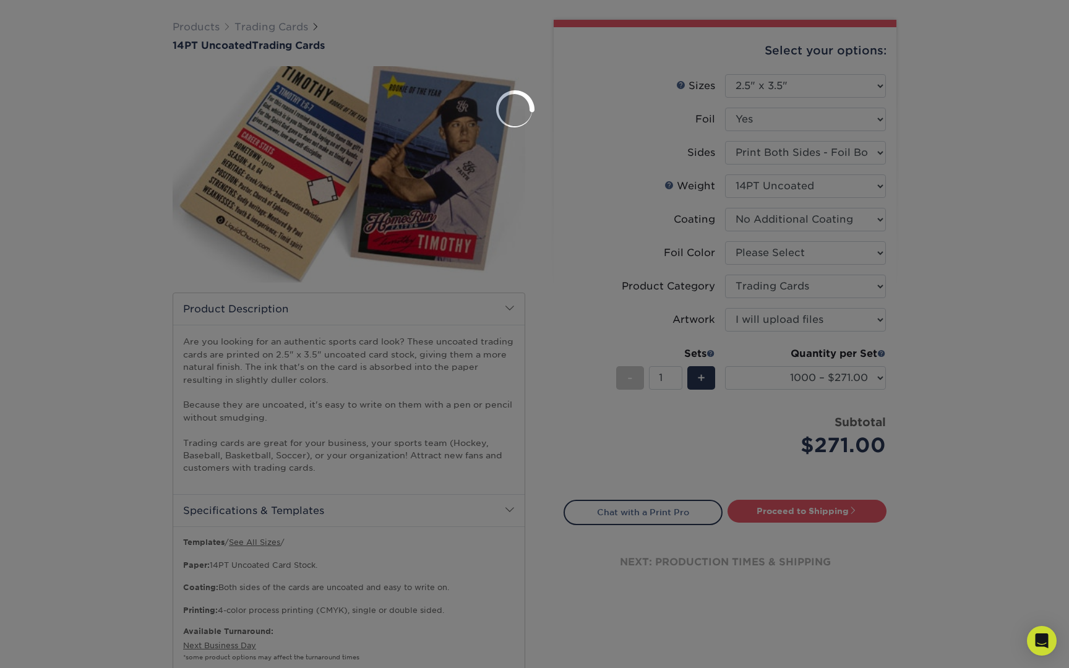
click at [571, 187] on div at bounding box center [534, 334] width 1069 height 668
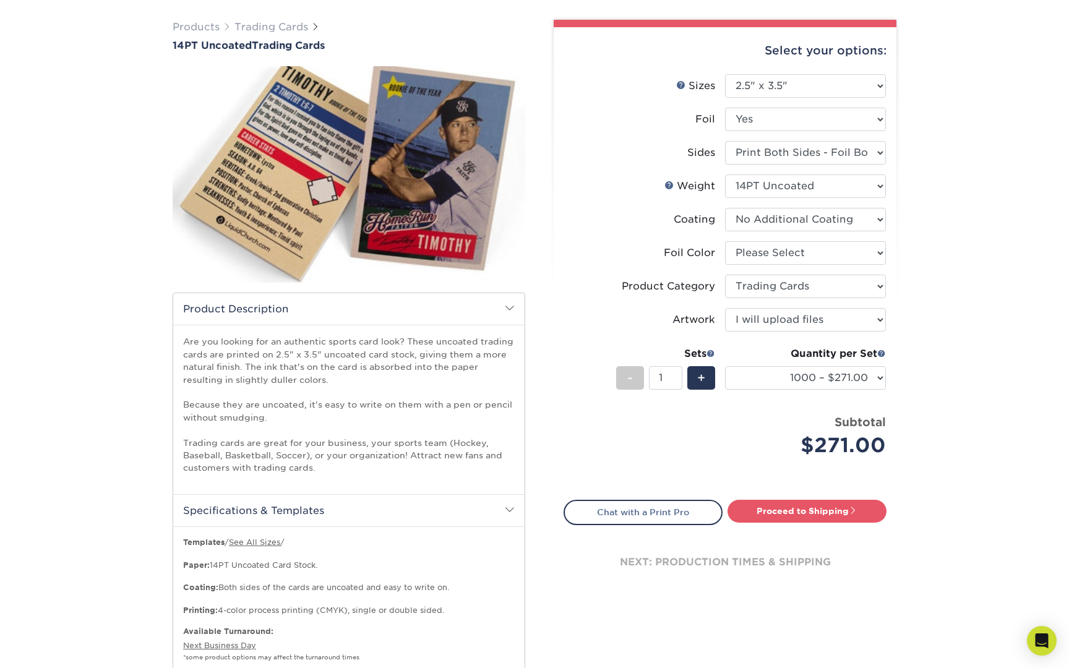
click at [630, 304] on li "Product Category Please Select Trading Cards" at bounding box center [725, 291] width 322 height 33
click at [712, 352] on span at bounding box center [710, 353] width 9 height 9
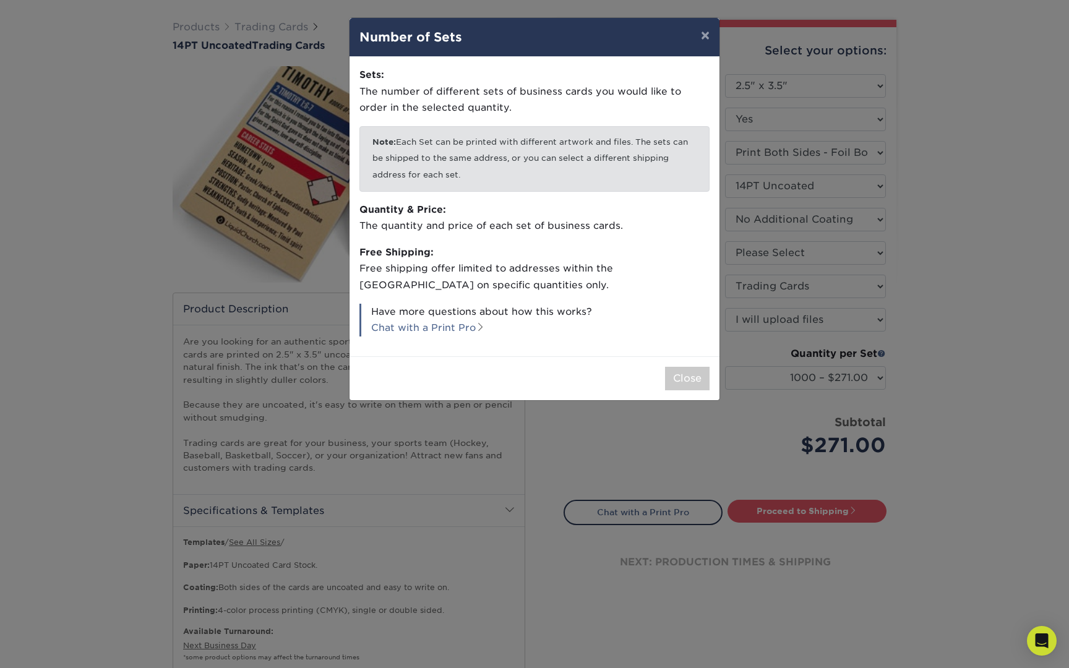
click at [469, 316] on p "Have more questions about how this works? Chat with a Print Pro" at bounding box center [534, 320] width 350 height 33
click at [468, 322] on link "Chat with a Print Pro" at bounding box center [428, 328] width 114 height 12
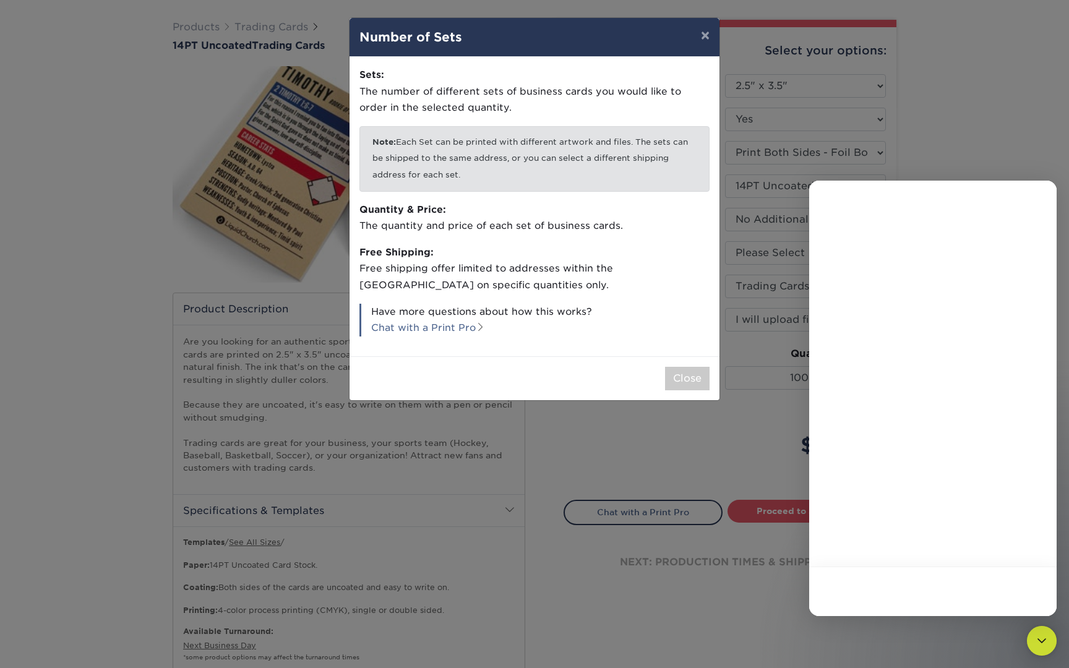
scroll to position [0, 0]
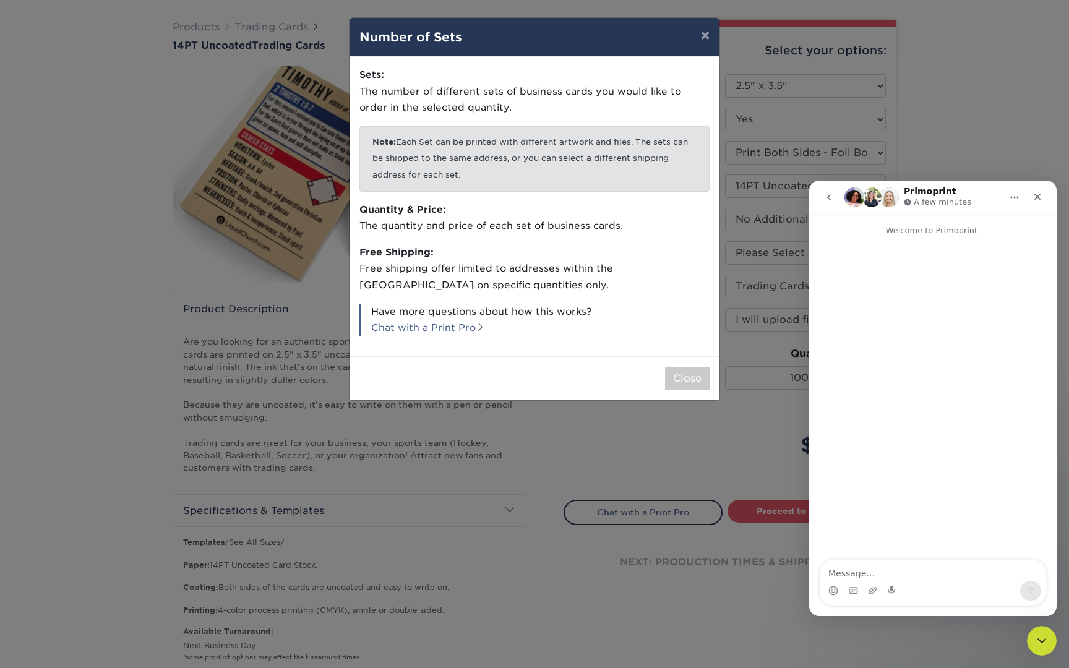
click at [951, 518] on div "Intercom messenger" at bounding box center [932, 399] width 247 height 324
click at [903, 576] on textarea "Message…" at bounding box center [933, 570] width 226 height 21
type textarea "how many cards are in a set?"
click at [1031, 590] on icon "Send a message…" at bounding box center [1031, 591] width 10 height 10
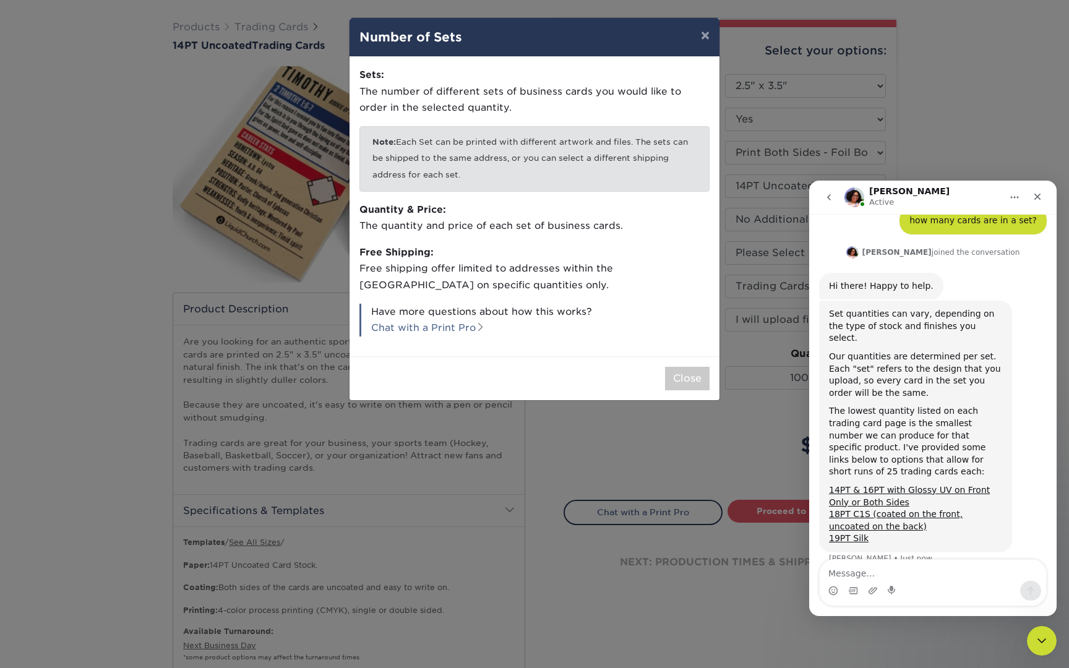
scroll to position [44, 0]
click at [1041, 191] on div "Close" at bounding box center [1037, 197] width 22 height 22
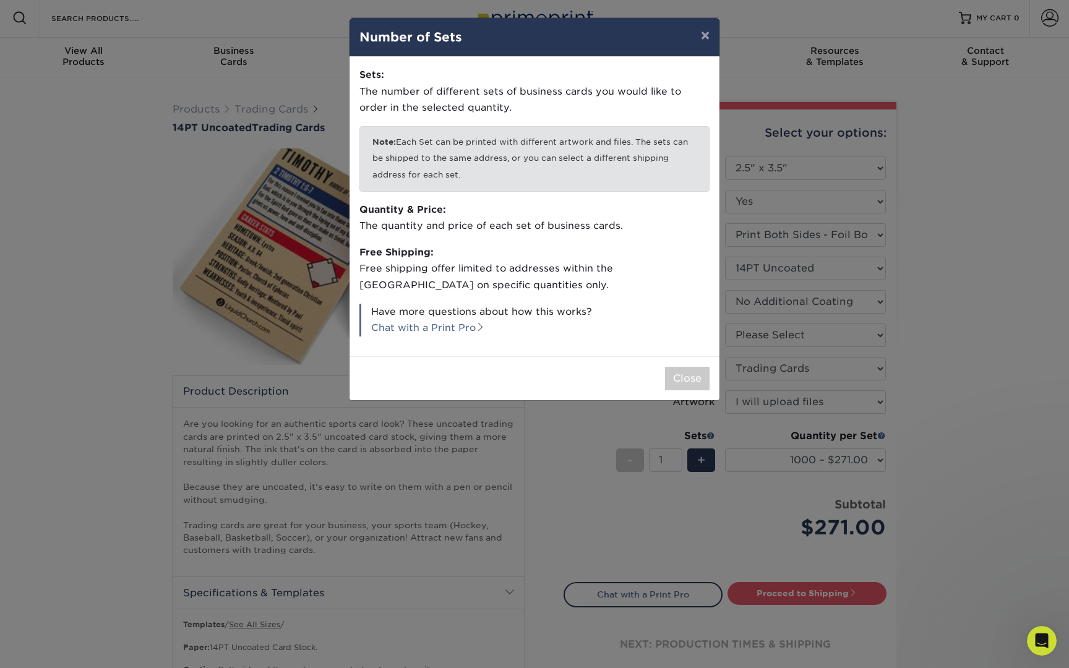
scroll to position [0, 0]
click at [703, 40] on button "×" at bounding box center [705, 35] width 28 height 35
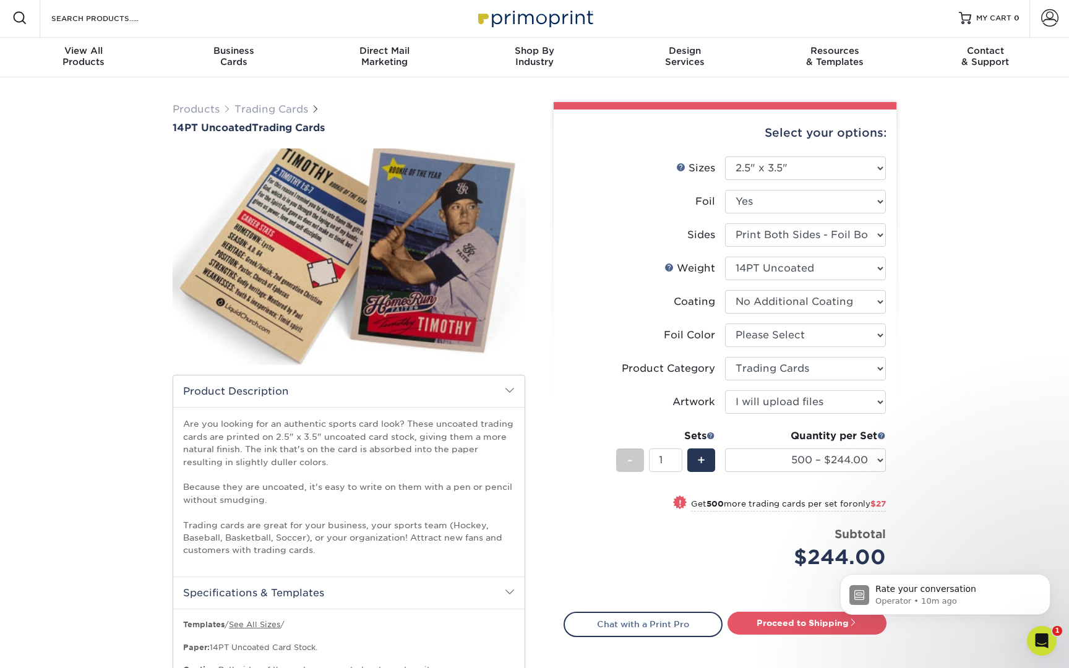
click at [729, 554] on div "Subtotal $244.00" at bounding box center [805, 549] width 161 height 47
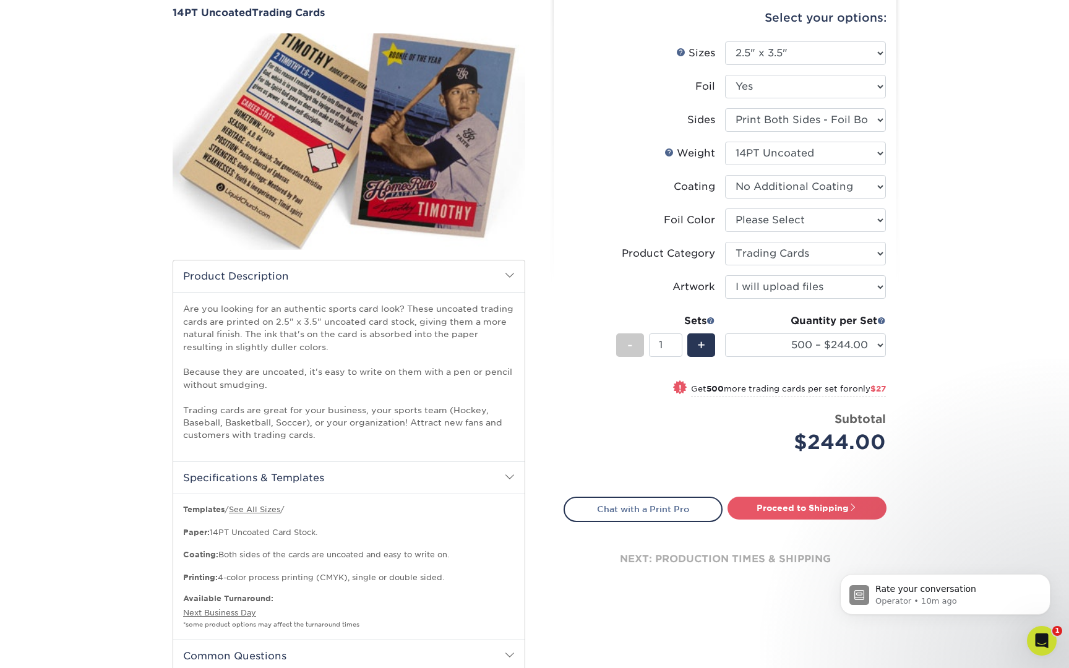
scroll to position [116, 0]
click at [754, 393] on small "Get 500 more trading cards per set for only $27" at bounding box center [788, 391] width 195 height 12
click at [745, 392] on small "Get 500 more trading cards per set for only $27" at bounding box center [788, 391] width 195 height 12
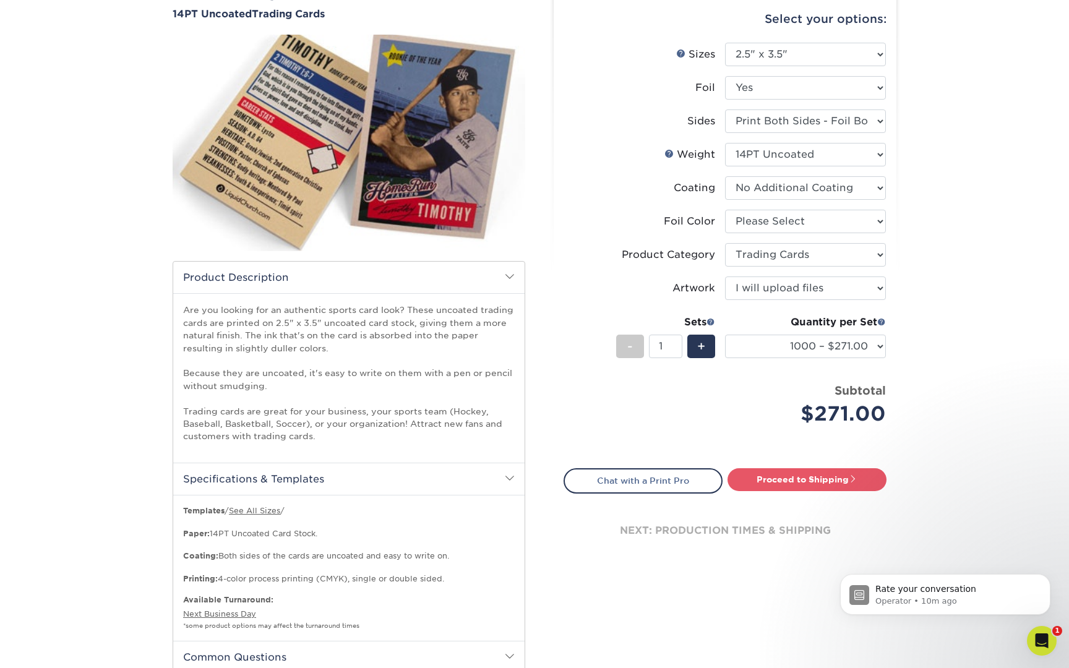
click at [753, 332] on div "Quantity per Set 500 – $244.00 1000 – $271.00 2500 – $621.00 5000 – $1159.00 (P…" at bounding box center [805, 344] width 161 height 58
select select "500 – $244.00"
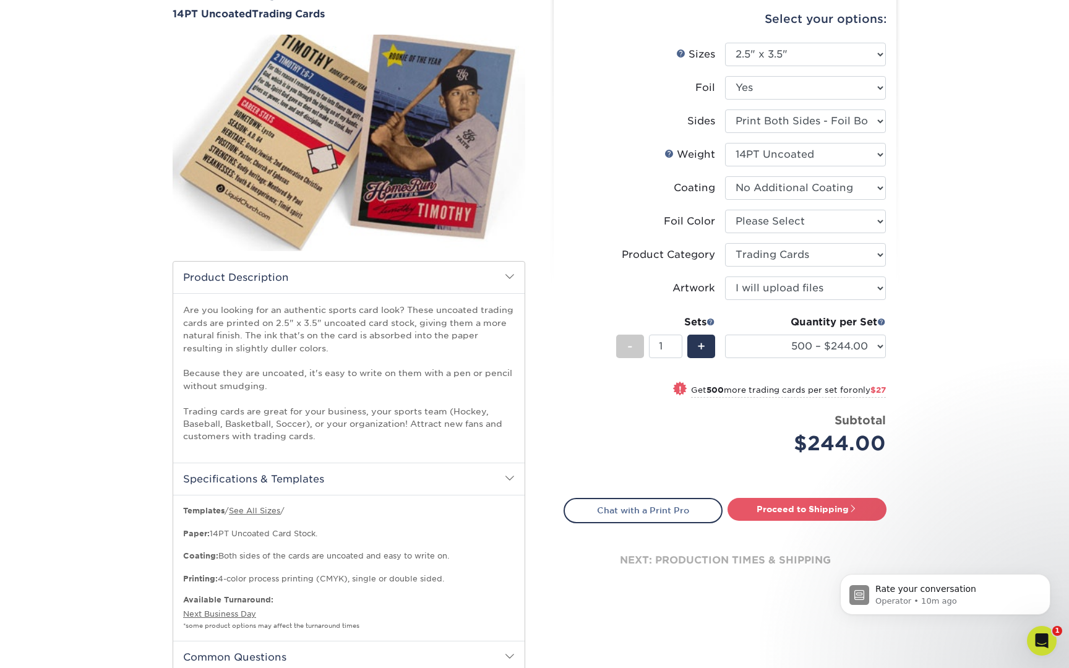
click at [747, 328] on div "Quantity per Set" at bounding box center [805, 322] width 161 height 15
click at [693, 345] on div "+" at bounding box center [701, 347] width 28 height 24
click at [633, 352] on span "-" at bounding box center [630, 346] width 6 height 19
type input "1"
